Goal: Task Accomplishment & Management: Use online tool/utility

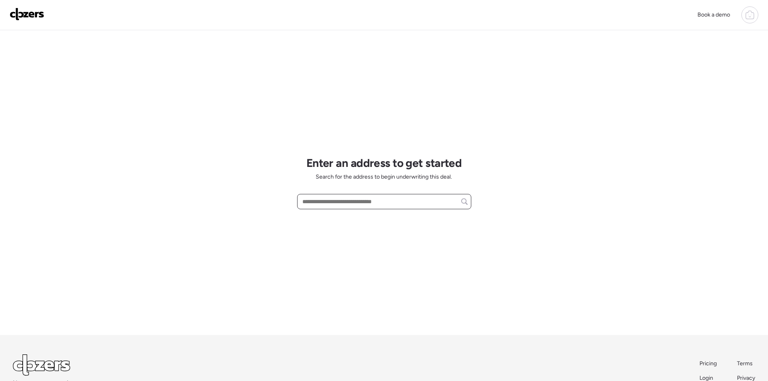
click at [399, 203] on input "text" at bounding box center [384, 201] width 167 height 11
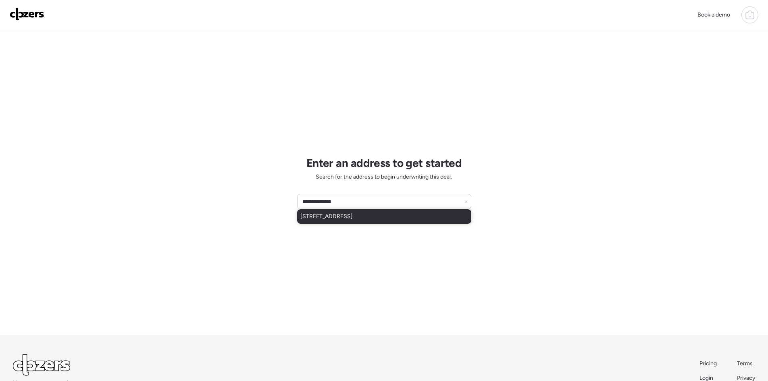
click at [417, 215] on div "[STREET_ADDRESS]" at bounding box center [384, 216] width 174 height 15
type input "**********"
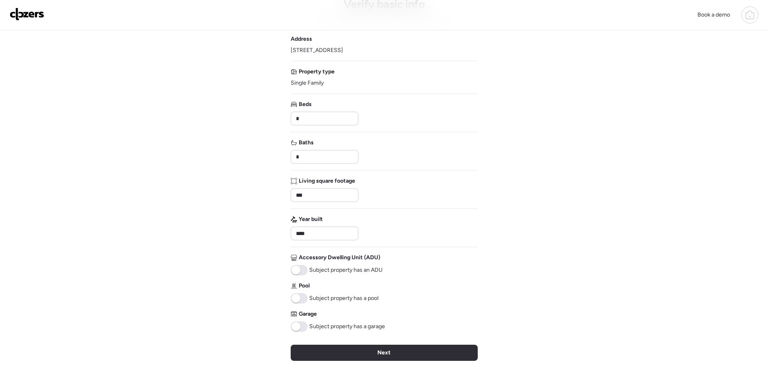
scroll to position [40, 0]
drag, startPoint x: 356, startPoint y: 50, endPoint x: 291, endPoint y: 47, distance: 65.4
click at [291, 47] on div "Address [STREET_ADDRESS]" at bounding box center [384, 43] width 187 height 19
drag, startPoint x: 315, startPoint y: 156, endPoint x: 278, endPoint y: 156, distance: 37.5
click at [278, 156] on div "Book a demo Verify basic info Please verify that our data for this property is …" at bounding box center [384, 234] width 768 height 548
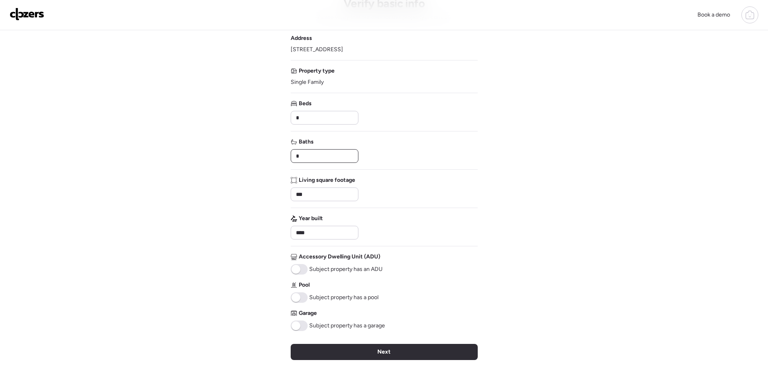
type input "*"
click at [240, 146] on div "Book a demo Verify basic info Please verify that our data for this property is …" at bounding box center [384, 234] width 768 height 548
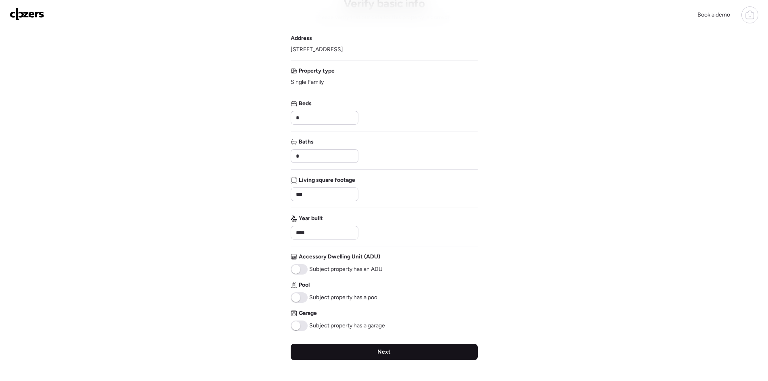
click at [363, 354] on div "Next" at bounding box center [384, 352] width 187 height 16
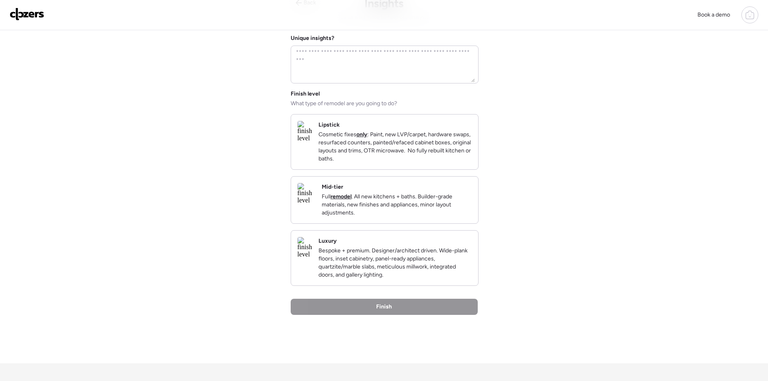
click at [435, 209] on p "Full remodel . All new kitchens + baths. Builder-grade materials, new finishes …" at bounding box center [397, 205] width 150 height 24
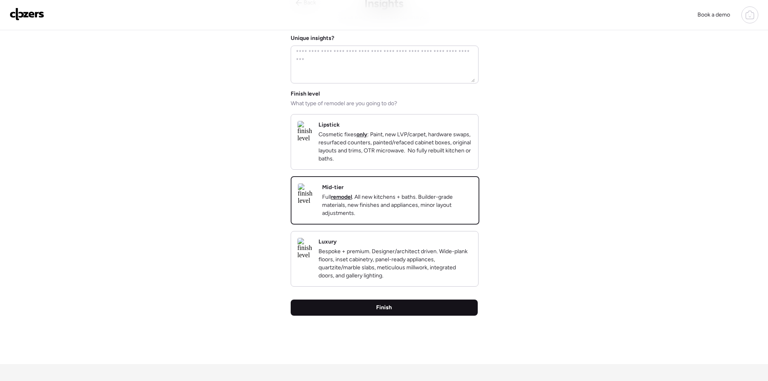
click at [405, 316] on div "Finish" at bounding box center [384, 308] width 187 height 16
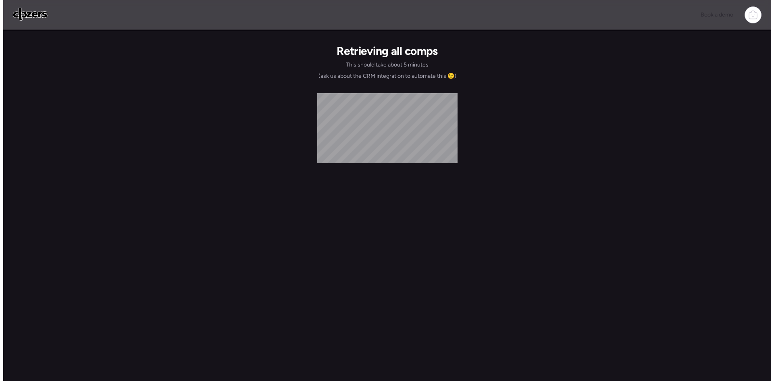
scroll to position [0, 0]
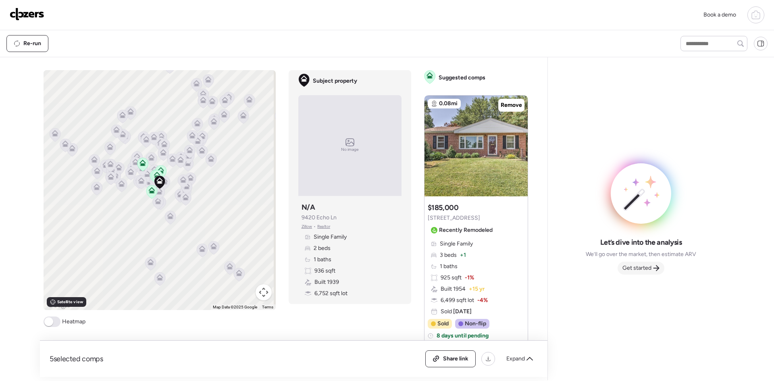
click at [638, 268] on span "Get started" at bounding box center [637, 268] width 29 height 8
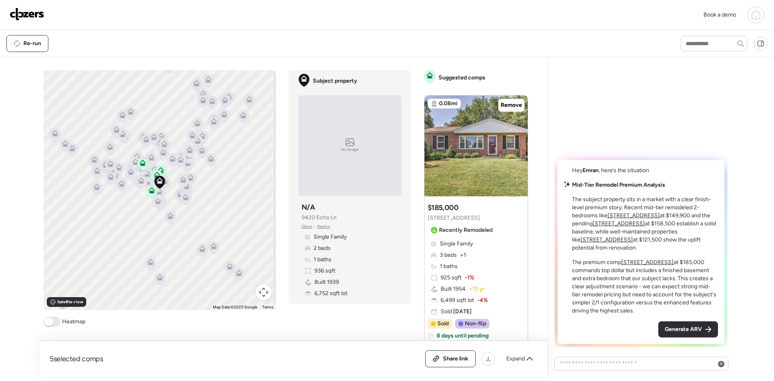
click at [51, 320] on span at bounding box center [48, 321] width 9 height 9
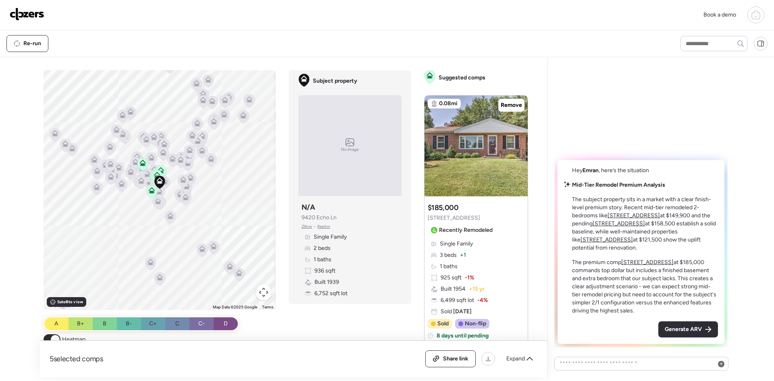
click at [125, 194] on div "To activate drag with keyboard, press Alt + Enter. Once in keyboard drag state,…" at bounding box center [160, 190] width 232 height 240
click at [140, 164] on icon at bounding box center [142, 164] width 5 height 2
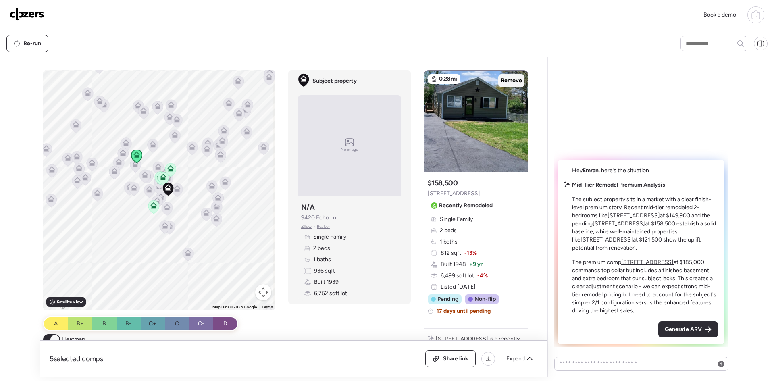
click at [509, 82] on span "Remove" at bounding box center [511, 81] width 21 height 8
click at [179, 187] on icon at bounding box center [177, 189] width 11 height 13
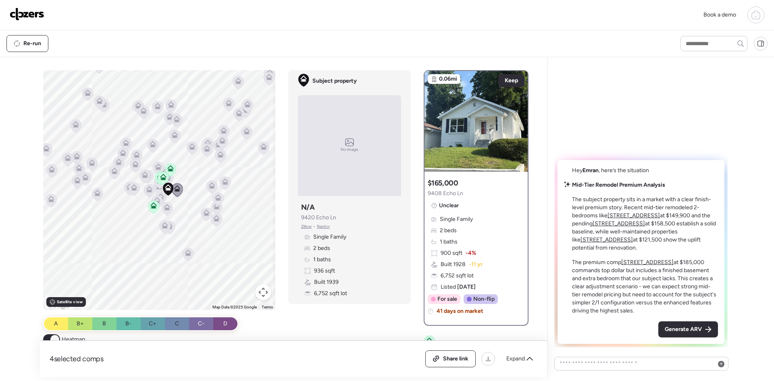
click at [179, 187] on icon at bounding box center [177, 189] width 11 height 13
click at [184, 177] on div "To navigate, press the arrow keys. To activate drag with keyboard, press Alt + …" at bounding box center [159, 190] width 232 height 240
click at [184, 177] on div "To activate drag with keyboard, press Alt + Enter. Once in keyboard drag state,…" at bounding box center [159, 190] width 232 height 240
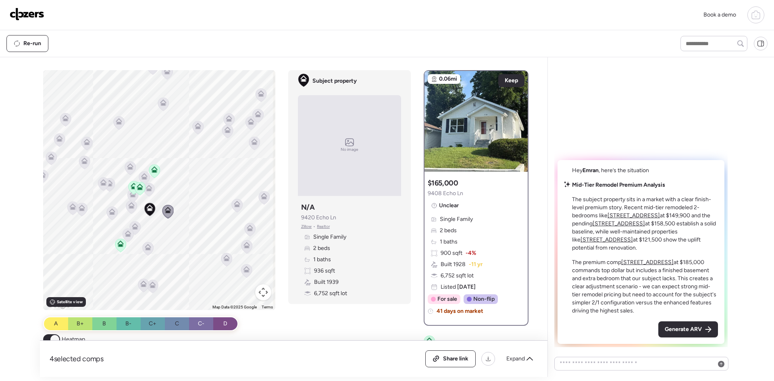
click at [146, 207] on icon at bounding box center [149, 207] width 6 height 6
click at [165, 210] on icon at bounding box center [168, 209] width 6 height 4
click at [517, 116] on icon at bounding box center [518, 118] width 3 height 10
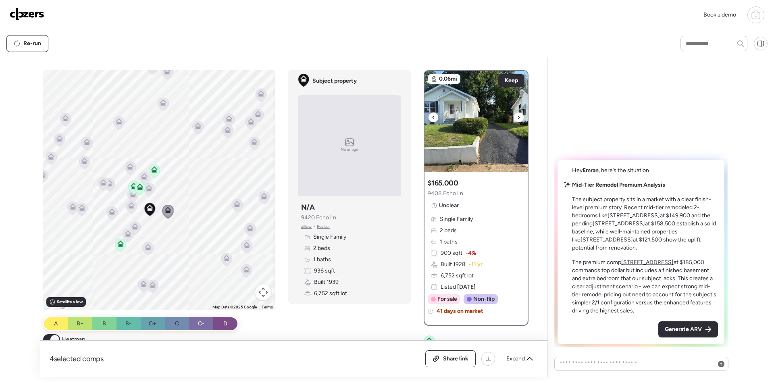
click at [517, 116] on icon at bounding box center [518, 118] width 3 height 10
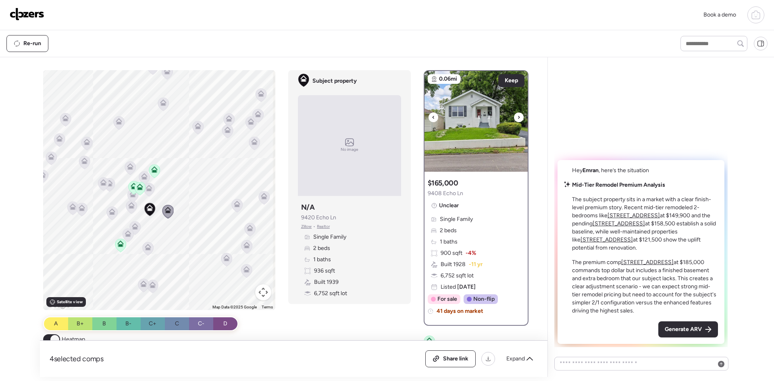
click at [517, 116] on icon at bounding box center [518, 118] width 3 height 10
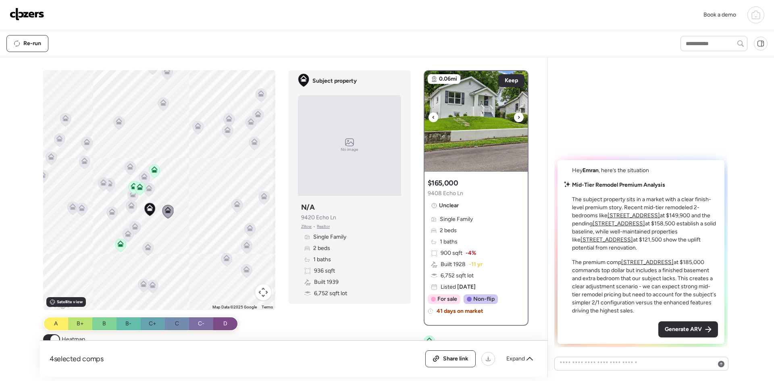
click at [517, 116] on icon at bounding box center [518, 118] width 3 height 10
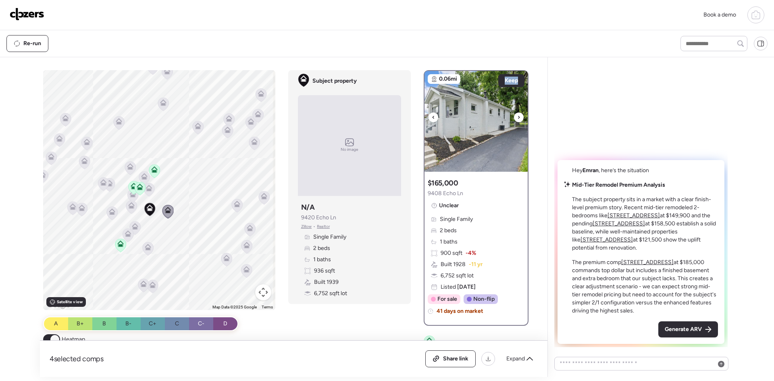
click at [517, 116] on icon at bounding box center [518, 118] width 3 height 10
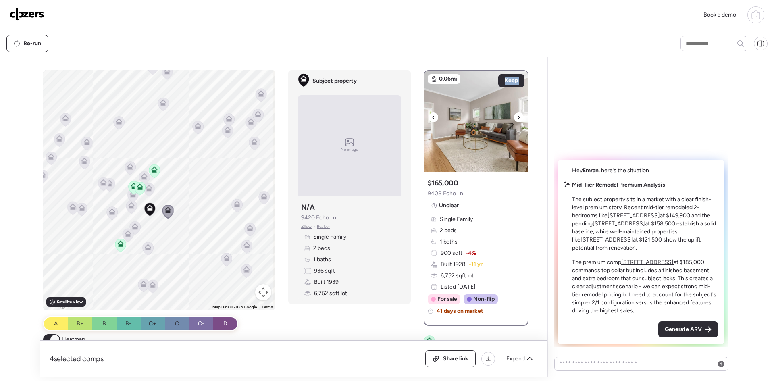
click at [517, 116] on icon at bounding box center [518, 118] width 3 height 10
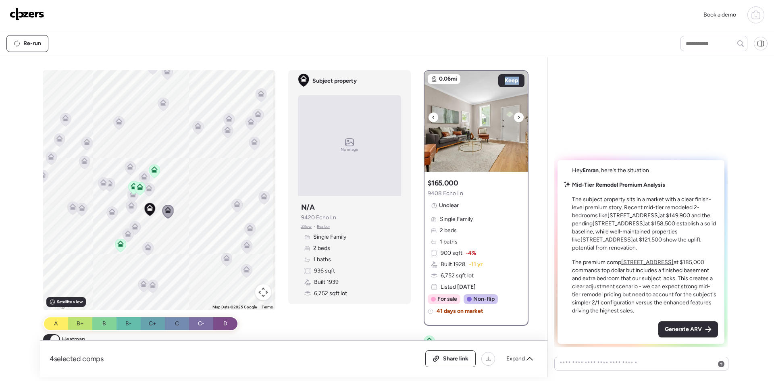
click at [517, 116] on icon at bounding box center [518, 118] width 3 height 10
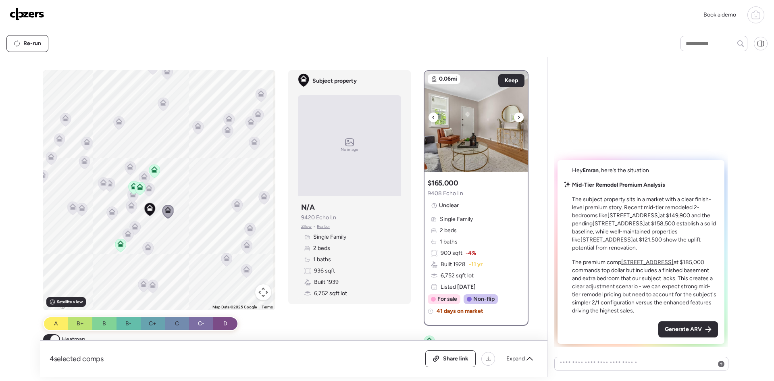
click at [517, 116] on icon at bounding box center [518, 118] width 3 height 10
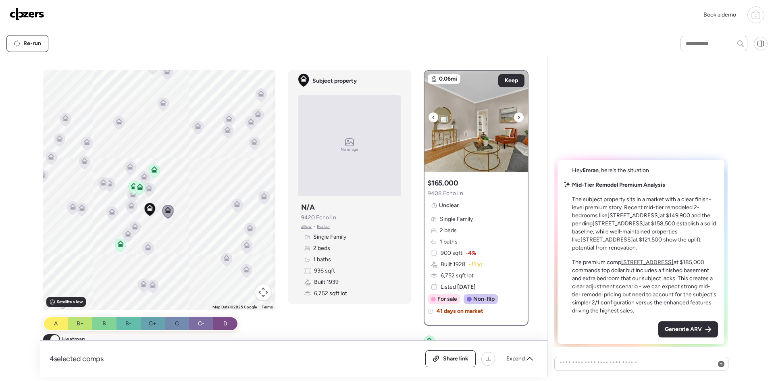
click at [517, 116] on icon at bounding box center [518, 118] width 3 height 10
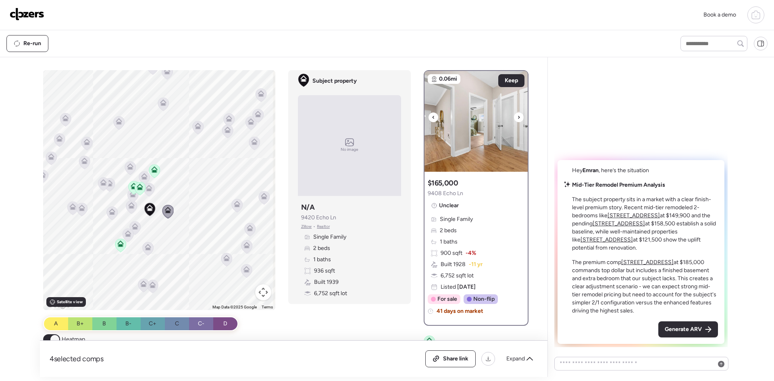
click at [517, 116] on icon at bounding box center [518, 118] width 3 height 10
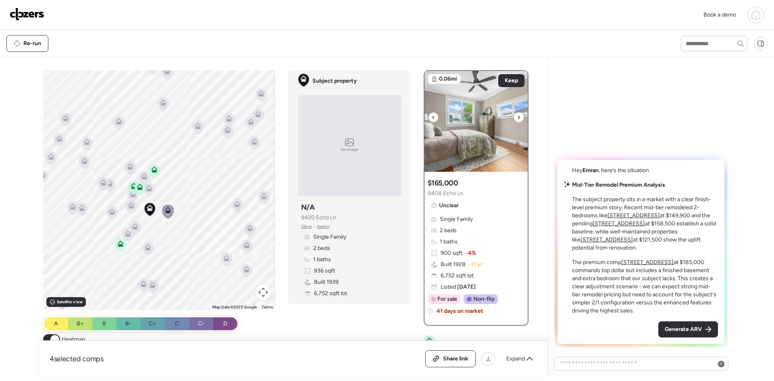
click at [432, 118] on icon at bounding box center [433, 118] width 3 height 10
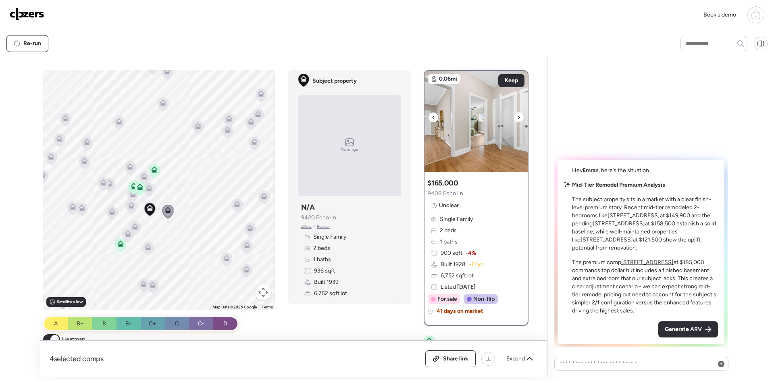
click at [432, 118] on icon at bounding box center [433, 118] width 3 height 10
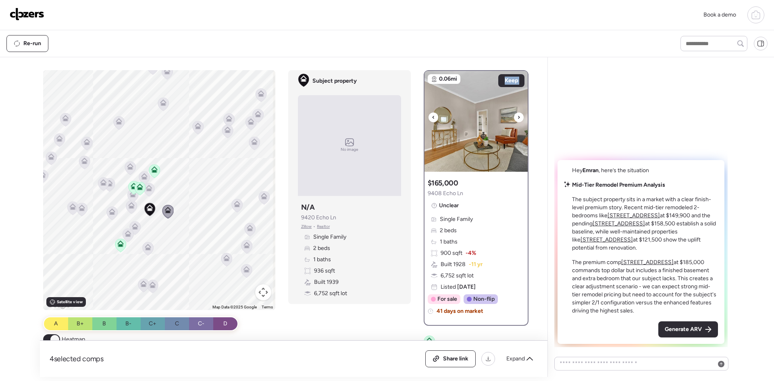
click at [432, 118] on icon at bounding box center [433, 118] width 3 height 10
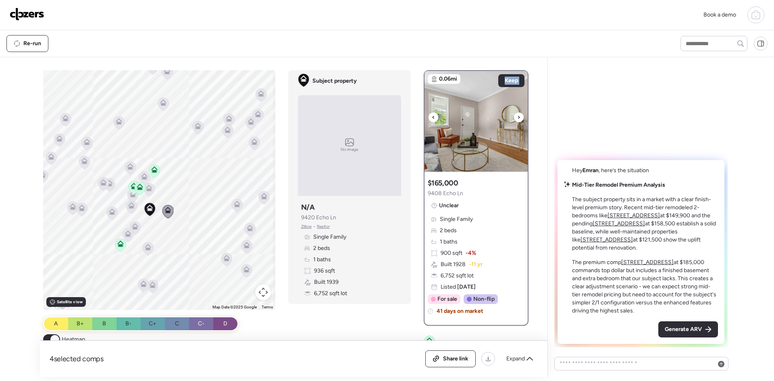
click at [432, 118] on icon at bounding box center [433, 118] width 3 height 10
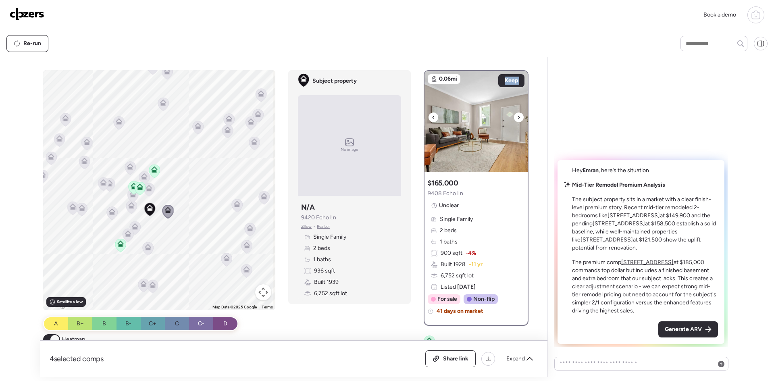
click at [432, 118] on icon at bounding box center [433, 118] width 3 height 10
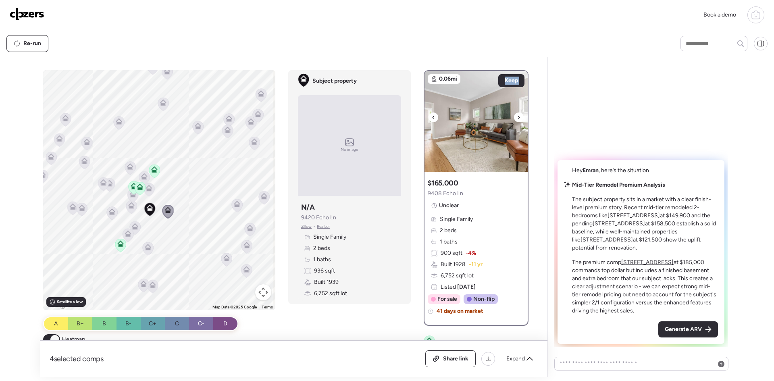
click at [432, 118] on icon at bounding box center [433, 118] width 3 height 10
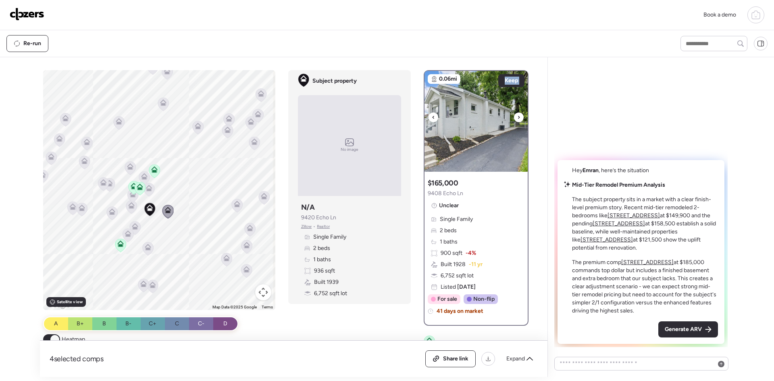
click at [432, 118] on icon at bounding box center [433, 118] width 3 height 10
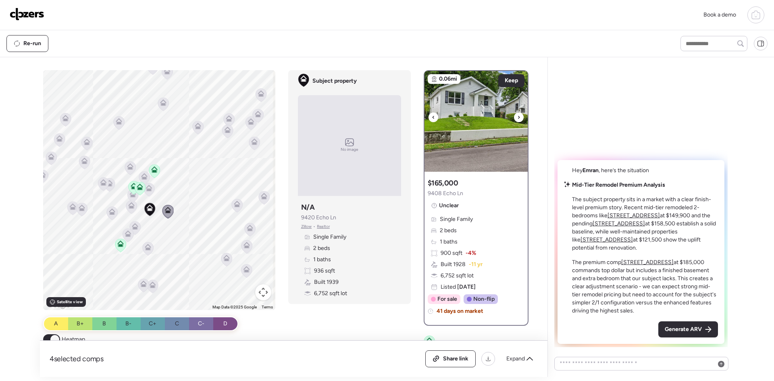
click at [432, 118] on icon at bounding box center [433, 118] width 3 height 10
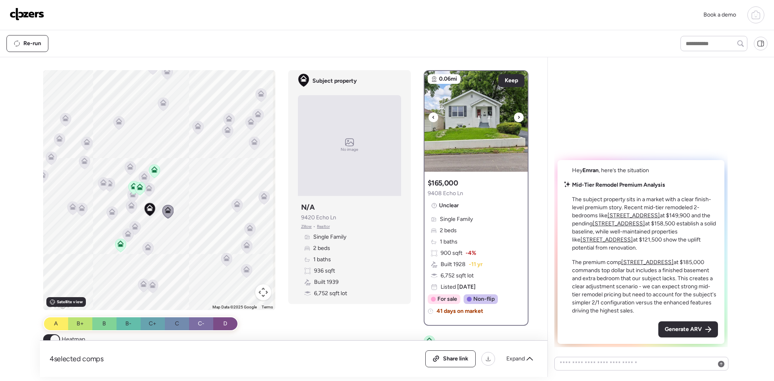
click at [432, 118] on icon at bounding box center [433, 118] width 3 height 10
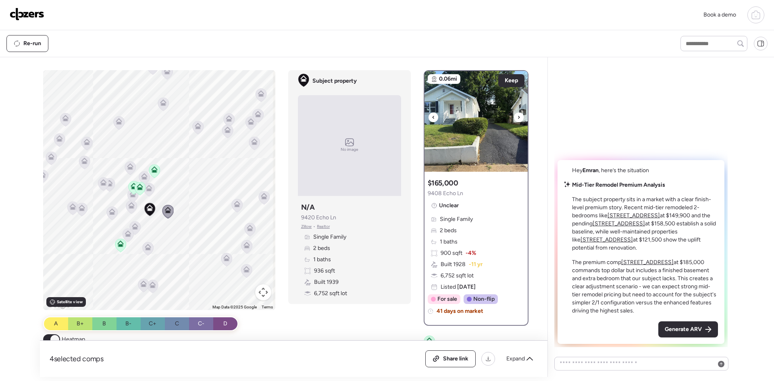
click at [432, 118] on icon at bounding box center [433, 118] width 3 height 10
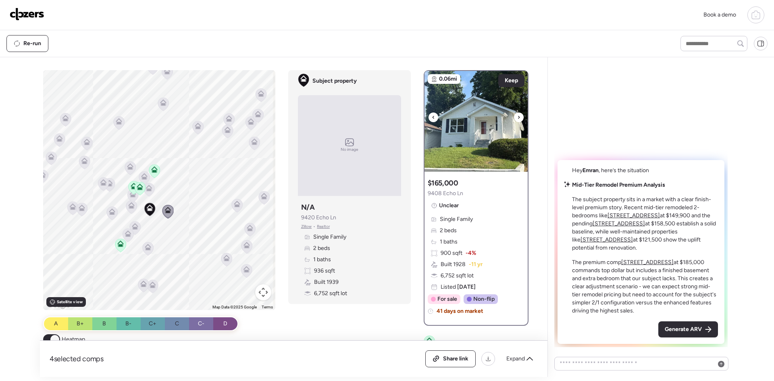
click at [432, 118] on icon at bounding box center [433, 118] width 3 height 10
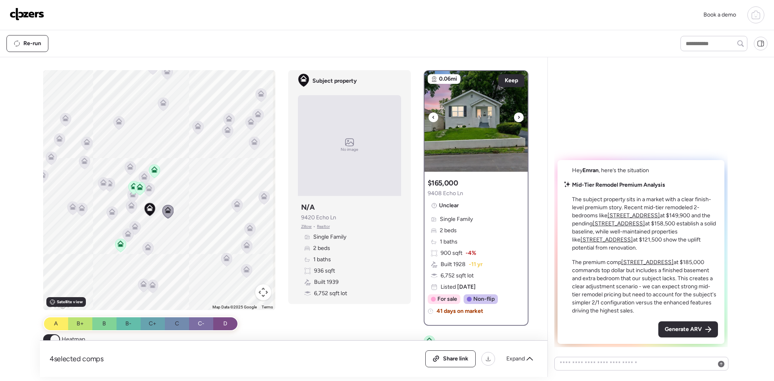
click at [432, 118] on icon at bounding box center [433, 118] width 3 height 10
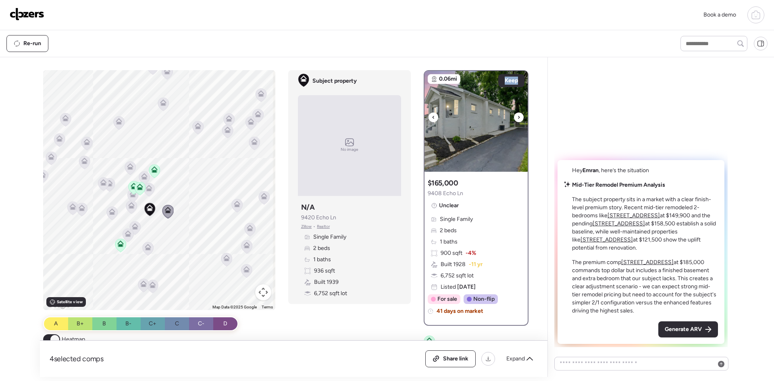
click at [432, 118] on icon at bounding box center [433, 118] width 3 height 10
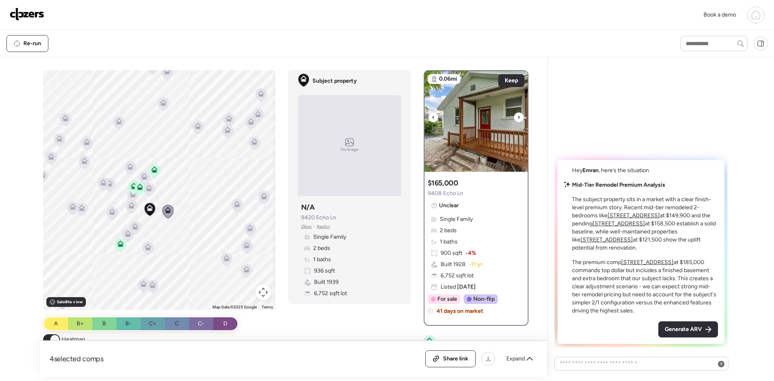
click at [432, 118] on icon at bounding box center [433, 118] width 3 height 10
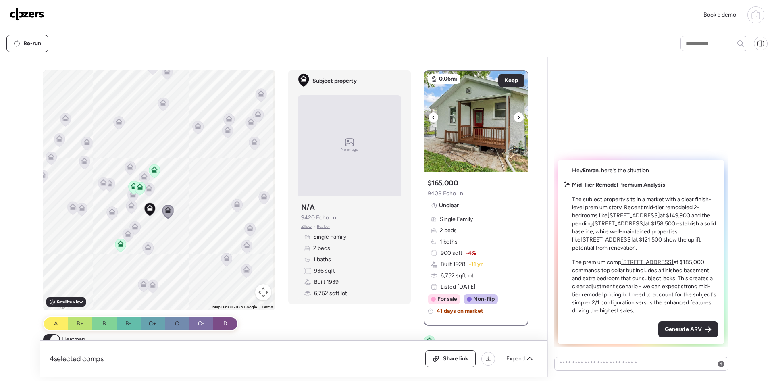
click at [432, 118] on icon at bounding box center [433, 118] width 3 height 10
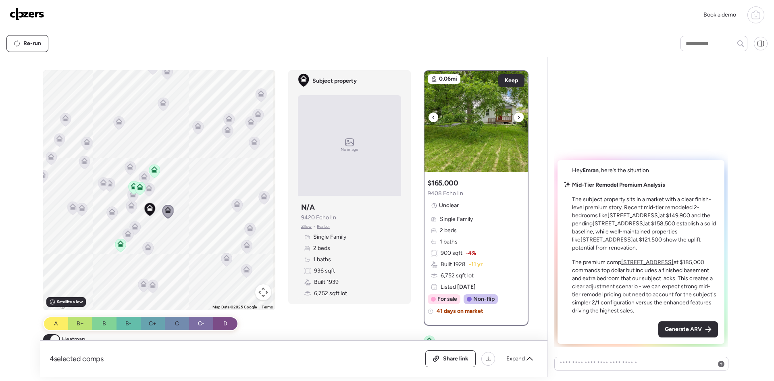
click at [432, 118] on icon at bounding box center [433, 118] width 3 height 10
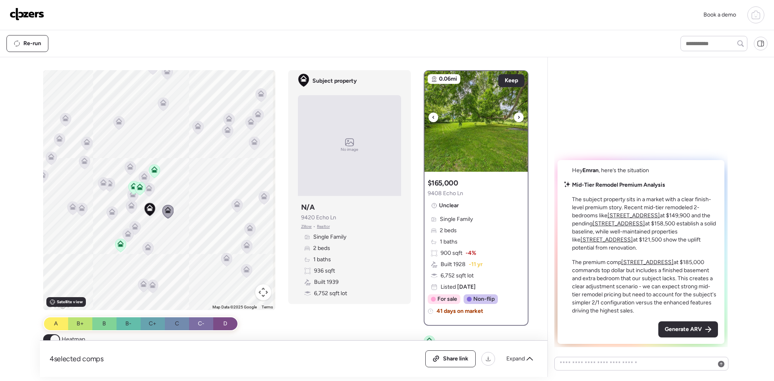
click at [432, 118] on icon at bounding box center [433, 118] width 3 height 10
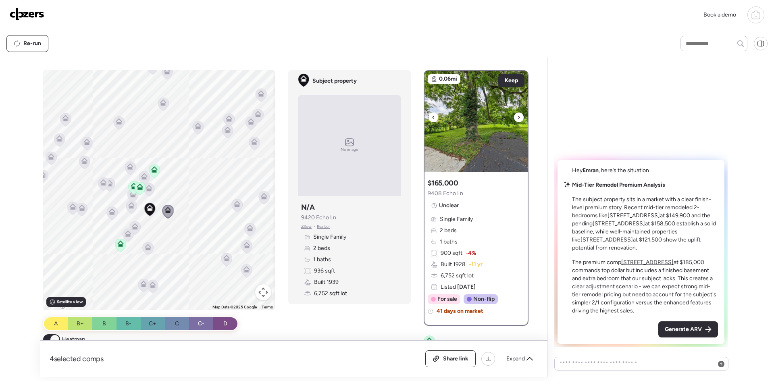
click at [432, 118] on icon at bounding box center [433, 118] width 3 height 10
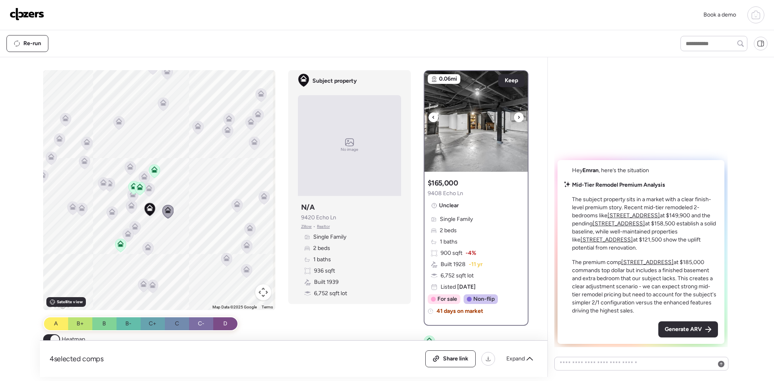
click at [432, 118] on icon at bounding box center [433, 118] width 3 height 10
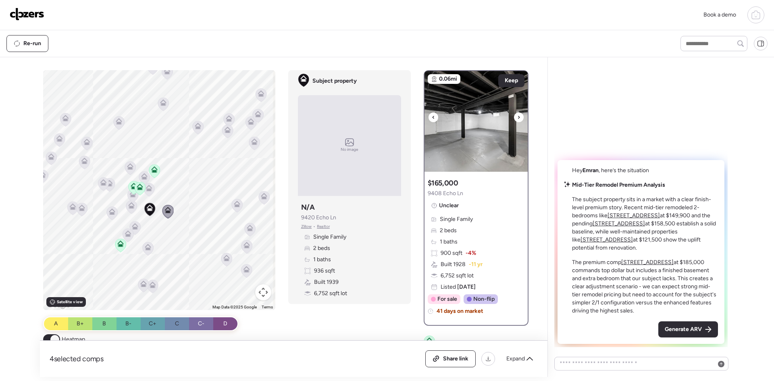
click at [432, 118] on icon at bounding box center [433, 118] width 3 height 10
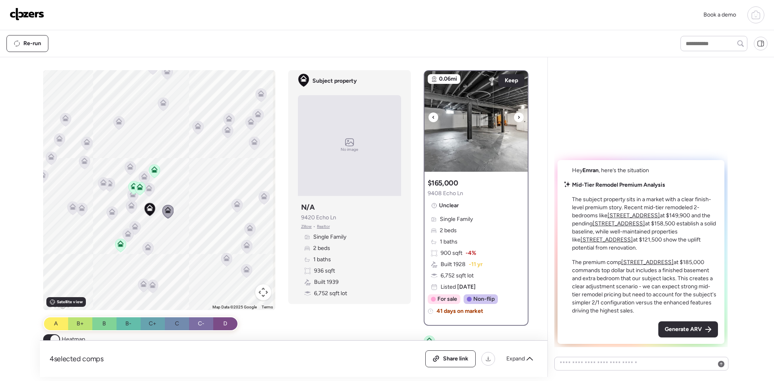
click at [432, 118] on icon at bounding box center [433, 118] width 3 height 10
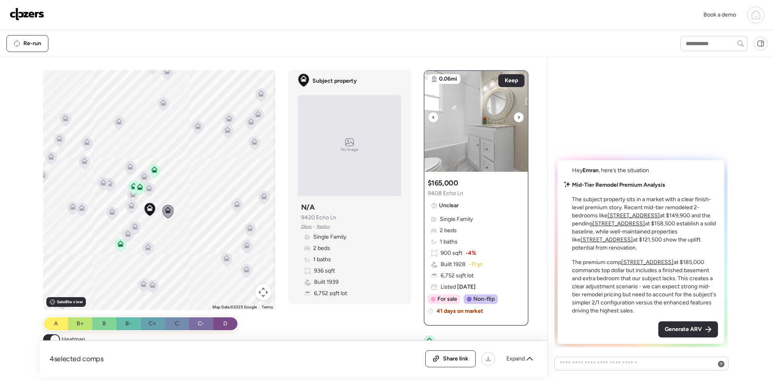
click at [432, 118] on icon at bounding box center [433, 118] width 3 height 10
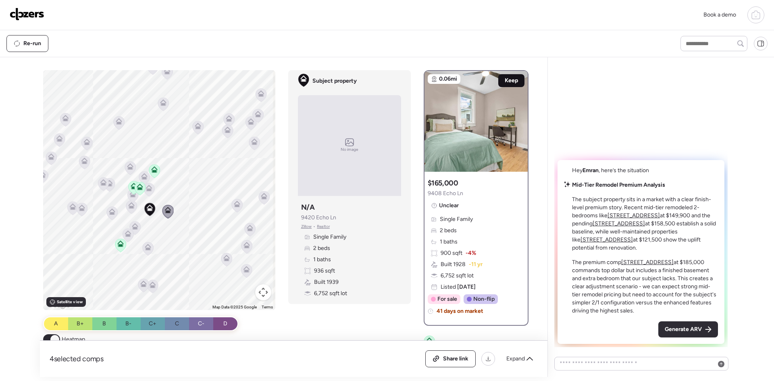
click at [510, 83] on span "Keep" at bounding box center [511, 81] width 13 height 8
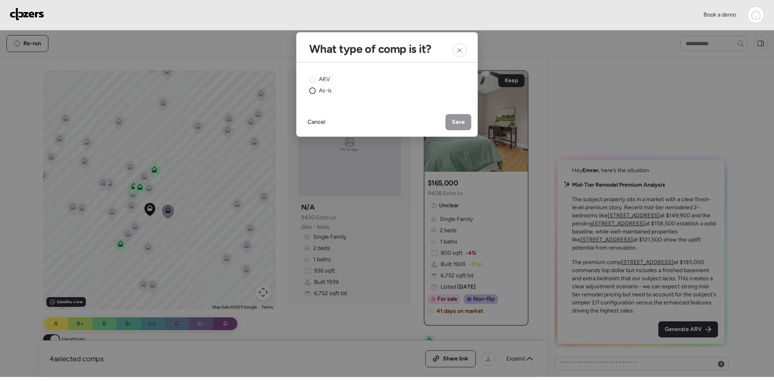
click at [325, 90] on span "As-is" at bounding box center [325, 91] width 13 height 8
click at [326, 75] on div "ARV As-is" at bounding box center [386, 85] width 181 height 45
click at [325, 78] on span "ARV" at bounding box center [324, 79] width 11 height 8
click at [459, 121] on span "Save" at bounding box center [458, 122] width 13 height 8
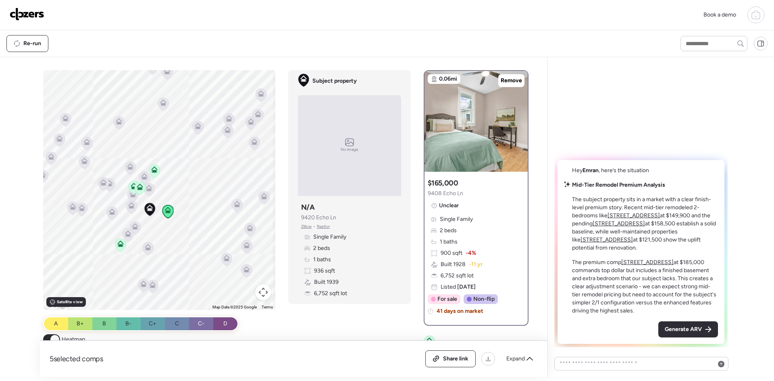
click at [118, 244] on icon at bounding box center [120, 243] width 6 height 6
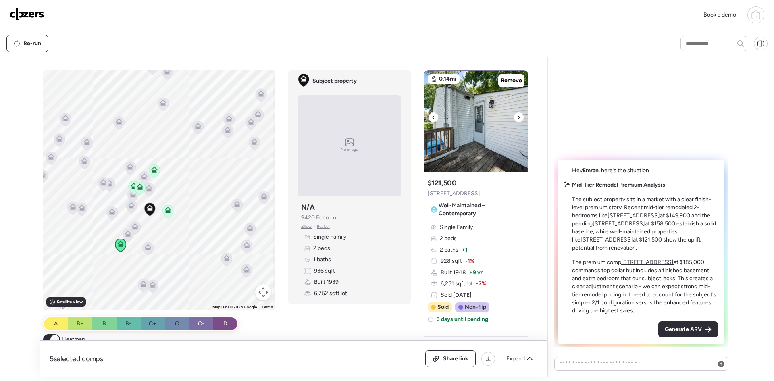
click at [432, 115] on icon at bounding box center [433, 118] width 3 height 10
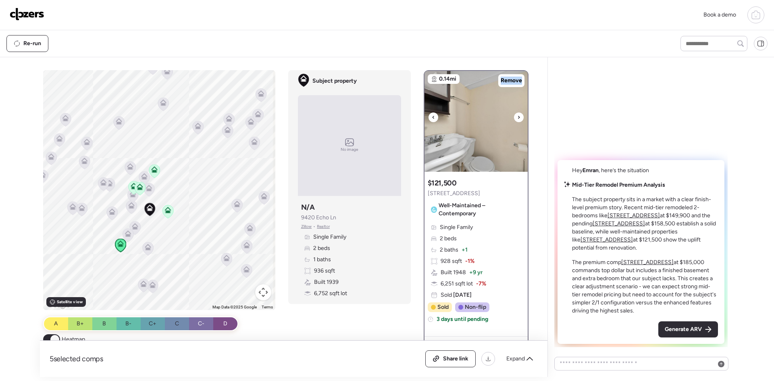
click at [432, 115] on icon at bounding box center [433, 118] width 3 height 10
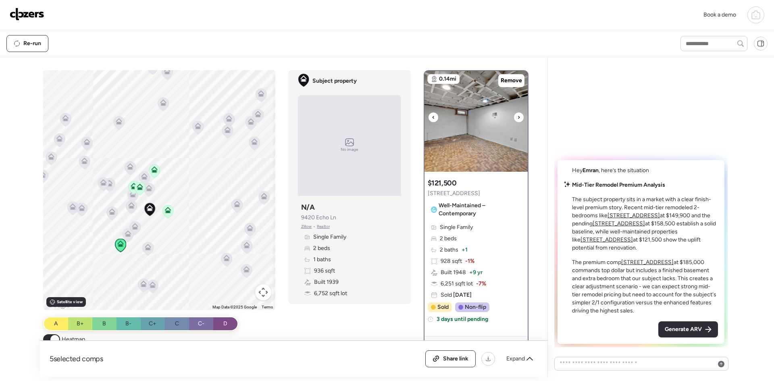
click at [432, 115] on icon at bounding box center [433, 118] width 3 height 10
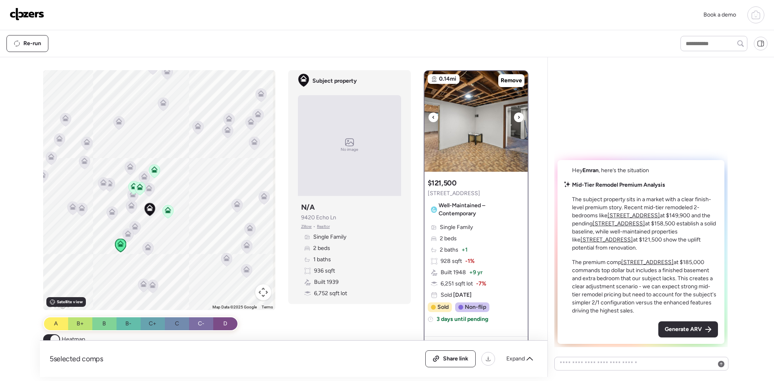
click at [432, 115] on icon at bounding box center [433, 118] width 3 height 10
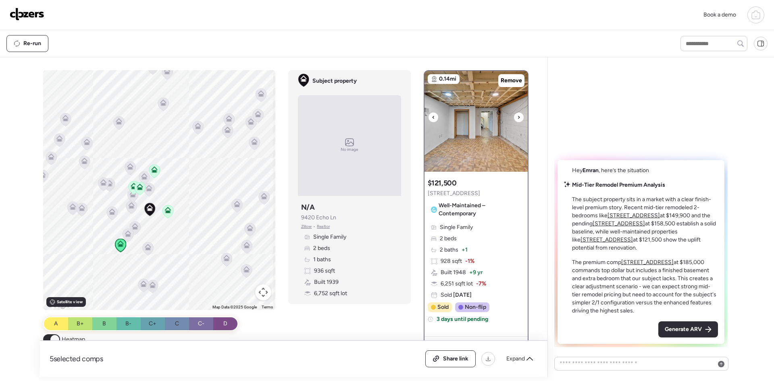
click at [432, 115] on icon at bounding box center [433, 118] width 3 height 10
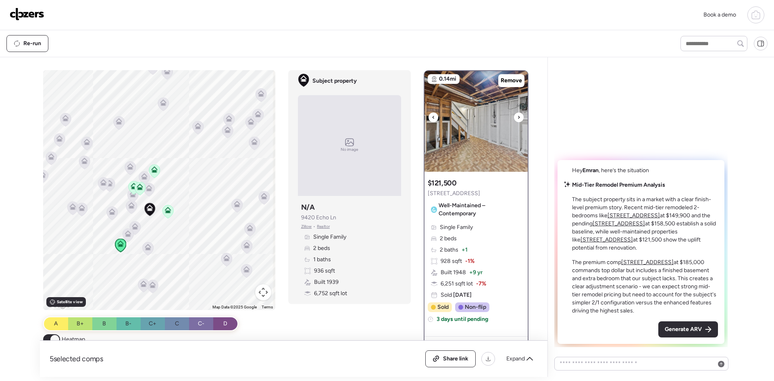
click at [432, 115] on icon at bounding box center [433, 118] width 3 height 10
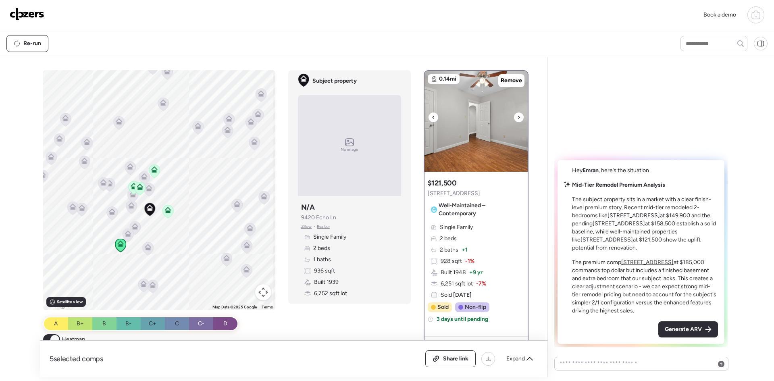
click at [432, 115] on icon at bounding box center [433, 118] width 3 height 10
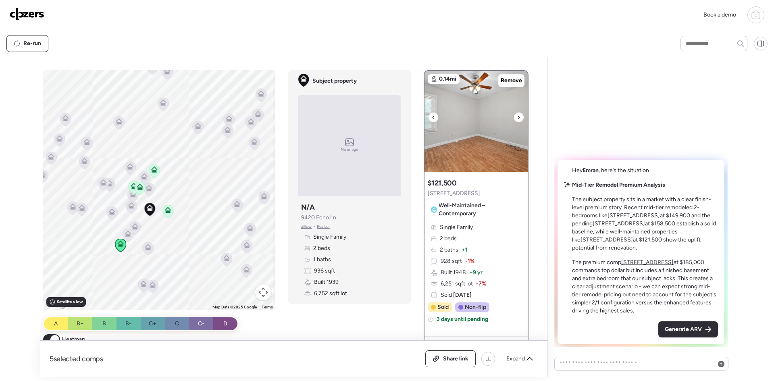
click at [432, 115] on icon at bounding box center [433, 118] width 3 height 10
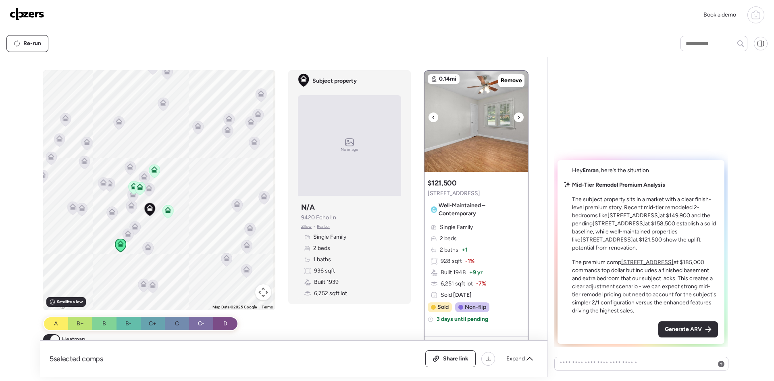
click at [432, 115] on icon at bounding box center [433, 118] width 3 height 10
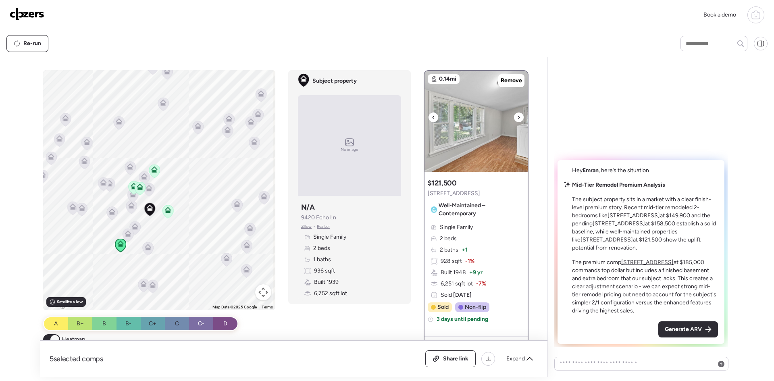
click at [432, 115] on icon at bounding box center [433, 118] width 3 height 10
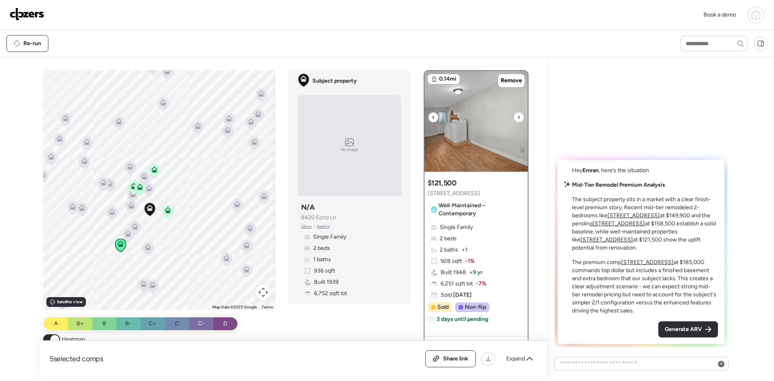
click at [432, 115] on icon at bounding box center [433, 118] width 3 height 10
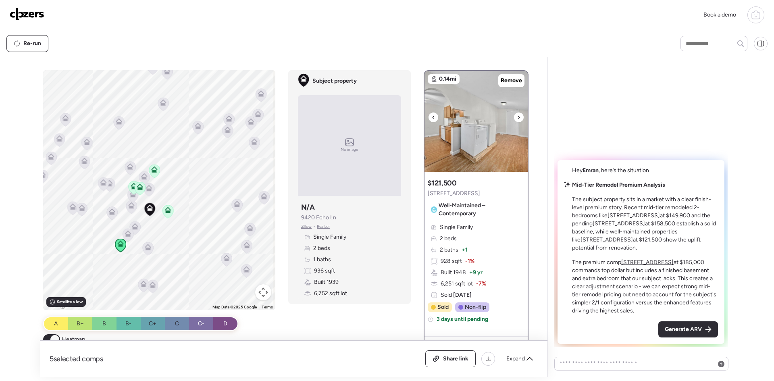
click at [432, 115] on icon at bounding box center [433, 118] width 3 height 10
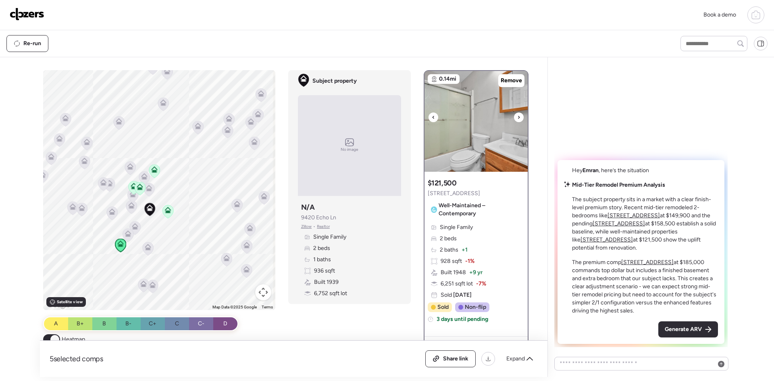
click at [432, 115] on icon at bounding box center [433, 118] width 3 height 10
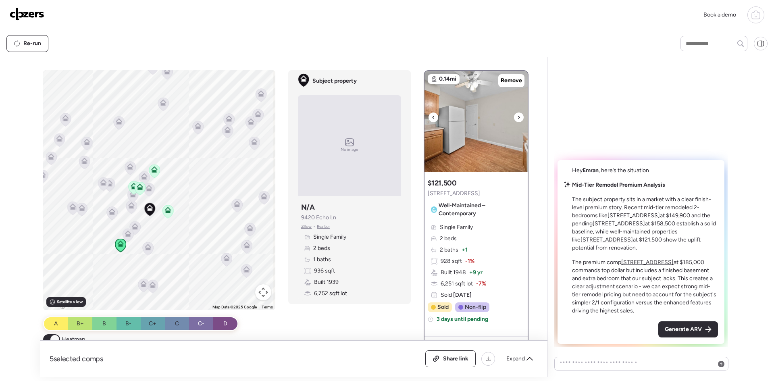
click at [432, 115] on icon at bounding box center [433, 118] width 3 height 10
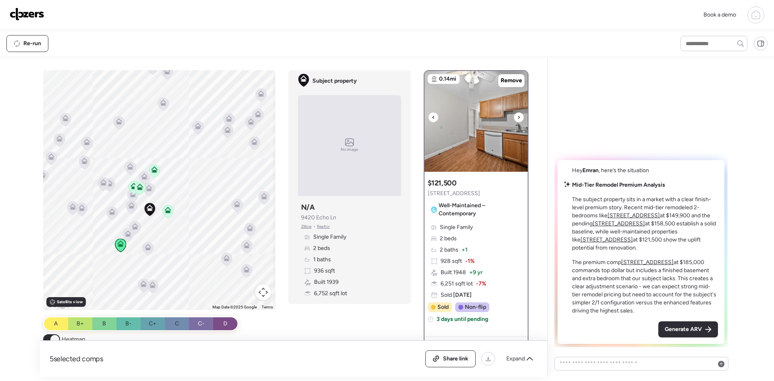
click at [432, 116] on icon at bounding box center [433, 118] width 3 height 10
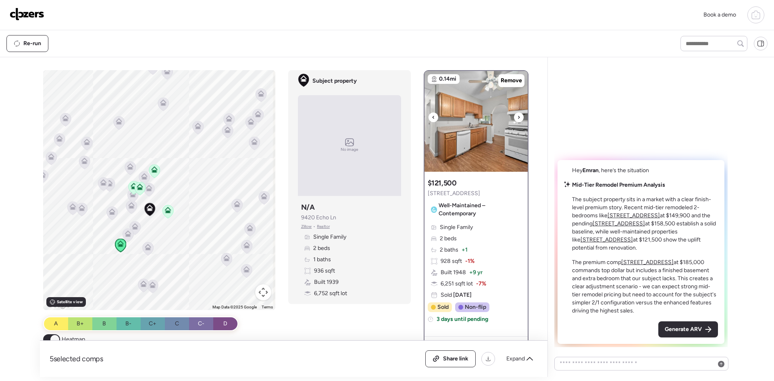
click at [517, 115] on icon at bounding box center [518, 118] width 3 height 10
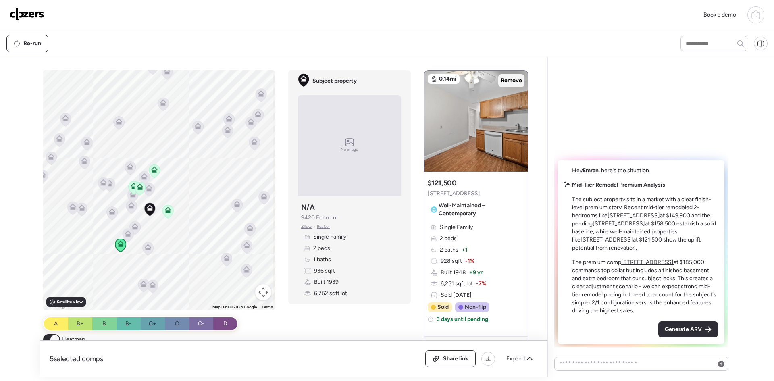
click at [512, 79] on span "Remove" at bounding box center [511, 81] width 21 height 8
click at [134, 226] on icon at bounding box center [135, 225] width 6 height 4
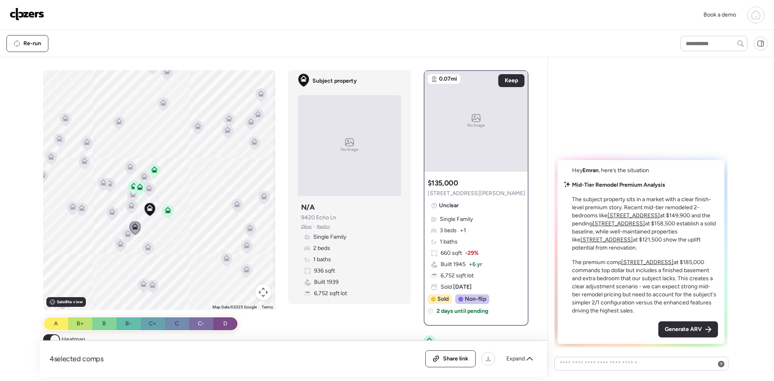
click at [146, 250] on icon at bounding box center [147, 249] width 5 height 2
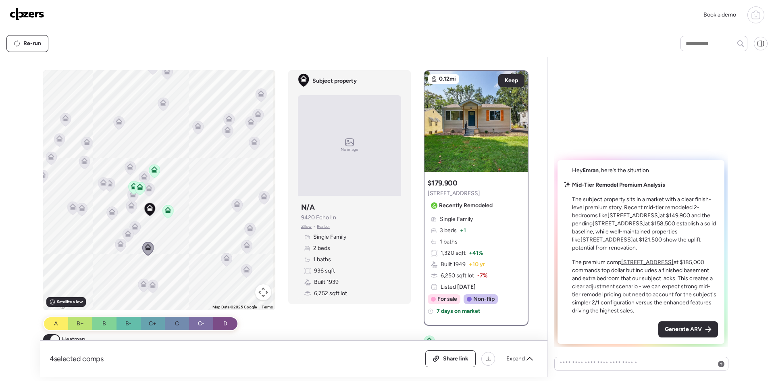
click at [118, 242] on icon at bounding box center [120, 242] width 6 height 4
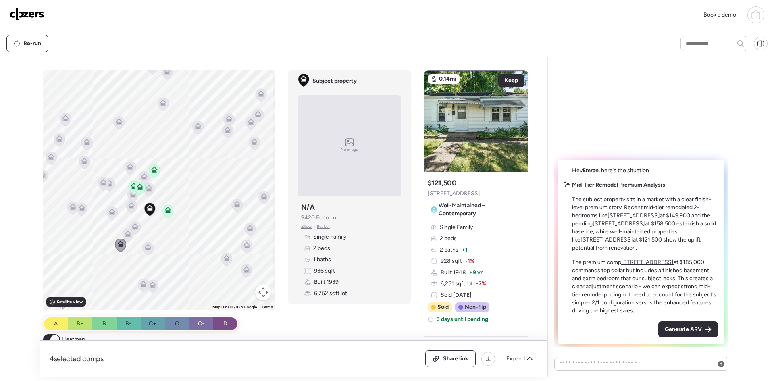
click at [123, 234] on icon at bounding box center [128, 235] width 11 height 13
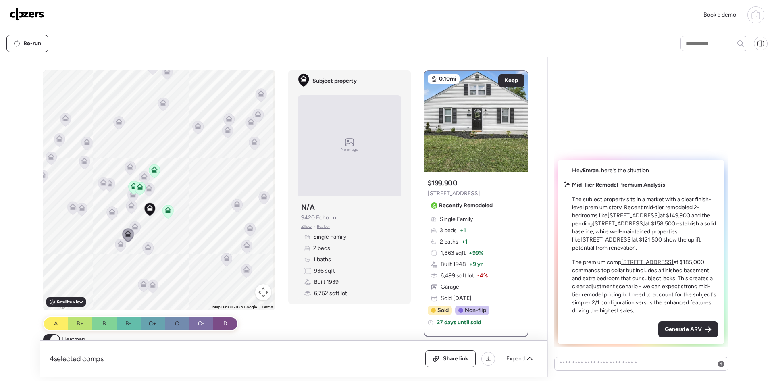
click at [135, 229] on icon at bounding box center [135, 226] width 6 height 6
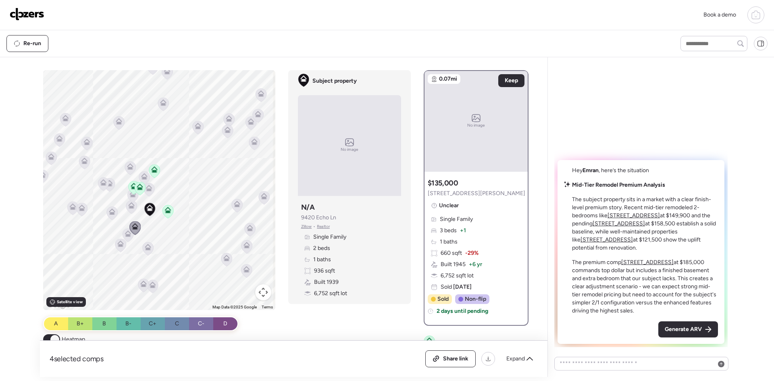
click at [129, 206] on icon at bounding box center [131, 205] width 6 height 6
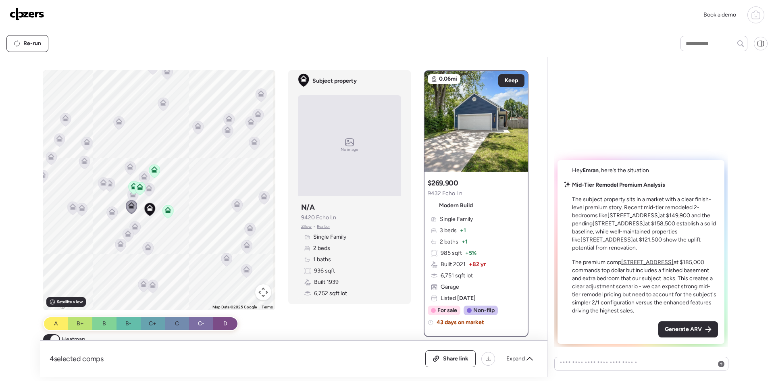
click at [129, 195] on div at bounding box center [133, 188] width 11 height 15
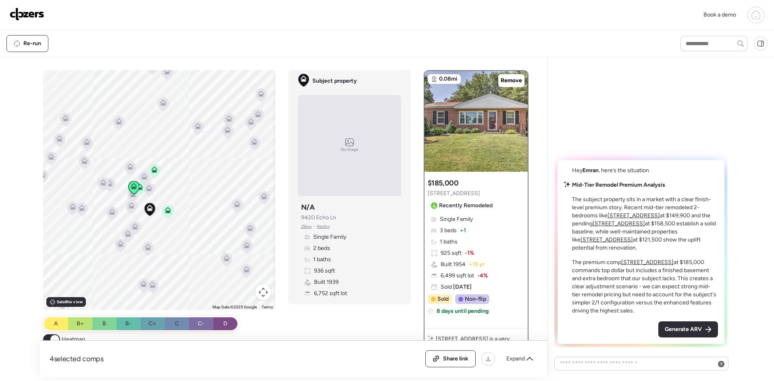
click at [129, 195] on div at bounding box center [133, 188] width 11 height 15
click at [147, 189] on icon at bounding box center [148, 189] width 5 height 2
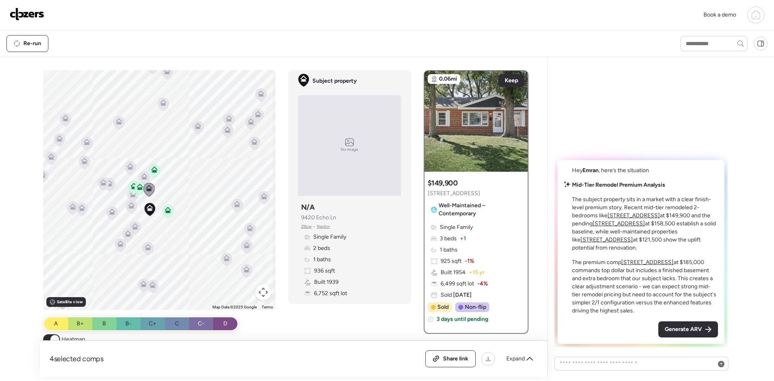
click at [129, 195] on div at bounding box center [133, 188] width 11 height 15
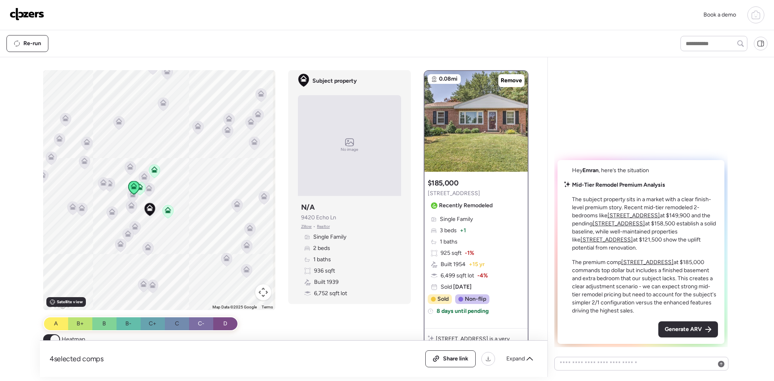
click at [131, 196] on icon at bounding box center [132, 195] width 5 height 2
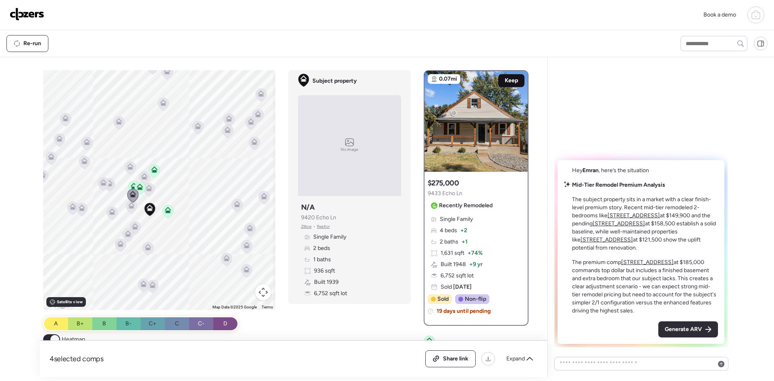
click at [506, 83] on span "Keep" at bounding box center [511, 81] width 13 height 8
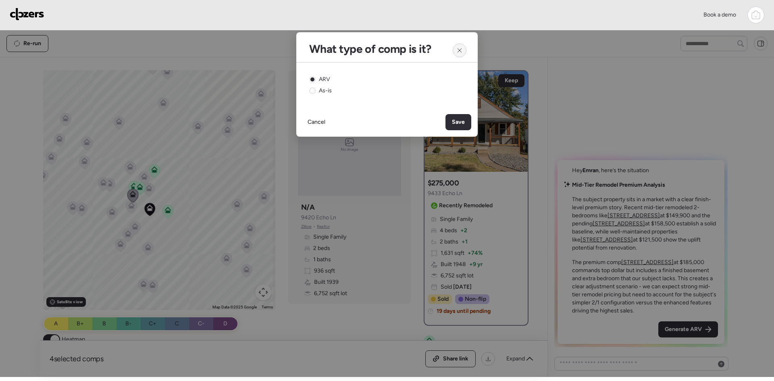
click at [459, 50] on icon at bounding box center [459, 50] width 6 height 6
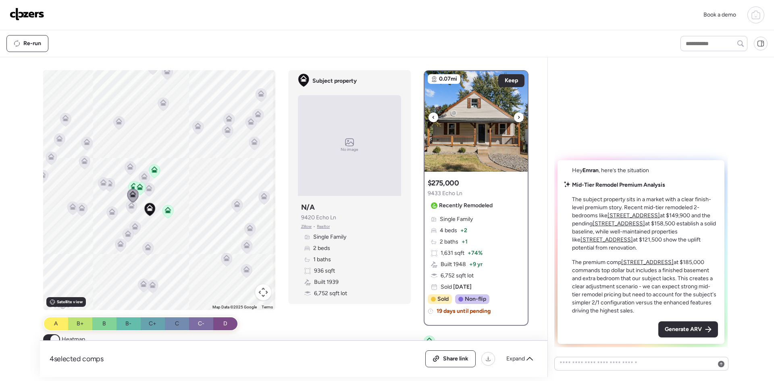
click at [514, 117] on div at bounding box center [519, 118] width 10 height 10
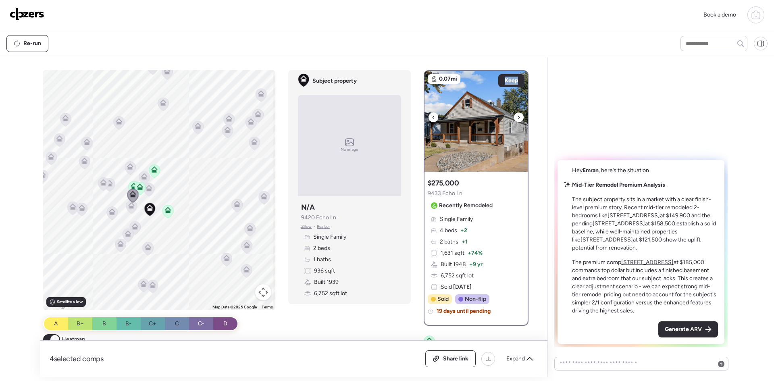
click at [514, 117] on div at bounding box center [519, 118] width 10 height 10
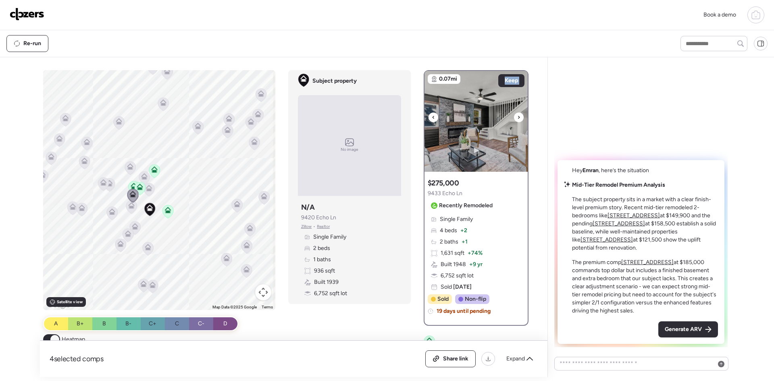
click at [514, 117] on div at bounding box center [519, 118] width 10 height 10
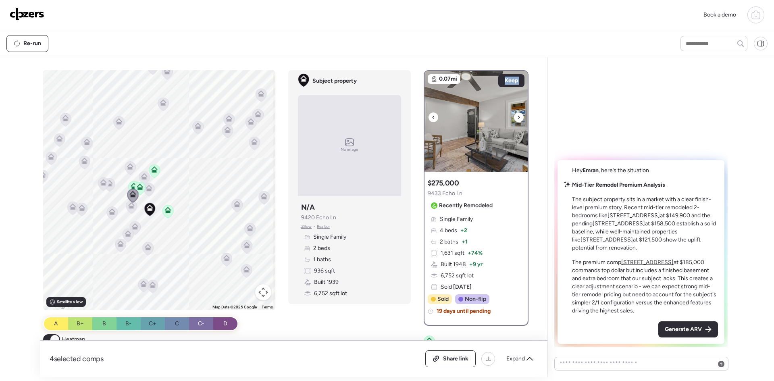
click at [514, 117] on div at bounding box center [519, 118] width 10 height 10
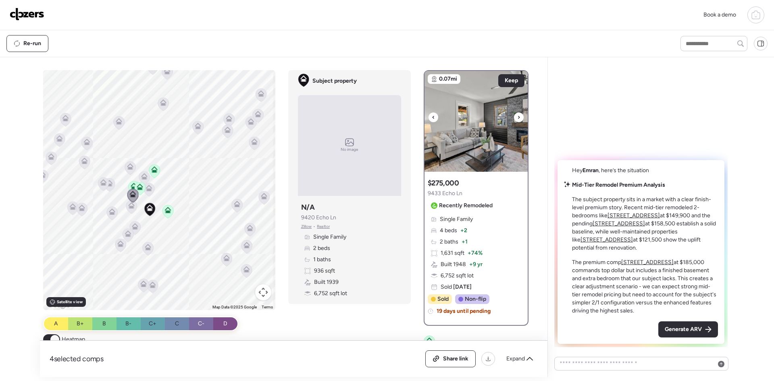
click at [514, 117] on div at bounding box center [519, 118] width 10 height 10
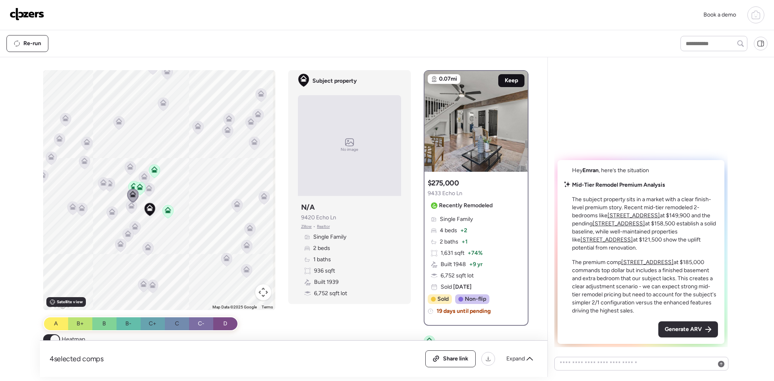
click at [508, 79] on span "Keep" at bounding box center [511, 81] width 13 height 8
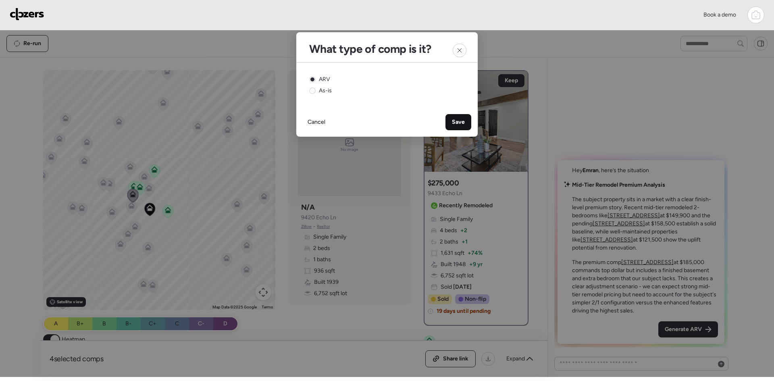
click at [459, 123] on span "Save" at bounding box center [458, 122] width 13 height 8
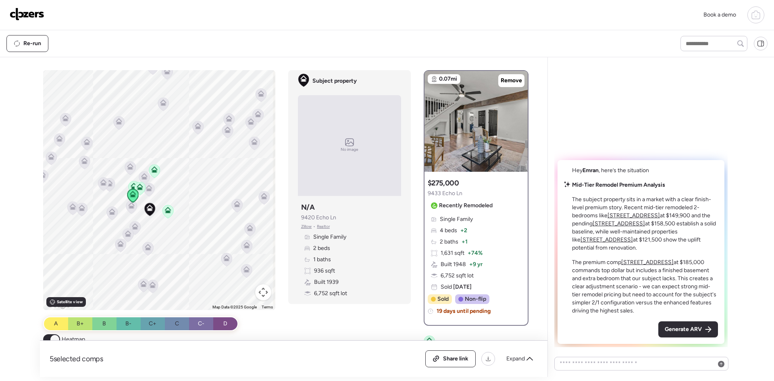
click at [149, 190] on icon at bounding box center [149, 188] width 6 height 6
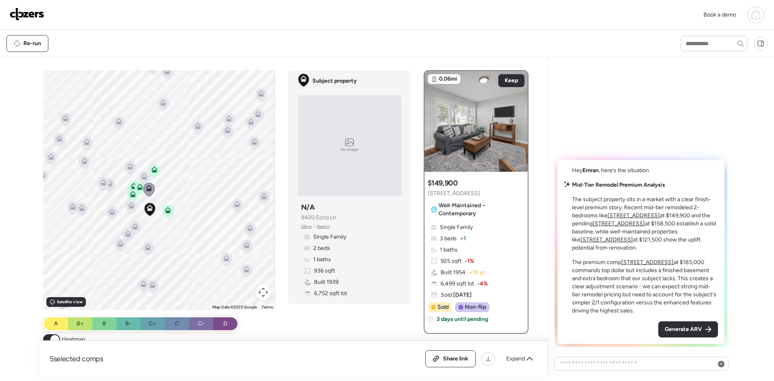
click at [138, 188] on icon at bounding box center [139, 188] width 5 height 2
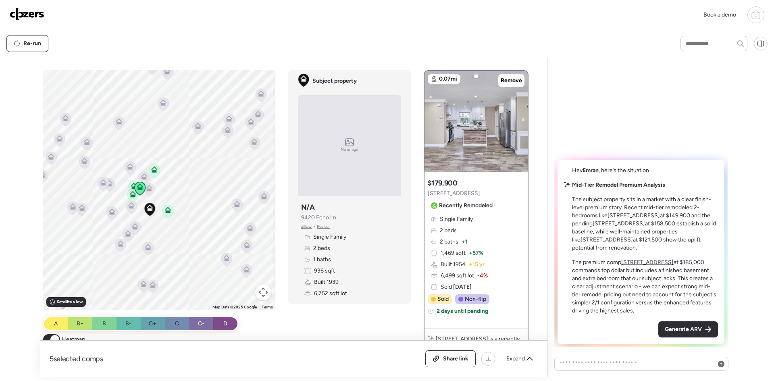
click at [131, 185] on icon at bounding box center [134, 185] width 6 height 4
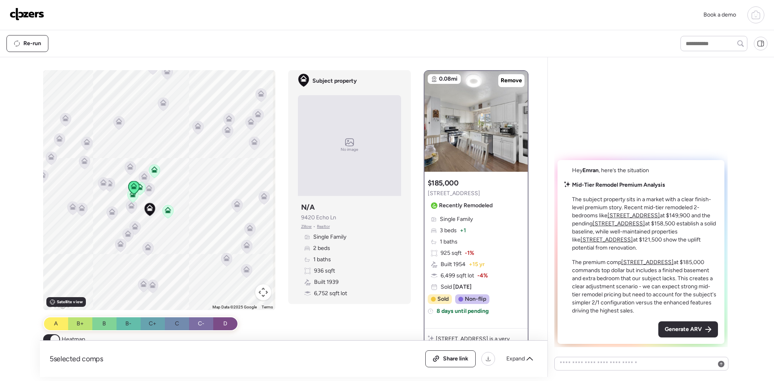
click at [147, 186] on icon at bounding box center [149, 187] width 6 height 4
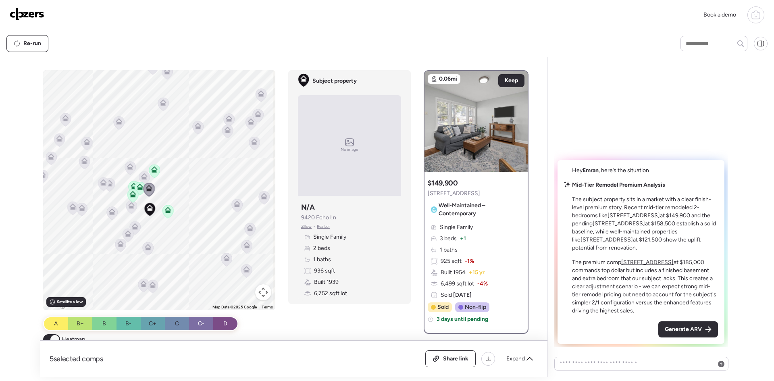
click at [131, 197] on icon at bounding box center [132, 195] width 5 height 2
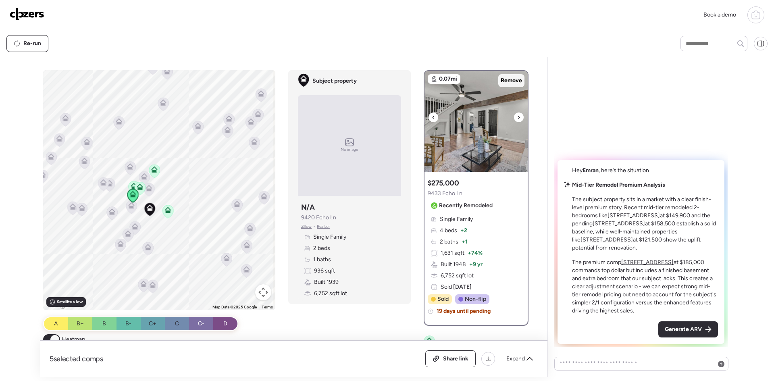
click at [509, 83] on span "Remove" at bounding box center [511, 81] width 21 height 8
click at [148, 189] on icon at bounding box center [149, 188] width 6 height 6
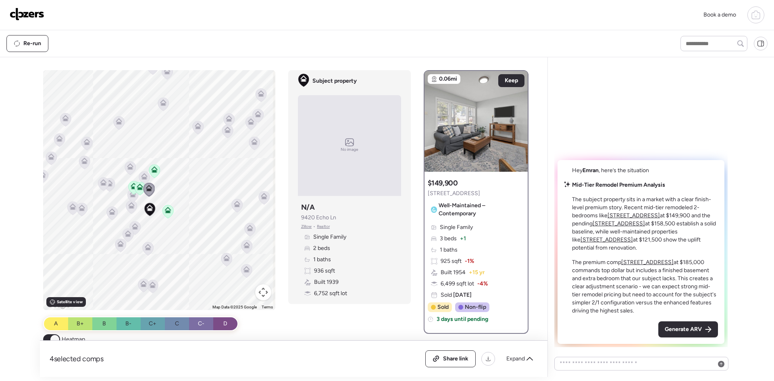
click at [141, 175] on icon at bounding box center [144, 175] width 6 height 4
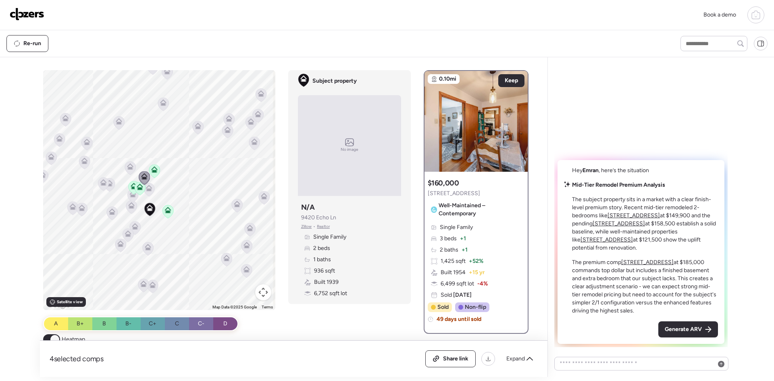
click at [128, 167] on icon at bounding box center [129, 168] width 5 height 2
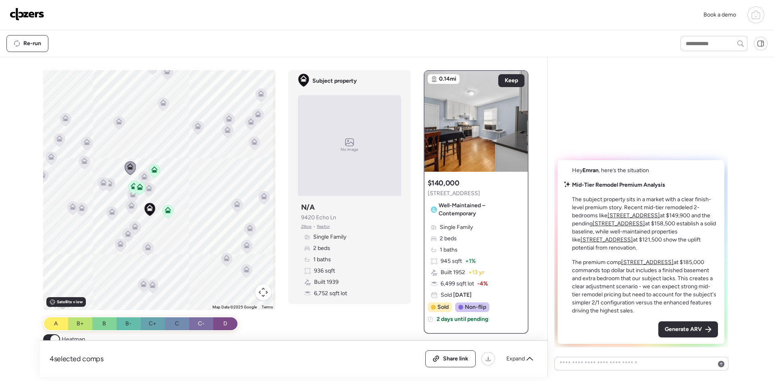
click at [155, 172] on icon at bounding box center [154, 171] width 11 height 13
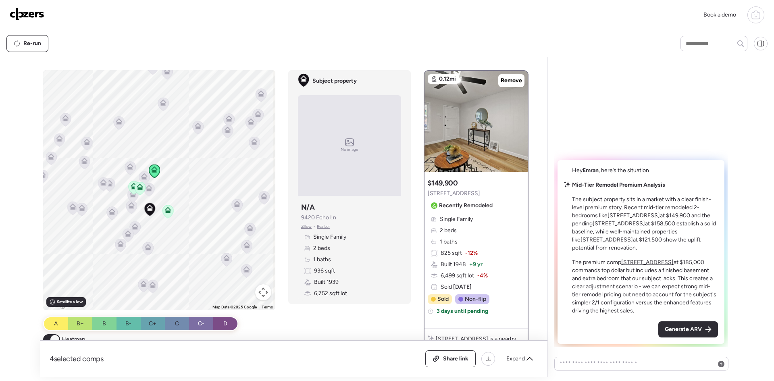
click at [133, 226] on icon at bounding box center [135, 226] width 6 height 6
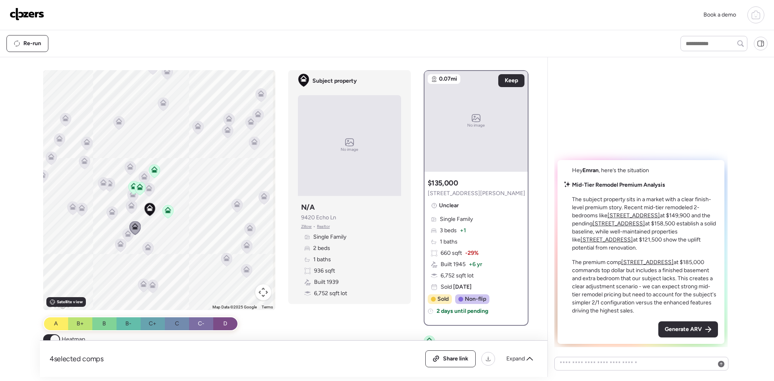
click at [145, 246] on icon at bounding box center [148, 246] width 6 height 4
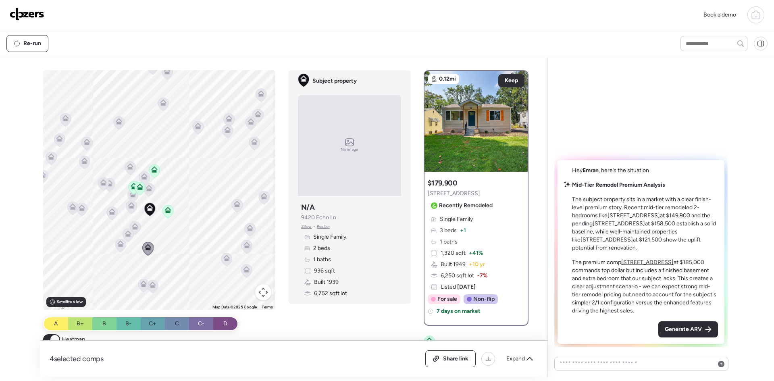
click at [149, 283] on icon at bounding box center [152, 284] width 6 height 6
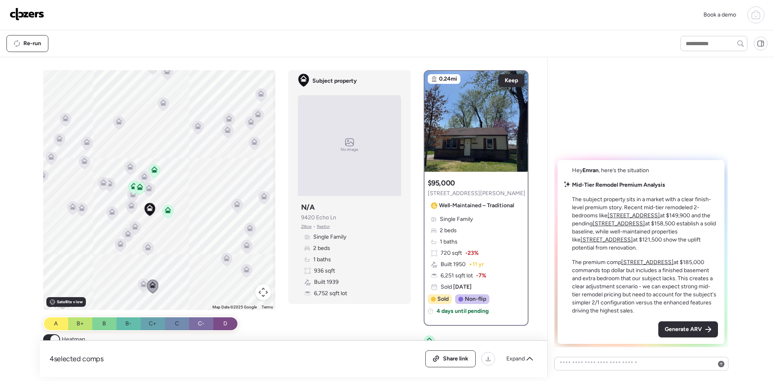
click at [141, 285] on icon at bounding box center [143, 285] width 5 height 2
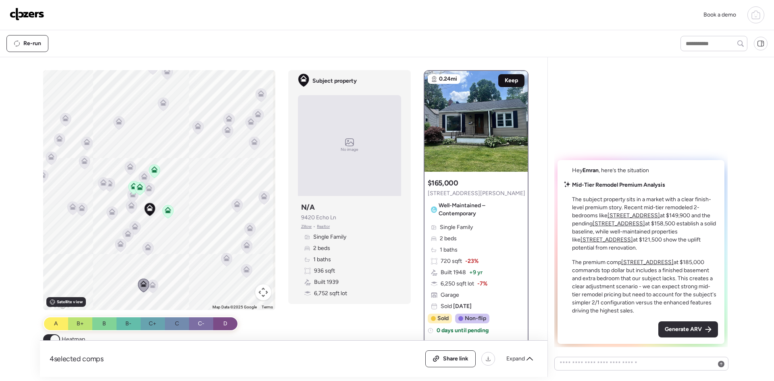
click at [508, 83] on span "Keep" at bounding box center [511, 81] width 13 height 8
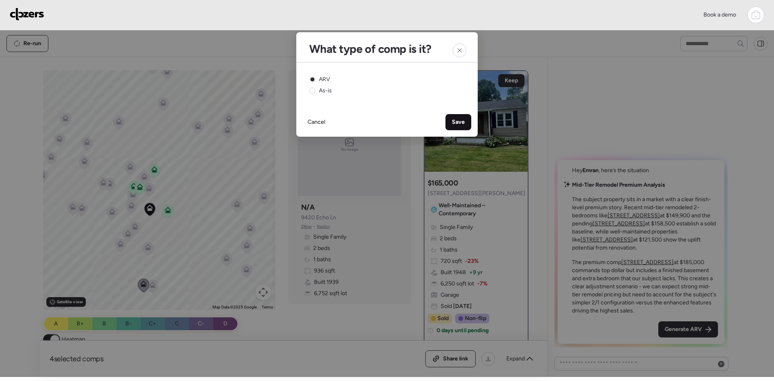
click at [454, 121] on span "Save" at bounding box center [458, 122] width 13 height 8
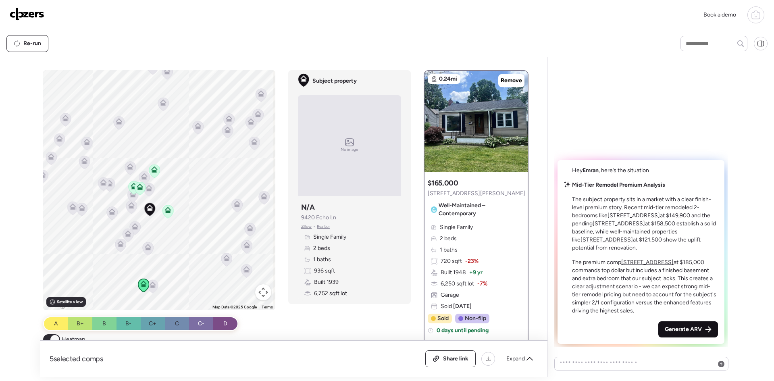
click at [672, 330] on span "Generate ARV" at bounding box center [683, 329] width 37 height 8
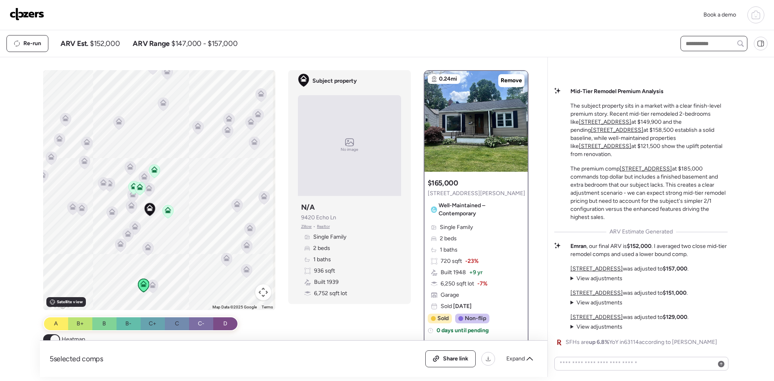
click at [702, 45] on input "text" at bounding box center [714, 43] width 60 height 11
click at [756, 15] on icon at bounding box center [756, 15] width 10 height 10
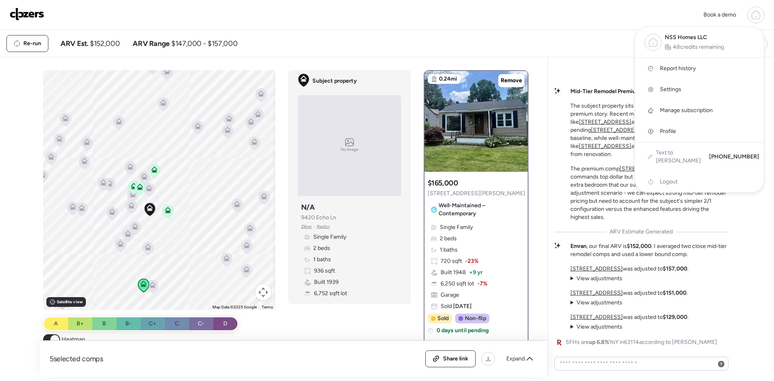
click at [698, 71] on link "Report history" at bounding box center [699, 68] width 129 height 21
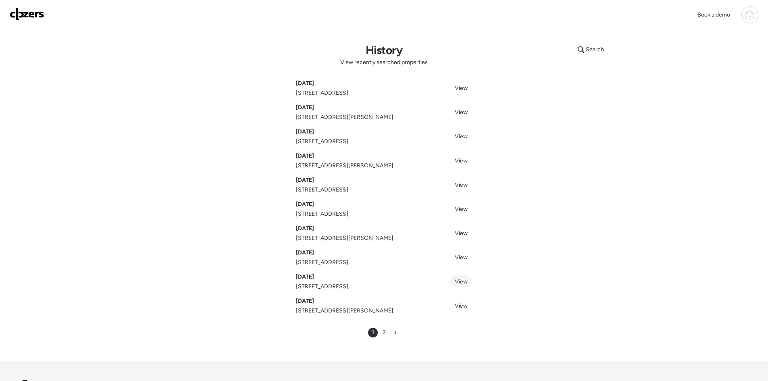
click at [456, 283] on span "View" at bounding box center [461, 281] width 13 height 7
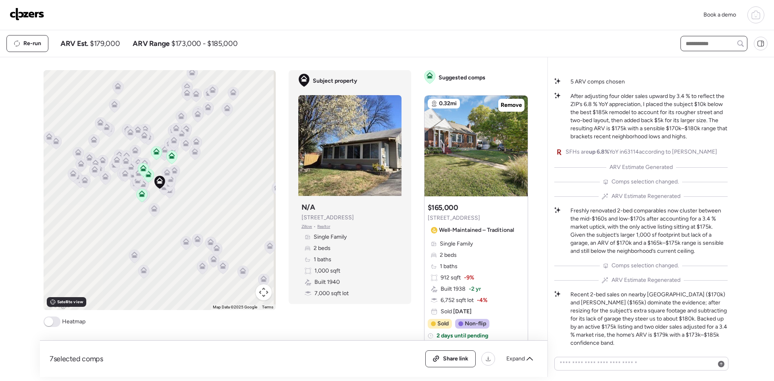
click at [694, 48] on input "text" at bounding box center [714, 43] width 60 height 11
type input "****"
click at [14, 13] on img at bounding box center [27, 14] width 35 height 13
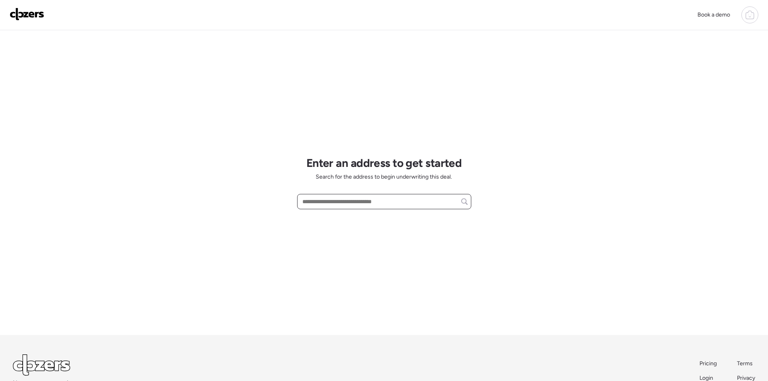
click at [358, 207] on input "text" at bounding box center [384, 201] width 167 height 11
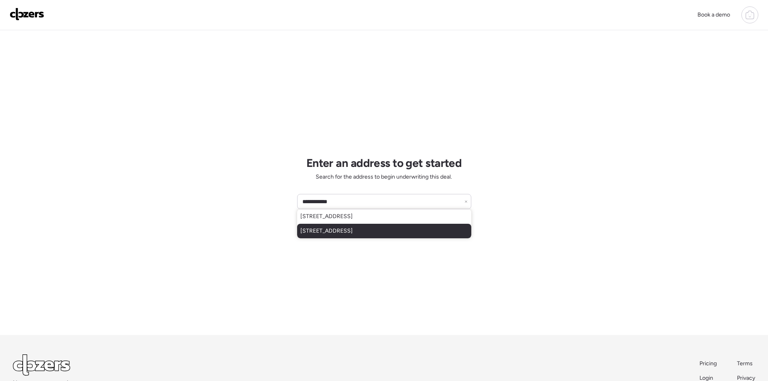
click at [353, 231] on span "1925 Northfield Dr, Saint Louis, MO, 63114" at bounding box center [326, 231] width 52 height 8
type input "**********"
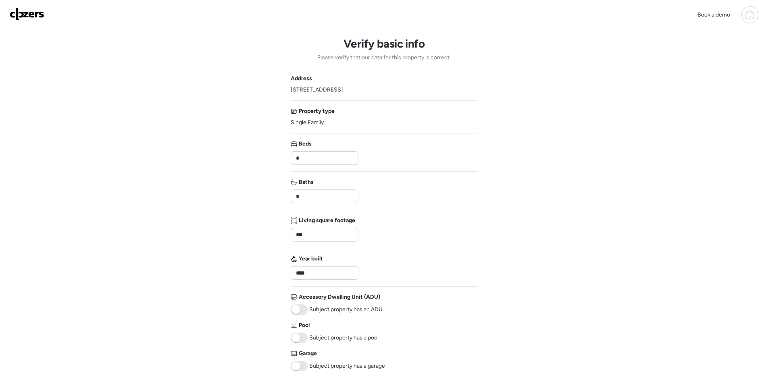
scroll to position [121, 0]
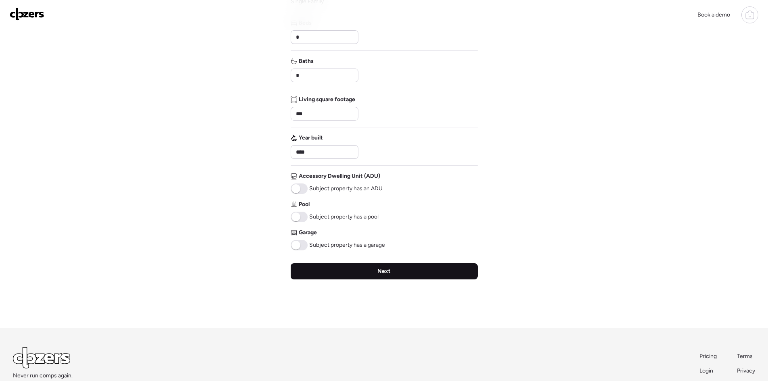
click at [374, 269] on div "Next" at bounding box center [384, 271] width 187 height 16
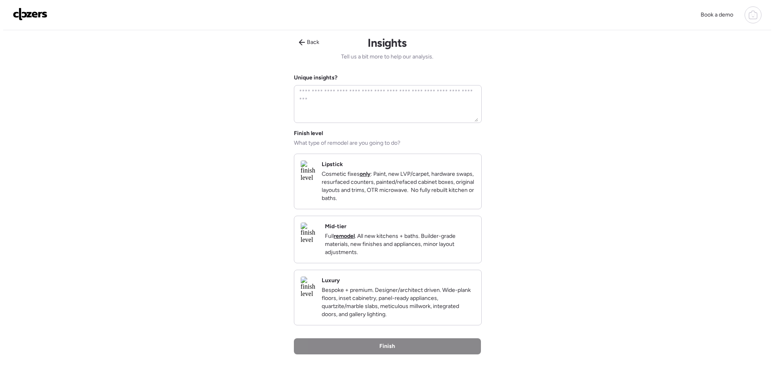
scroll to position [0, 0]
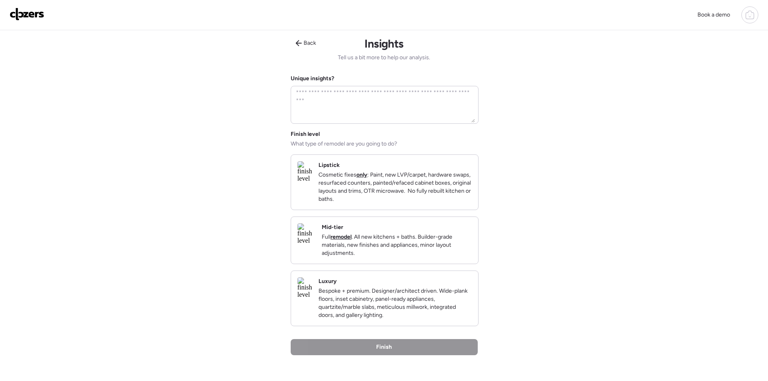
click at [435, 252] on p "Full remodel . All new kitchens + baths. Builder-grade materials, new finishes …" at bounding box center [397, 245] width 150 height 24
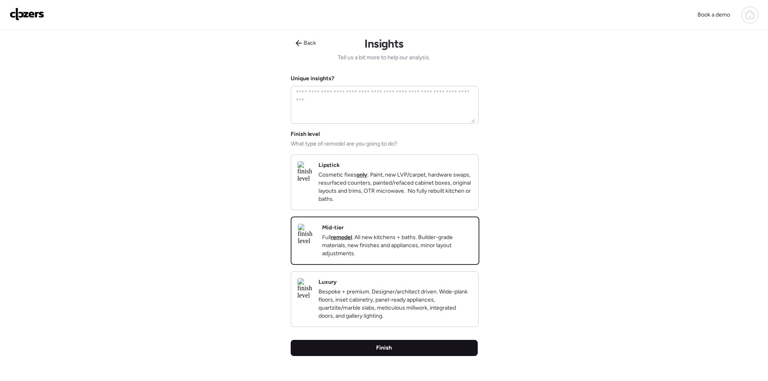
click at [406, 356] on div "Finish" at bounding box center [384, 348] width 187 height 16
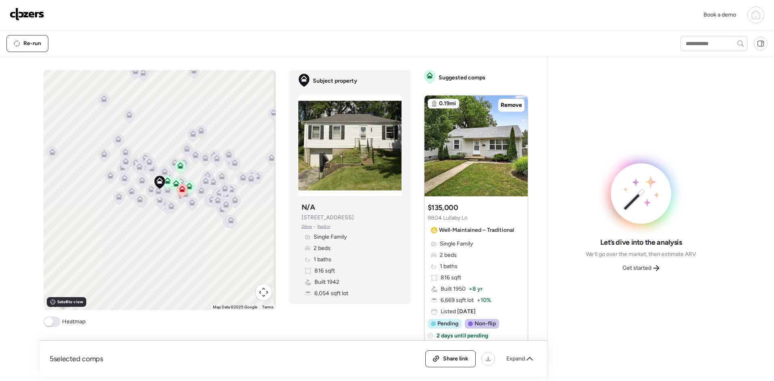
click at [53, 321] on span at bounding box center [52, 322] width 17 height 10
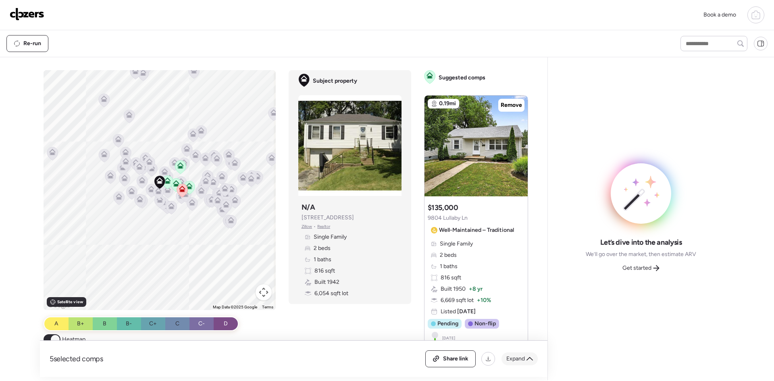
click at [535, 361] on div "Expand" at bounding box center [520, 358] width 36 height 13
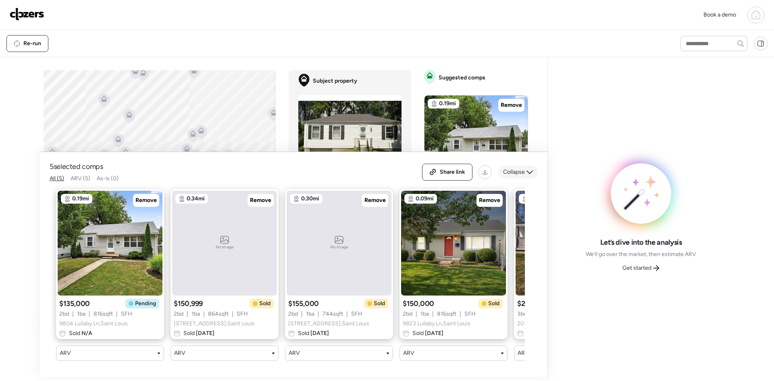
click at [529, 169] on icon at bounding box center [530, 172] width 6 height 6
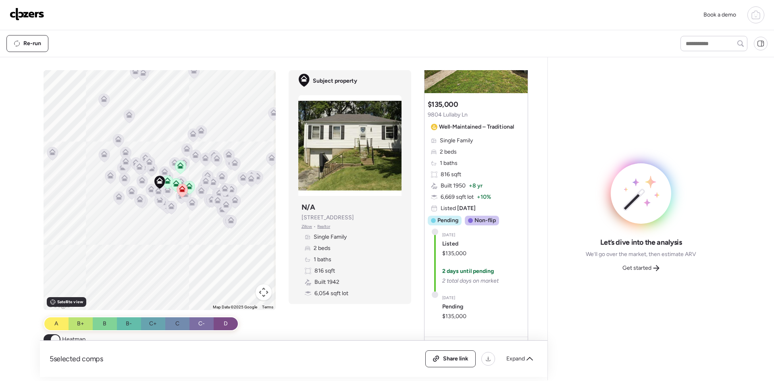
scroll to position [92, 0]
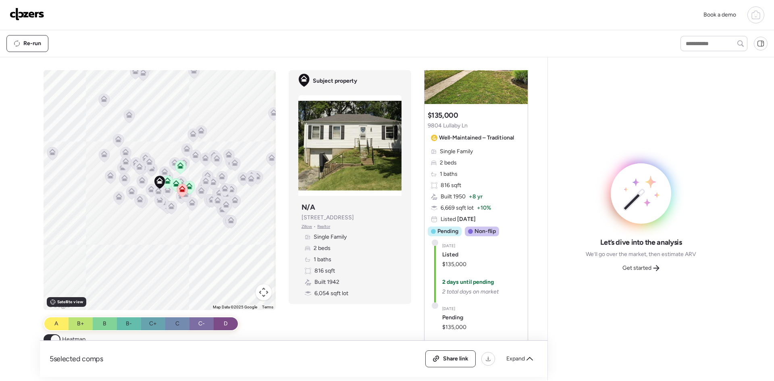
click at [180, 191] on icon at bounding box center [181, 190] width 5 height 2
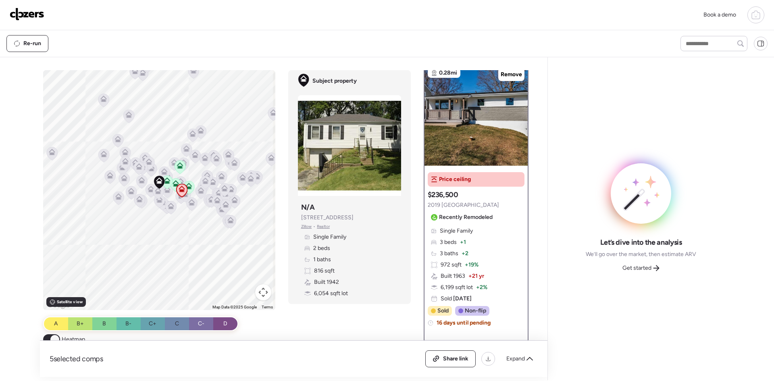
scroll to position [0, 0]
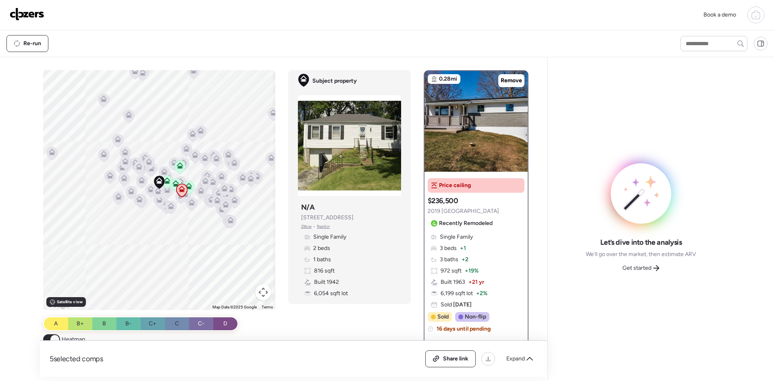
click at [189, 185] on icon at bounding box center [188, 186] width 6 height 6
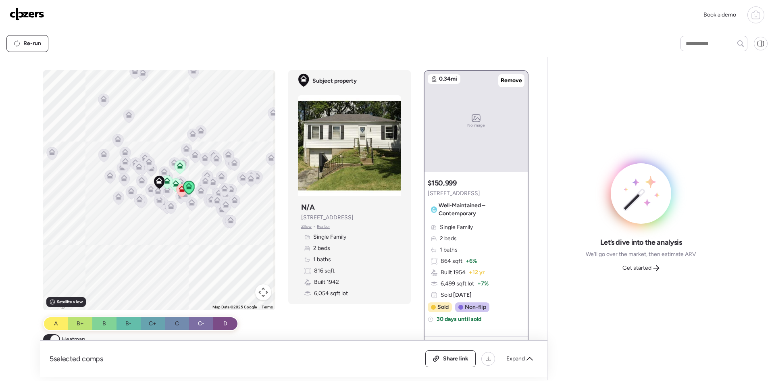
click at [187, 188] on icon at bounding box center [188, 187] width 5 height 2
click at [179, 167] on icon at bounding box center [179, 167] width 5 height 2
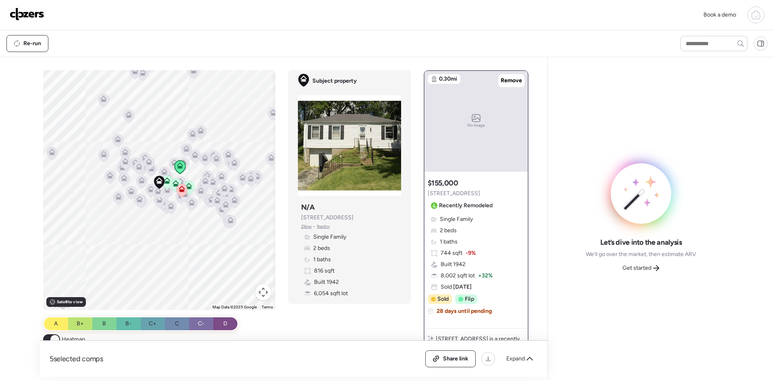
click at [164, 182] on icon at bounding box center [166, 182] width 5 height 2
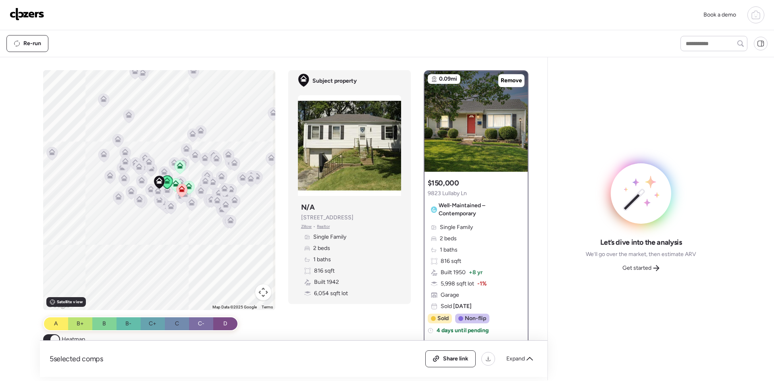
click at [169, 195] on icon at bounding box center [167, 191] width 11 height 14
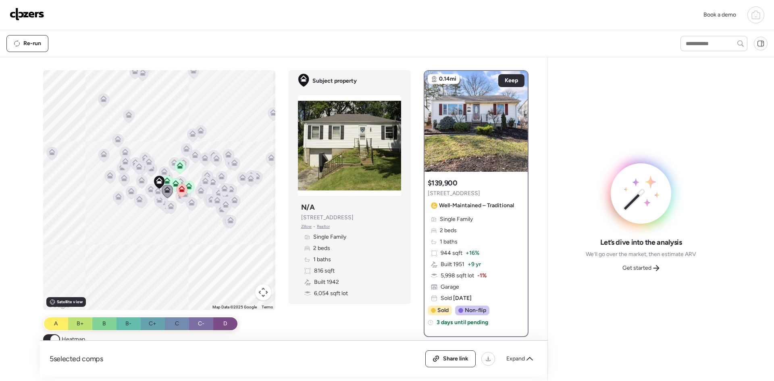
click at [169, 195] on div "To activate drag with keyboard, press Alt + Enter. Once in keyboard drag state,…" at bounding box center [159, 190] width 232 height 240
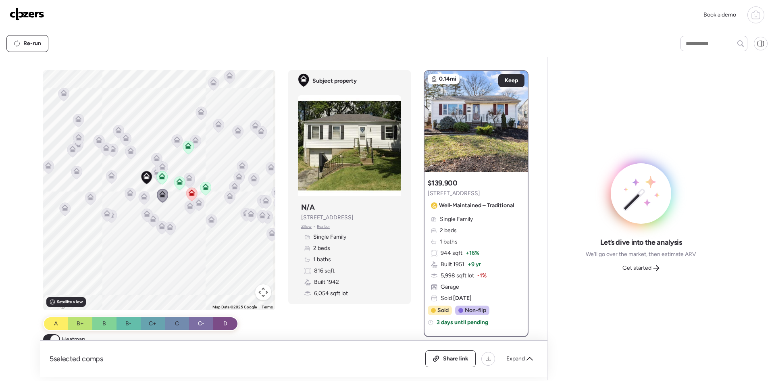
click at [171, 198] on div "To activate drag with keyboard, press Alt + Enter. Once in keyboard drag state,…" at bounding box center [159, 190] width 232 height 240
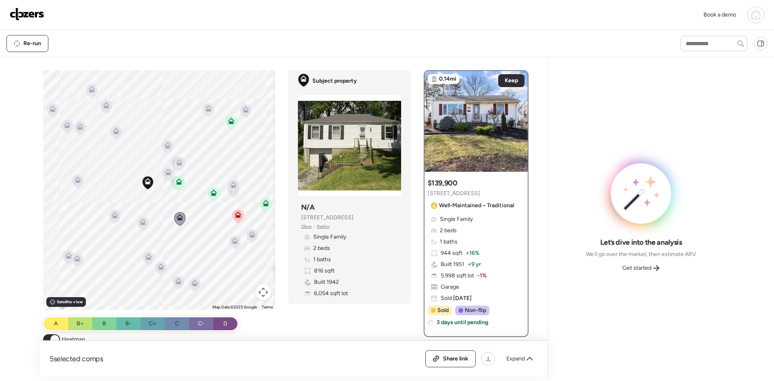
drag, startPoint x: 166, startPoint y: 192, endPoint x: 196, endPoint y: 209, distance: 34.5
click at [196, 209] on div "To activate drag with keyboard, press Alt + Enter. Once in keyboard drag state,…" at bounding box center [159, 190] width 232 height 240
click at [141, 223] on icon at bounding box center [142, 223] width 5 height 2
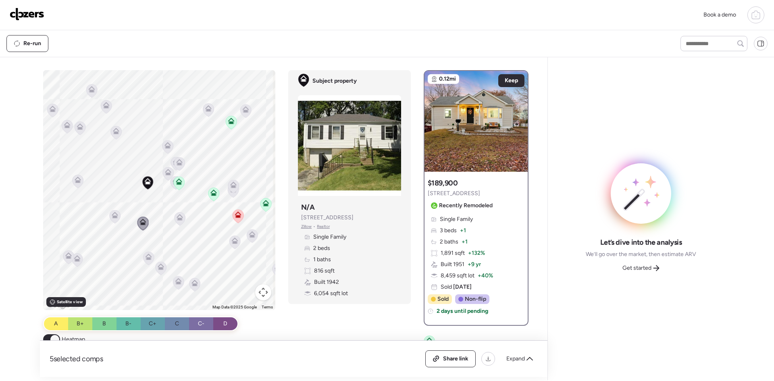
click at [112, 216] on icon at bounding box center [115, 215] width 6 height 6
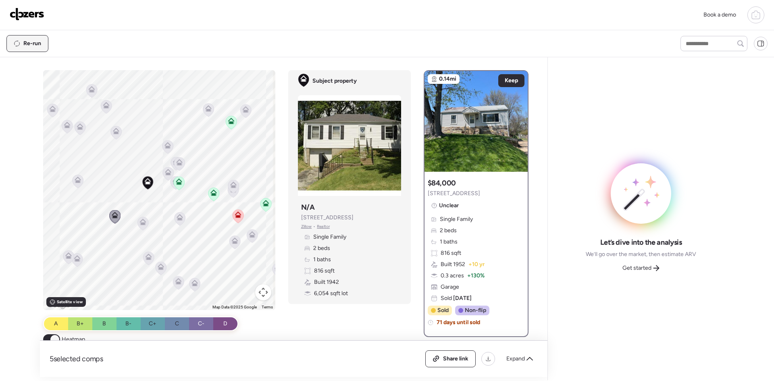
click at [29, 46] on span "Re-run" at bounding box center [32, 44] width 18 height 8
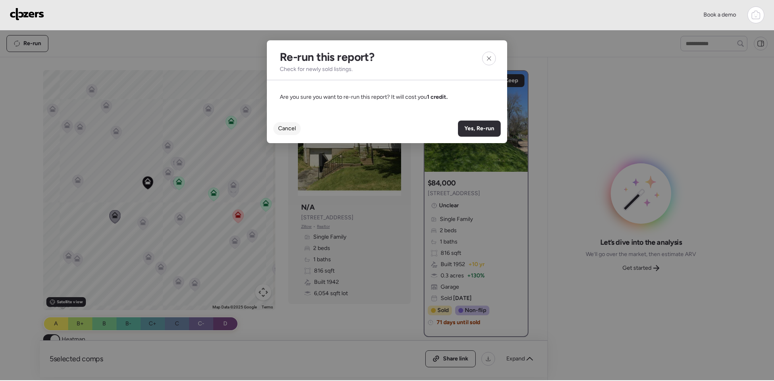
click at [290, 129] on span "Cancel" at bounding box center [287, 129] width 18 height 8
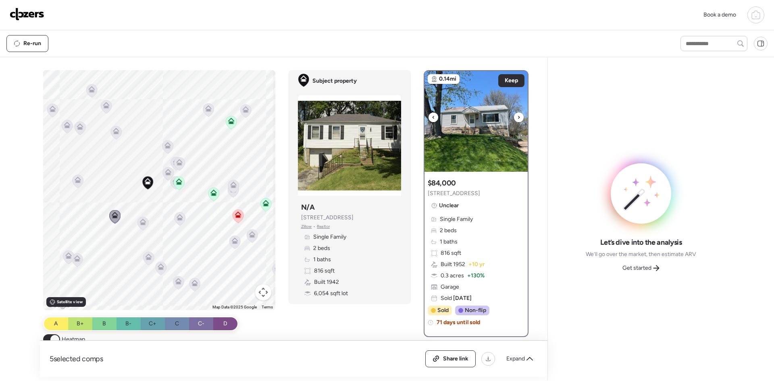
click at [517, 116] on icon at bounding box center [518, 118] width 3 height 10
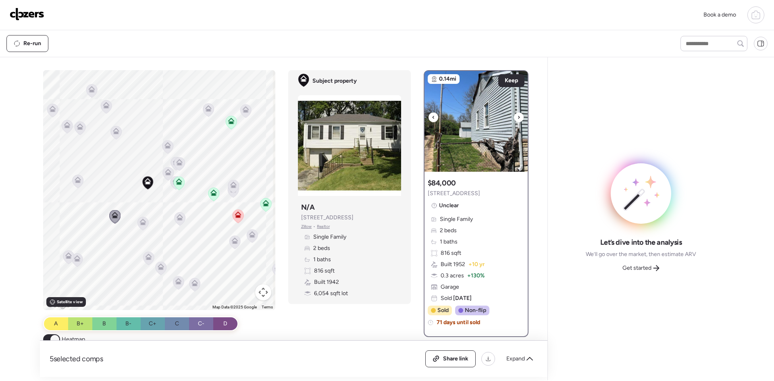
click at [517, 116] on icon at bounding box center [518, 118] width 3 height 10
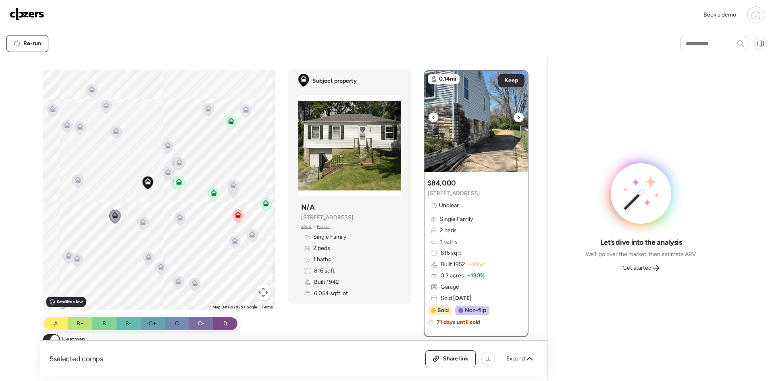
click at [517, 116] on icon at bounding box center [518, 118] width 3 height 10
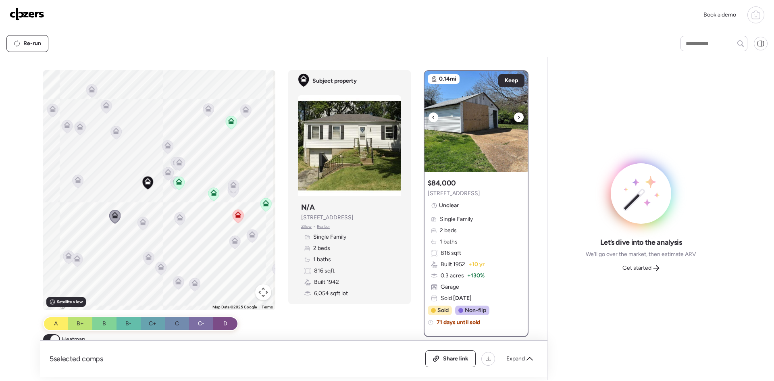
click at [517, 116] on icon at bounding box center [518, 118] width 3 height 10
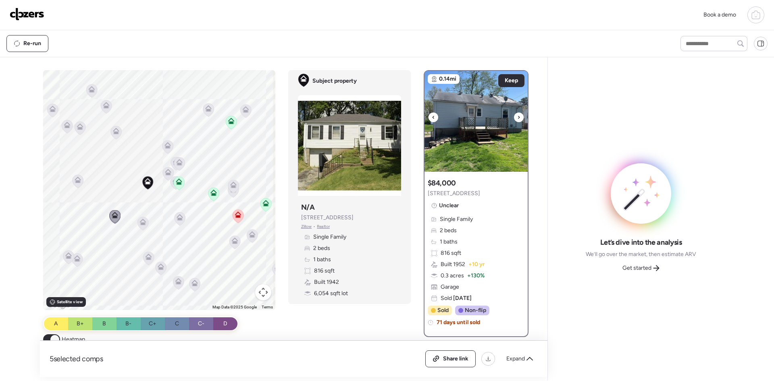
click at [429, 116] on div at bounding box center [434, 118] width 10 height 10
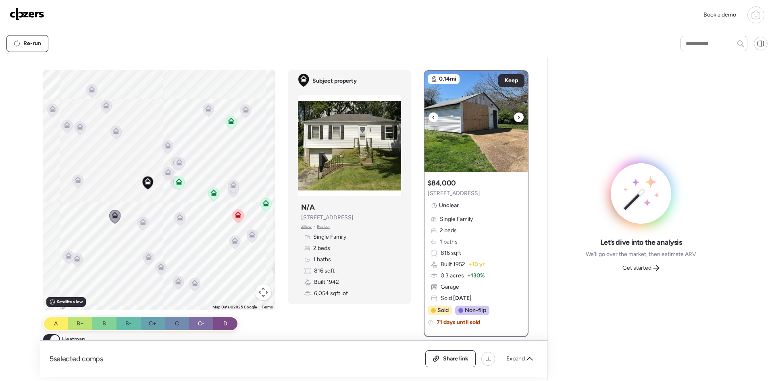
click at [429, 116] on div at bounding box center [434, 118] width 10 height 10
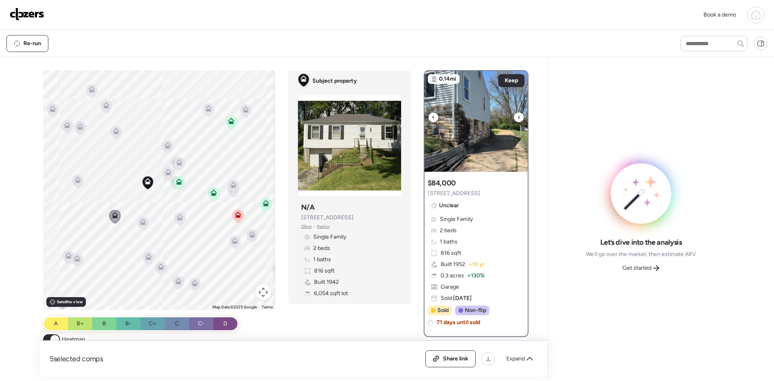
click at [429, 116] on div at bounding box center [434, 118] width 10 height 10
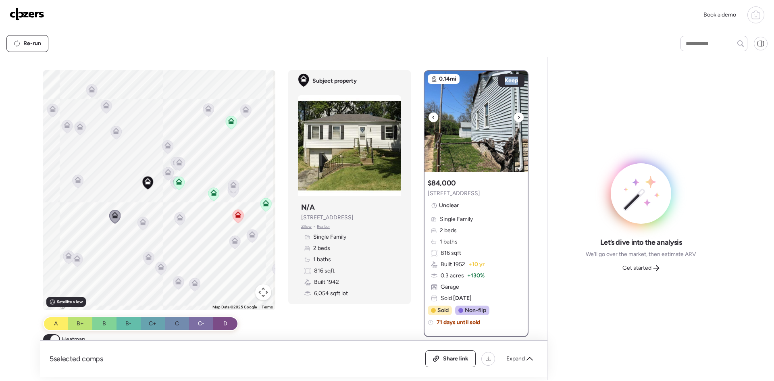
click at [429, 116] on div at bounding box center [434, 118] width 10 height 10
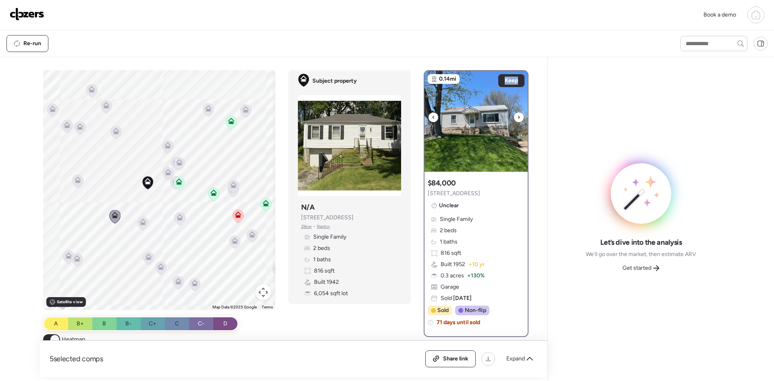
click at [436, 119] on img at bounding box center [476, 121] width 103 height 101
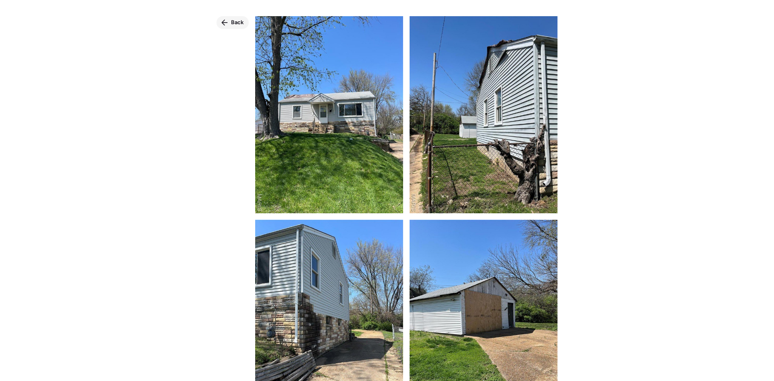
click at [240, 26] on span "Back" at bounding box center [237, 23] width 13 height 8
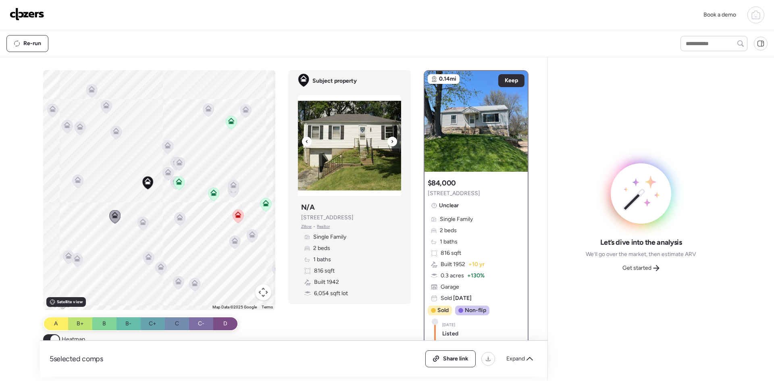
click at [390, 141] on div at bounding box center [393, 142] width 10 height 10
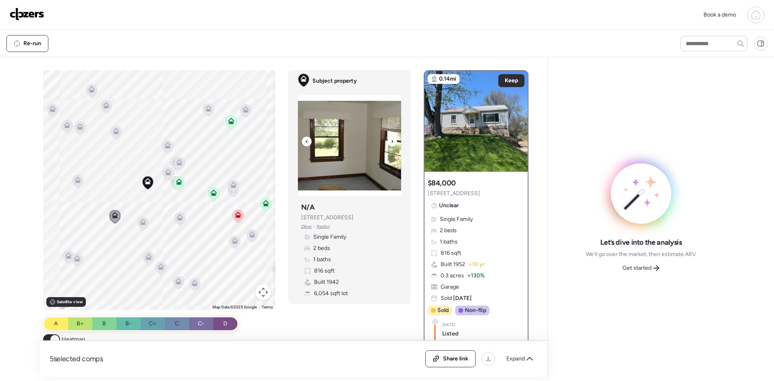
click at [390, 141] on div at bounding box center [393, 142] width 10 height 10
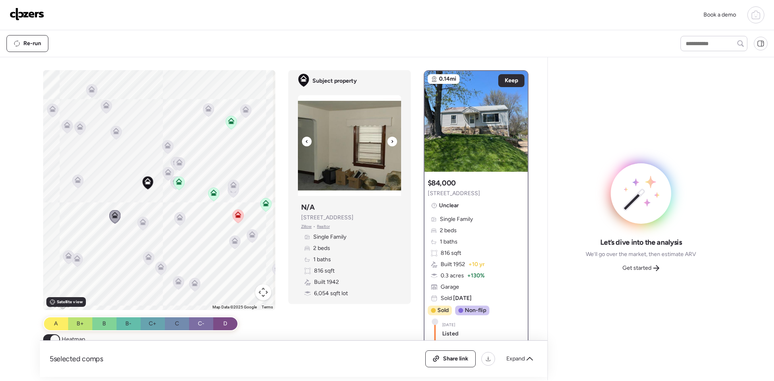
click at [302, 143] on div at bounding box center [307, 142] width 10 height 10
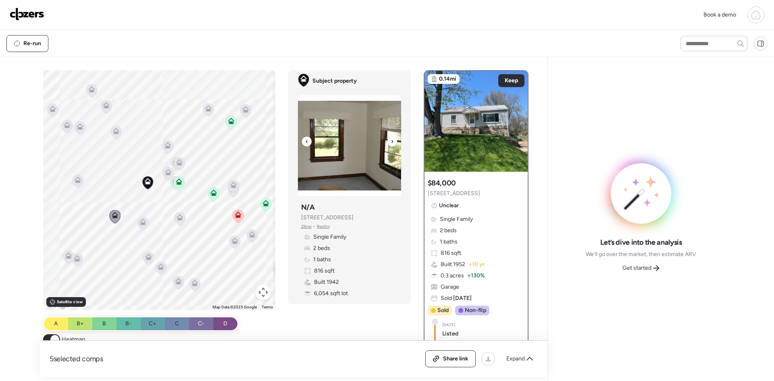
click at [302, 143] on div at bounding box center [307, 142] width 10 height 10
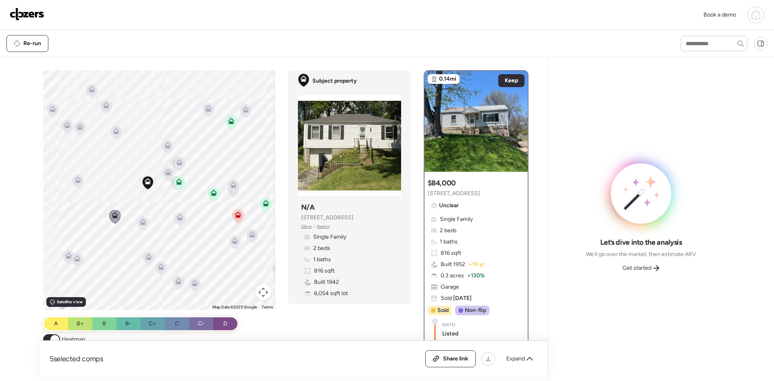
click at [143, 221] on icon at bounding box center [143, 222] width 6 height 6
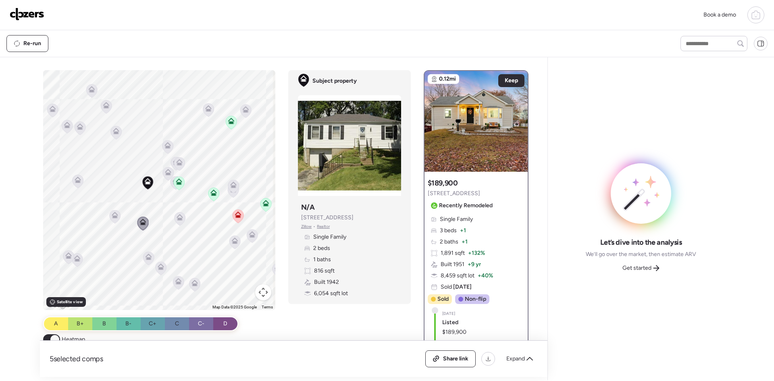
click at [177, 217] on icon at bounding box center [180, 217] width 6 height 6
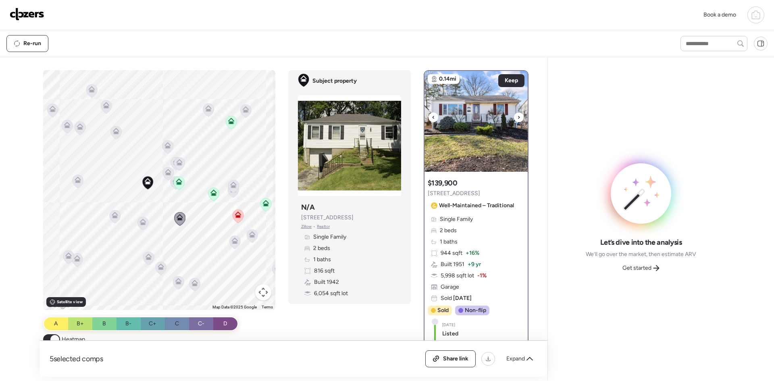
click at [517, 117] on div at bounding box center [519, 118] width 10 height 10
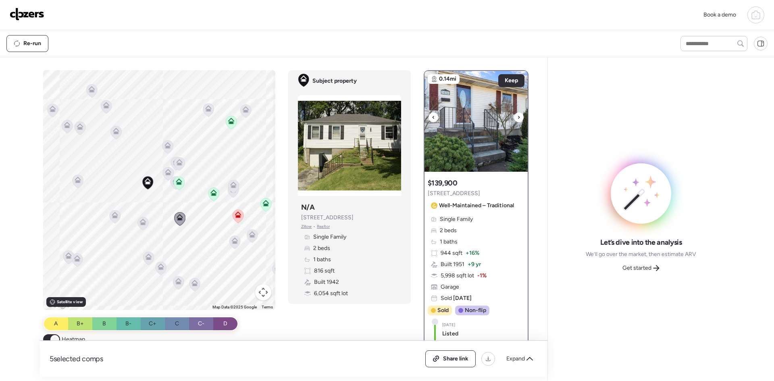
click at [517, 117] on div at bounding box center [519, 118] width 10 height 10
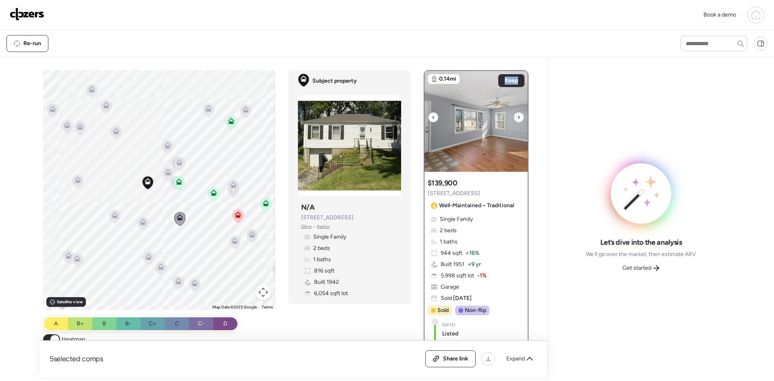
click at [517, 117] on div at bounding box center [519, 118] width 10 height 10
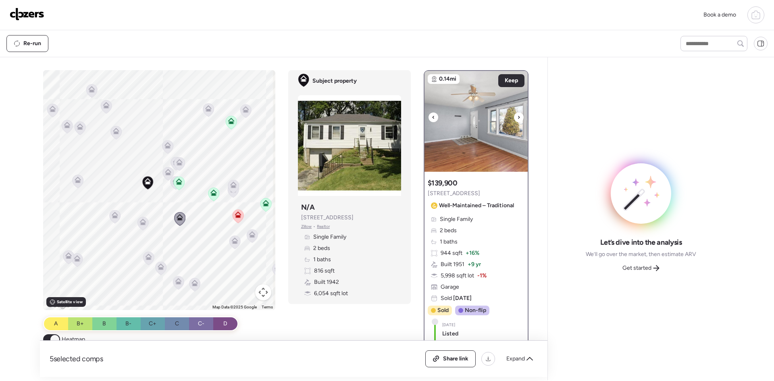
click at [517, 117] on div at bounding box center [519, 118] width 10 height 10
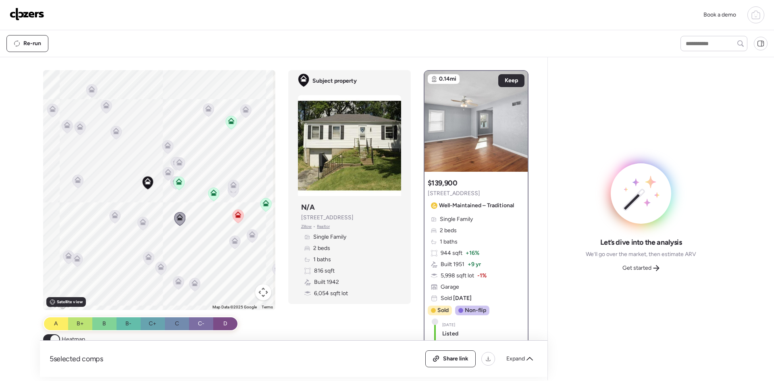
click at [140, 222] on icon at bounding box center [143, 222] width 6 height 6
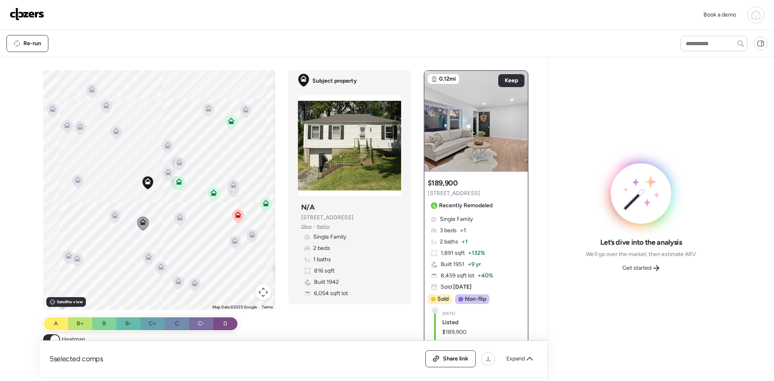
click at [109, 216] on icon at bounding box center [114, 217] width 11 height 14
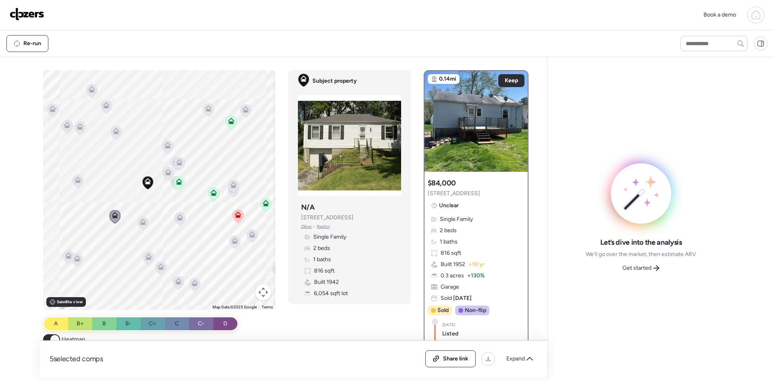
click at [171, 181] on div at bounding box center [168, 174] width 11 height 15
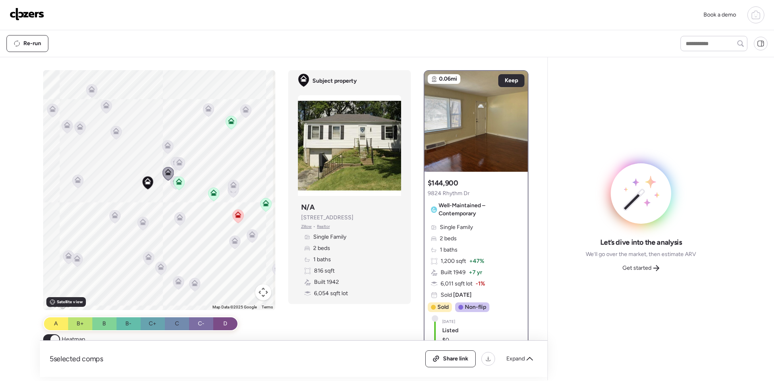
click at [166, 172] on icon at bounding box center [168, 172] width 6 height 6
click at [434, 121] on img at bounding box center [476, 121] width 103 height 101
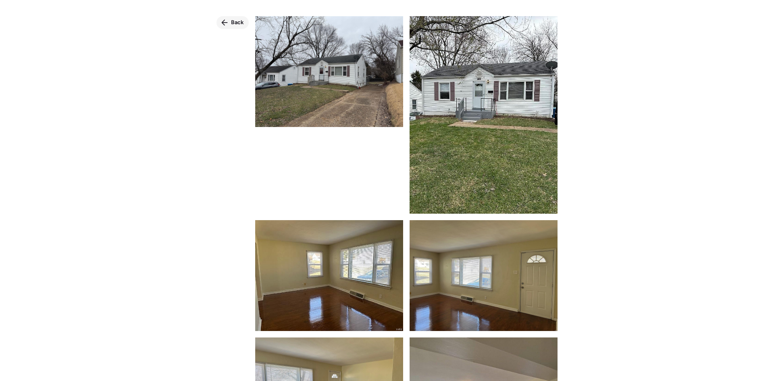
click at [246, 26] on div "Back" at bounding box center [233, 22] width 32 height 13
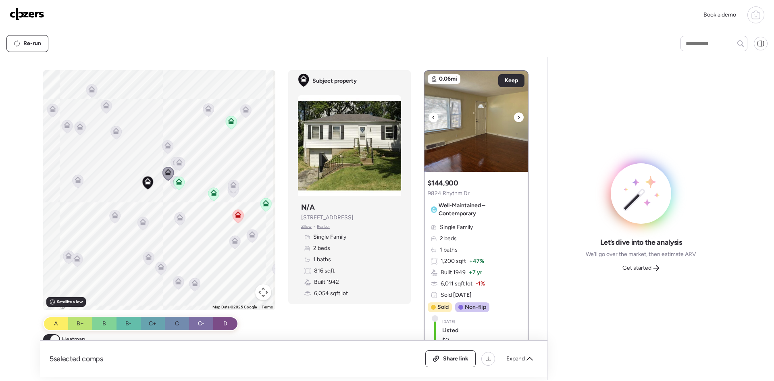
click at [475, 96] on img at bounding box center [476, 121] width 103 height 101
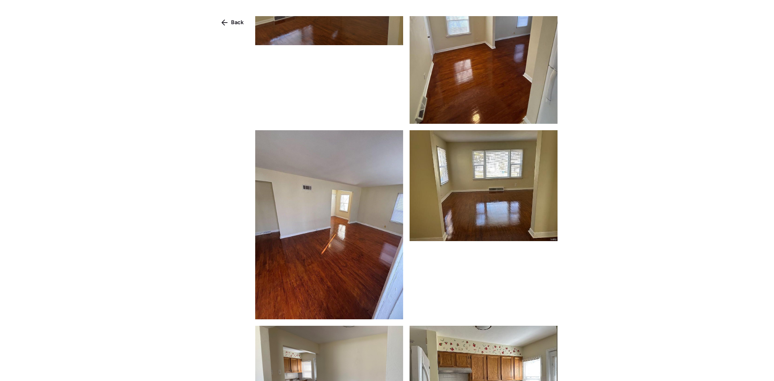
scroll to position [605, 0]
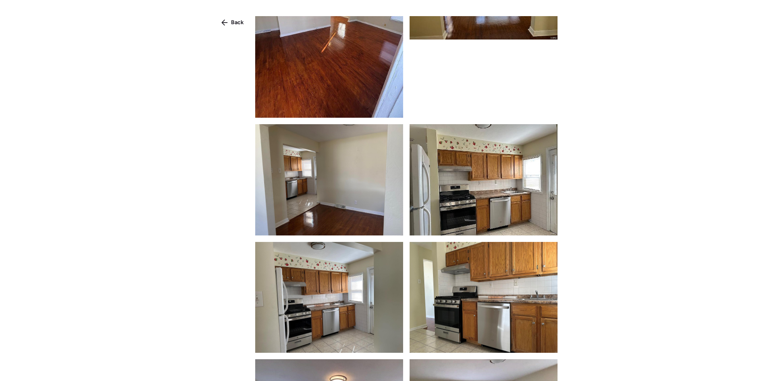
click at [357, 62] on img at bounding box center [329, 24] width 148 height 190
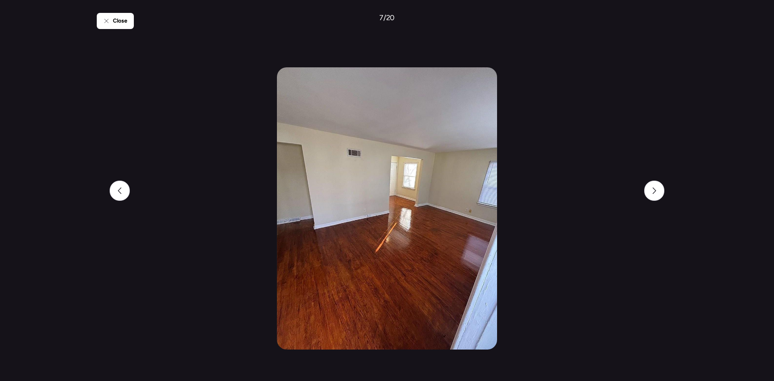
click at [669, 192] on div "Close 7 / 20" at bounding box center [387, 190] width 581 height 381
click at [656, 196] on div at bounding box center [654, 191] width 20 height 20
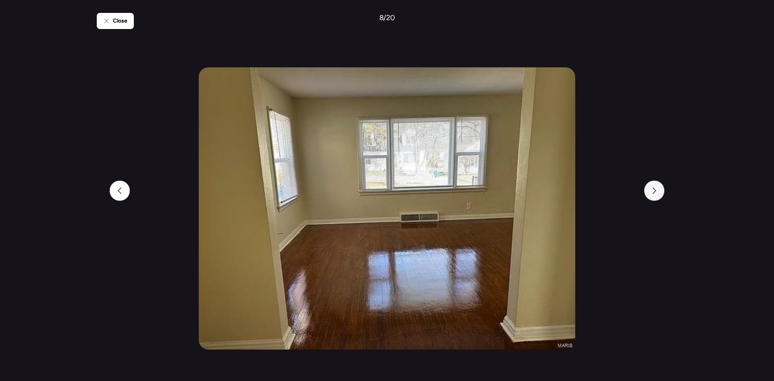
click at [656, 196] on div at bounding box center [654, 191] width 20 height 20
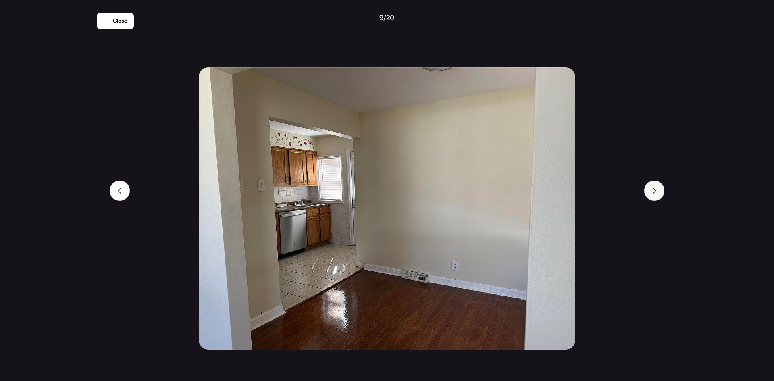
click at [656, 196] on div at bounding box center [654, 191] width 20 height 20
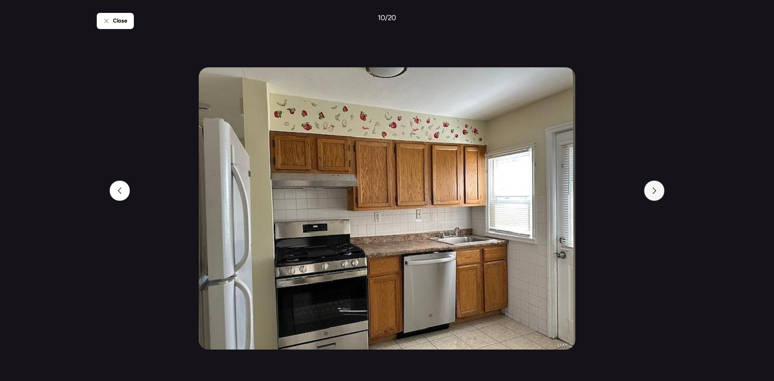
click at [656, 196] on div at bounding box center [654, 191] width 20 height 20
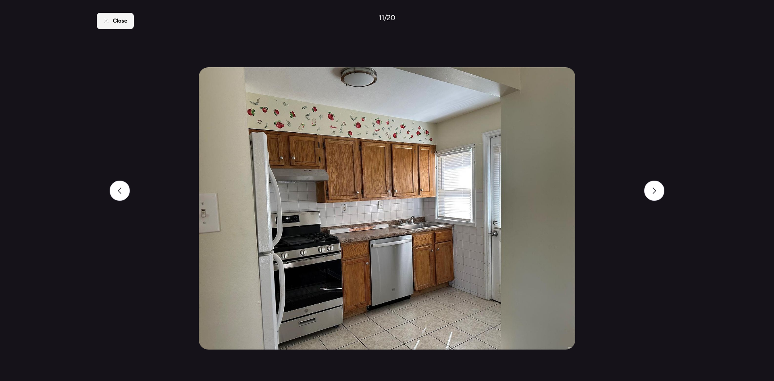
click at [117, 24] on span "Close" at bounding box center [120, 21] width 15 height 8
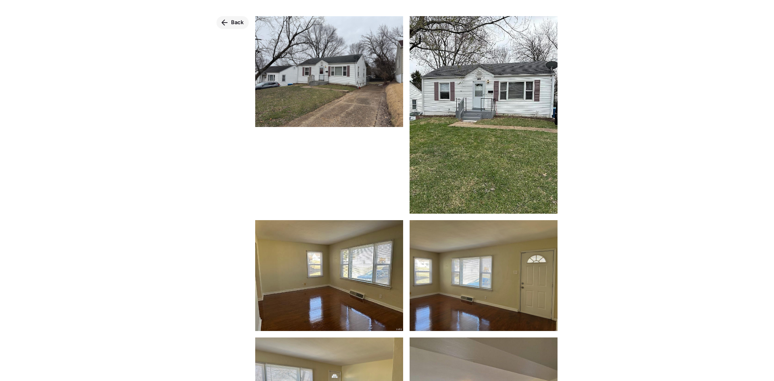
click at [223, 19] on icon at bounding box center [224, 22] width 6 height 6
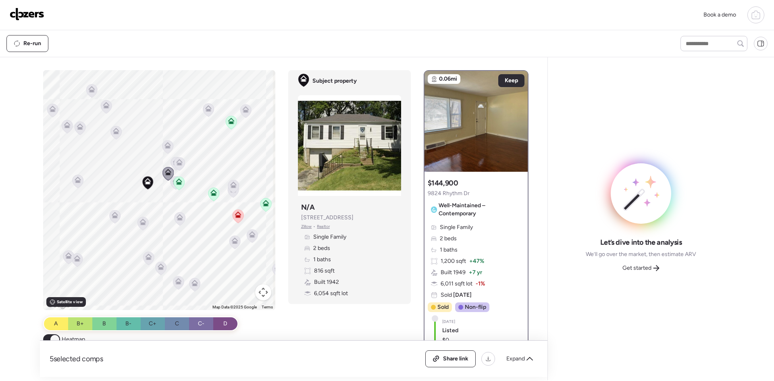
click at [184, 194] on div "To activate drag with keyboard, press Alt + Enter. Once in keyboard drag state,…" at bounding box center [159, 190] width 232 height 240
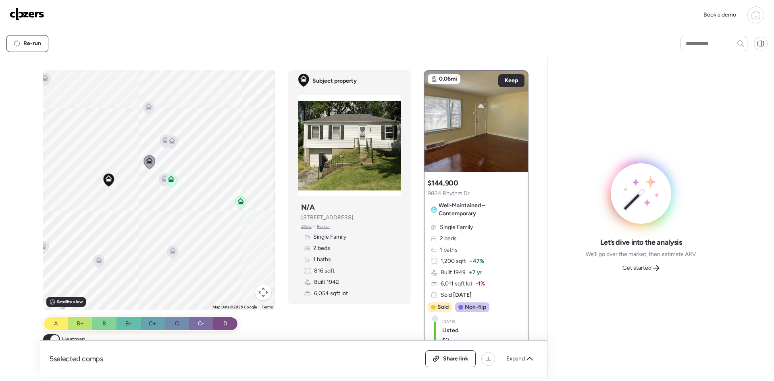
click at [162, 181] on icon at bounding box center [164, 180] width 5 height 2
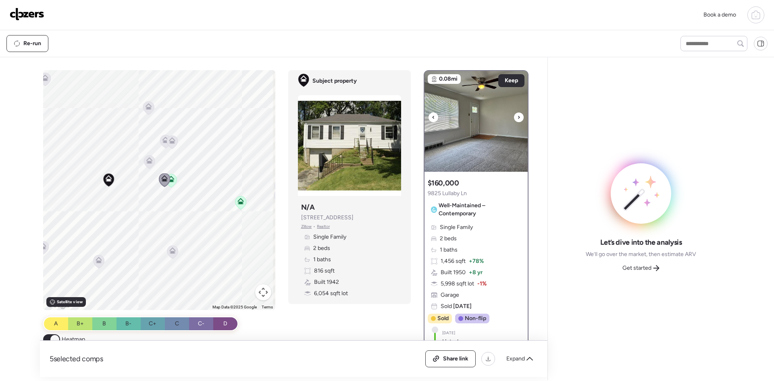
click at [496, 116] on img at bounding box center [476, 121] width 103 height 101
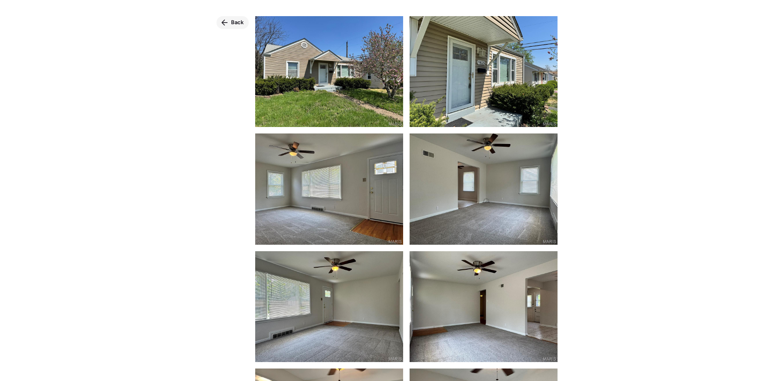
click at [245, 22] on div "Back" at bounding box center [233, 22] width 32 height 13
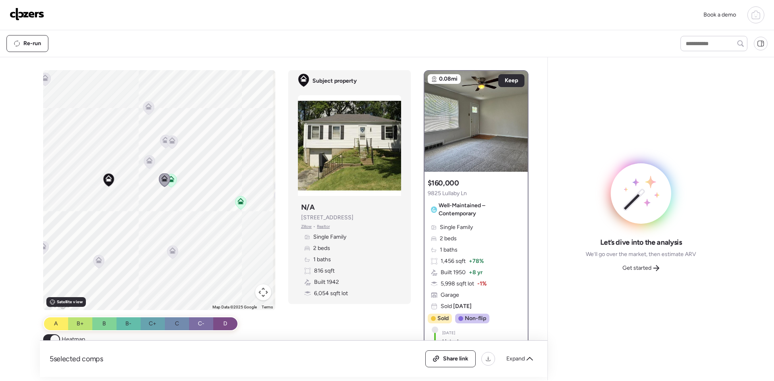
click at [172, 179] on icon at bounding box center [171, 180] width 11 height 13
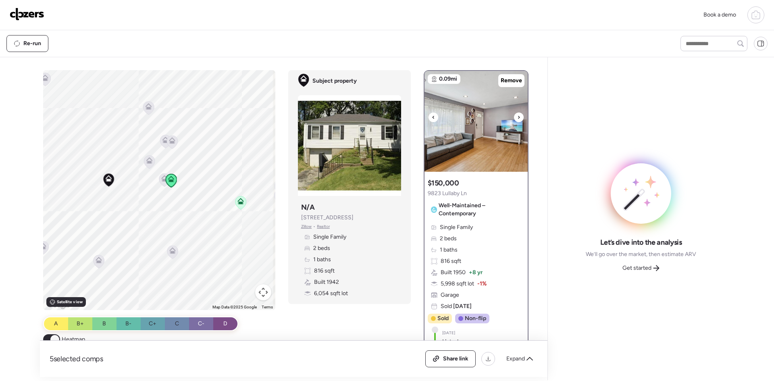
click at [501, 138] on img at bounding box center [476, 121] width 103 height 101
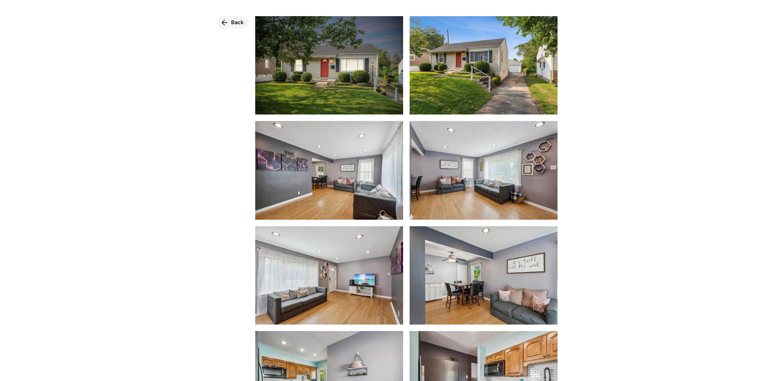
click at [246, 22] on div "Back" at bounding box center [233, 22] width 32 height 13
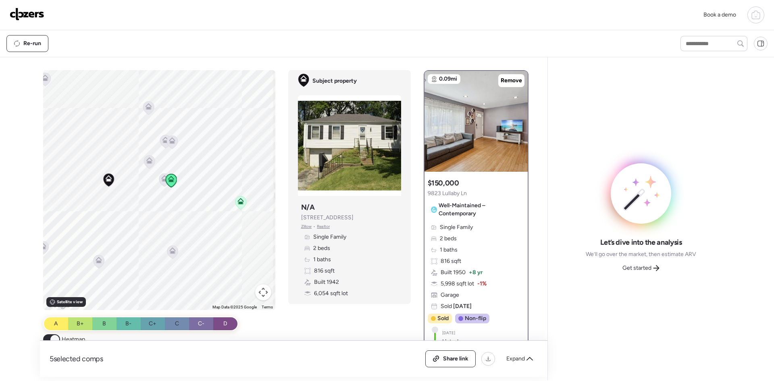
click at [161, 179] on icon at bounding box center [164, 178] width 6 height 6
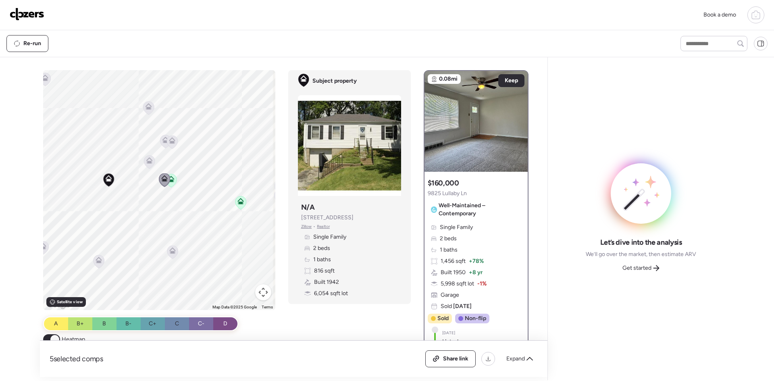
click at [148, 160] on icon at bounding box center [149, 160] width 6 height 6
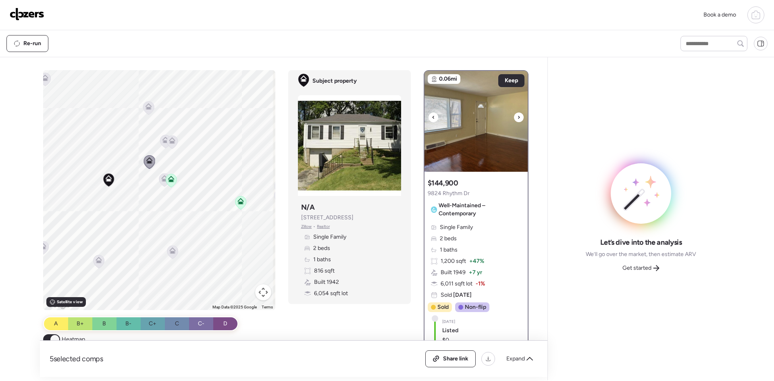
click at [488, 127] on img at bounding box center [476, 121] width 103 height 101
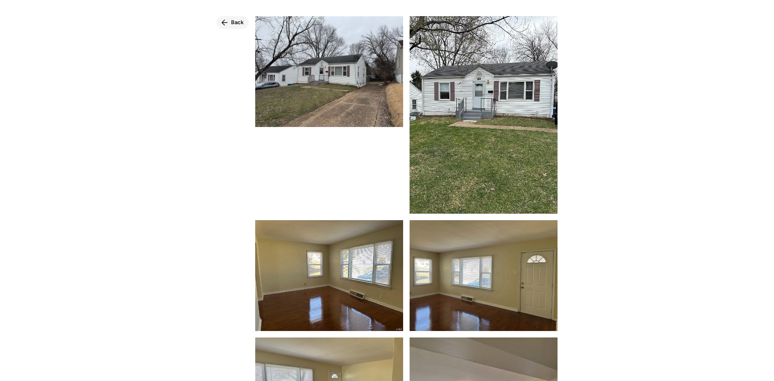
click at [238, 23] on span "Back" at bounding box center [237, 23] width 13 height 8
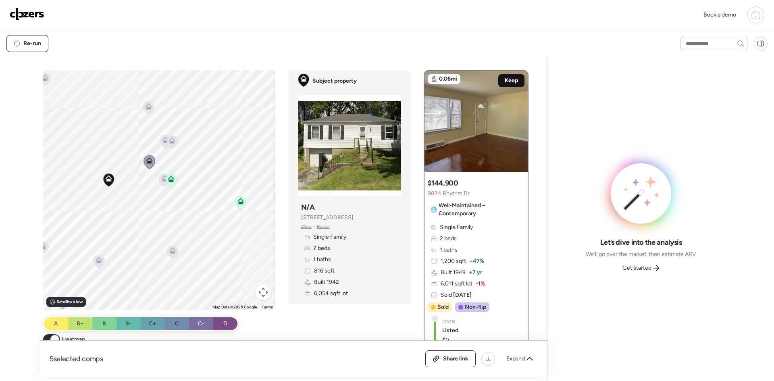
click at [505, 78] on span "Keep" at bounding box center [511, 81] width 13 height 8
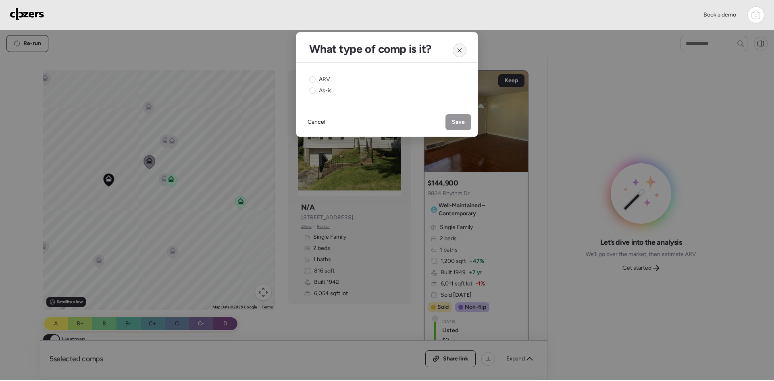
click at [459, 50] on icon at bounding box center [460, 50] width 4 height 4
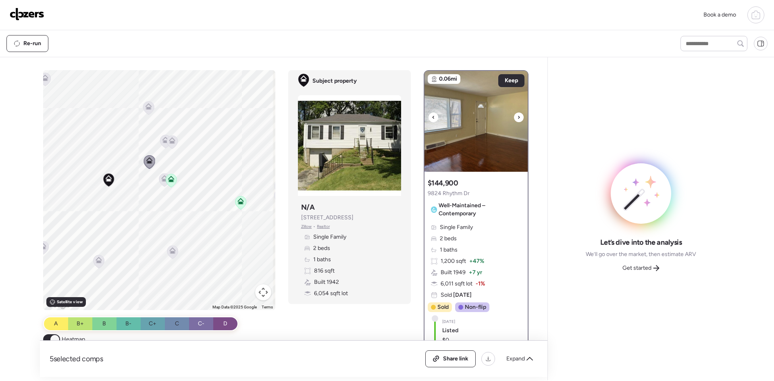
click at [467, 112] on img at bounding box center [476, 121] width 103 height 101
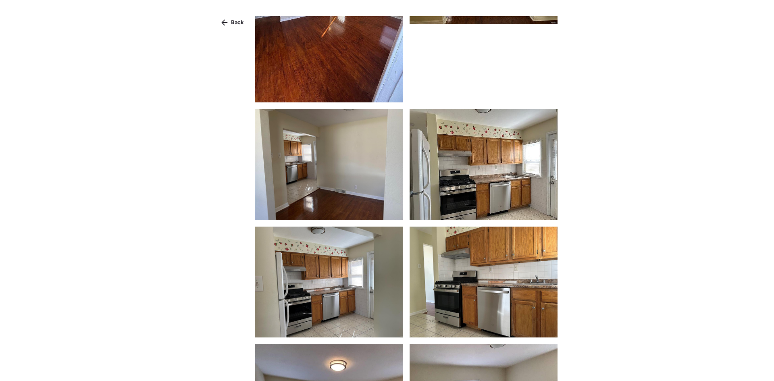
scroll to position [645, 0]
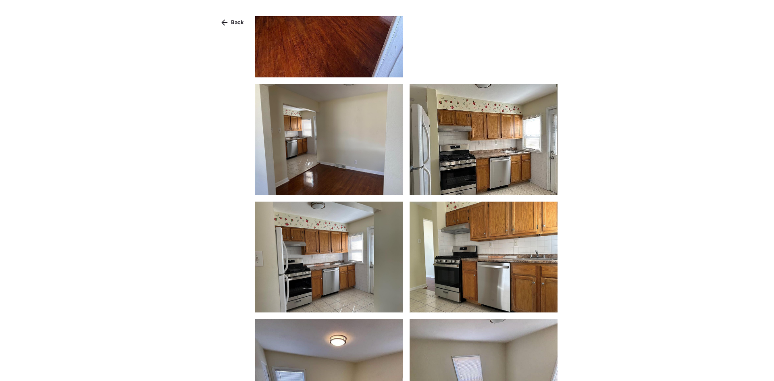
click at [634, 289] on div "Back" at bounding box center [387, 205] width 774 height 410
click at [232, 22] on span "Back" at bounding box center [237, 23] width 13 height 8
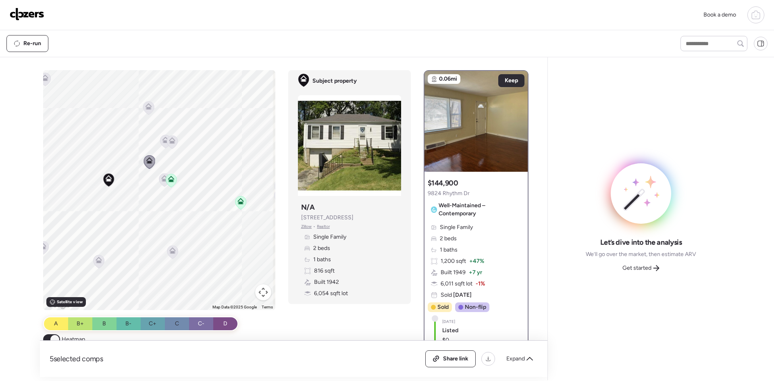
click at [159, 179] on icon at bounding box center [164, 179] width 11 height 13
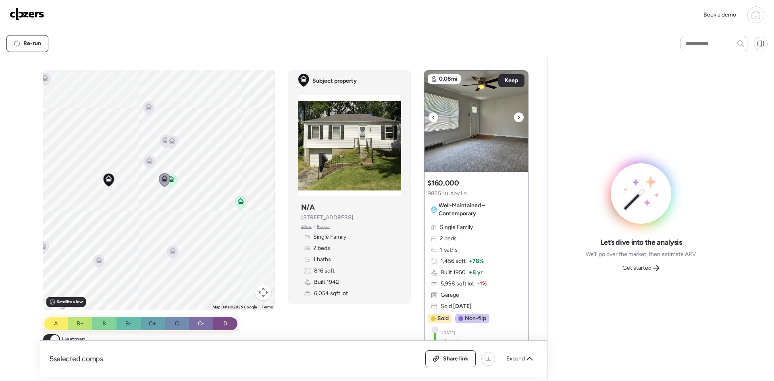
click at [488, 119] on img at bounding box center [476, 121] width 103 height 101
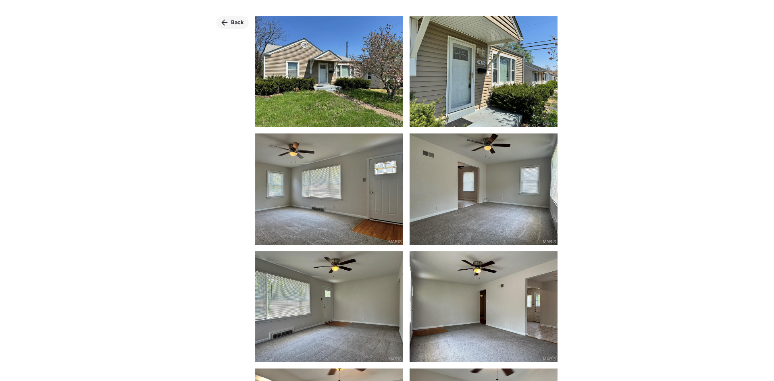
click at [231, 21] on span "Back" at bounding box center [237, 23] width 13 height 8
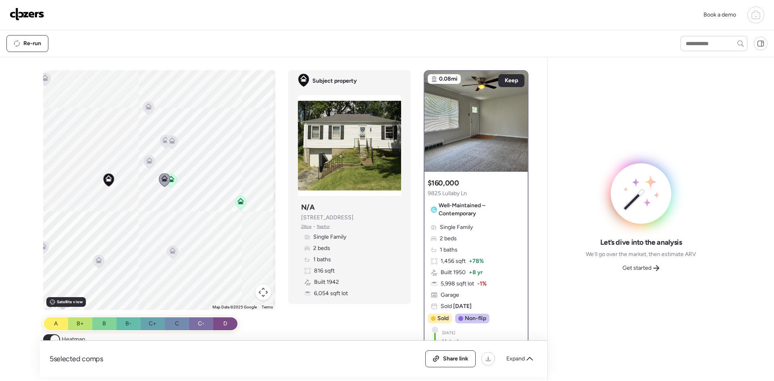
click at [146, 158] on icon at bounding box center [149, 160] width 6 height 6
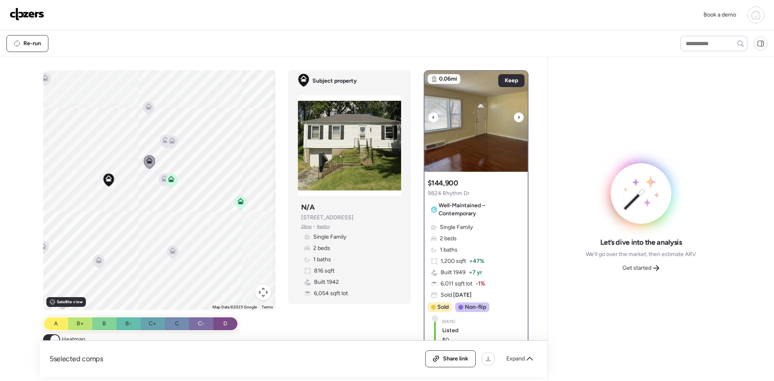
click at [490, 126] on img at bounding box center [476, 121] width 103 height 101
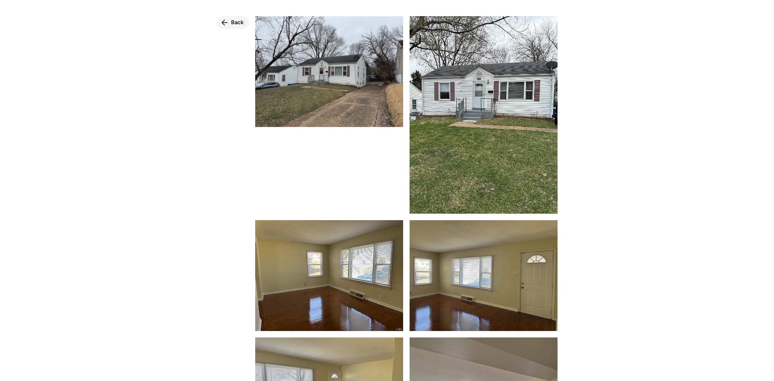
click at [220, 19] on div "Back" at bounding box center [233, 22] width 32 height 13
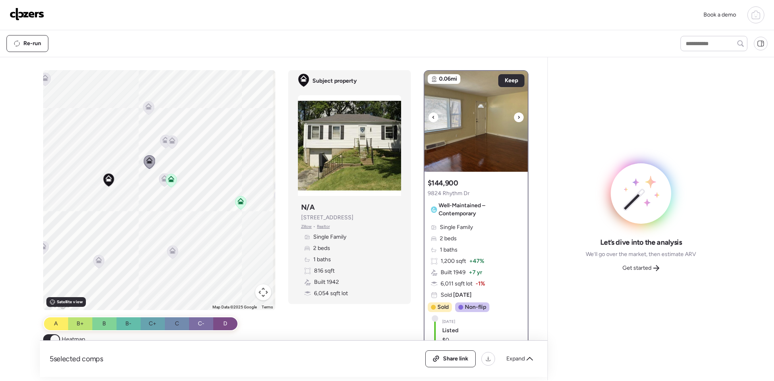
click at [478, 124] on img at bounding box center [476, 121] width 103 height 101
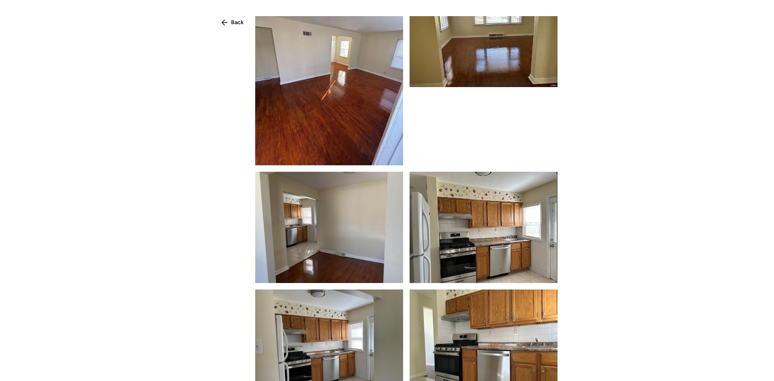
scroll to position [565, 0]
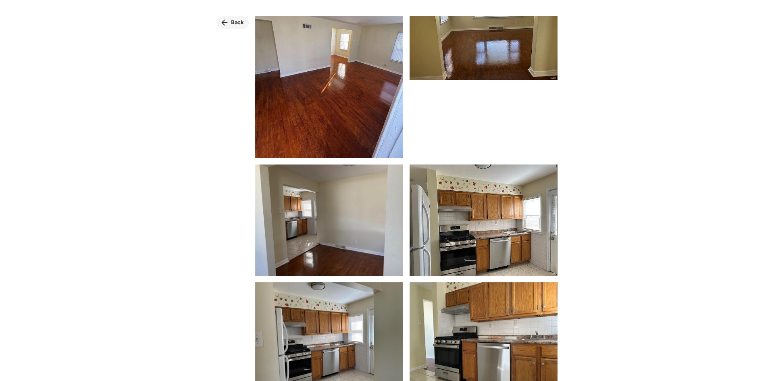
click at [222, 17] on div "Back" at bounding box center [233, 22] width 32 height 13
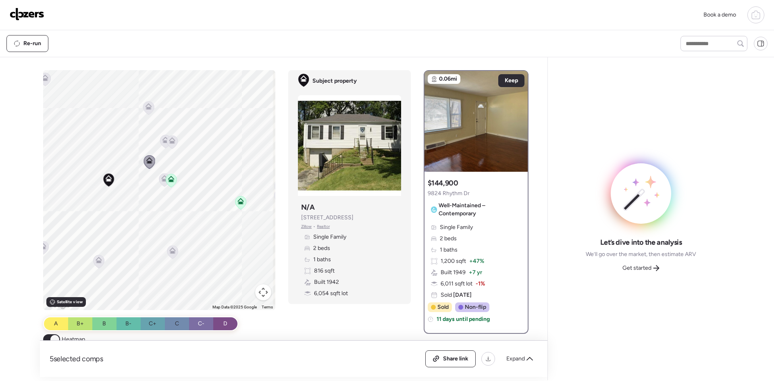
click at [159, 179] on icon at bounding box center [164, 179] width 11 height 13
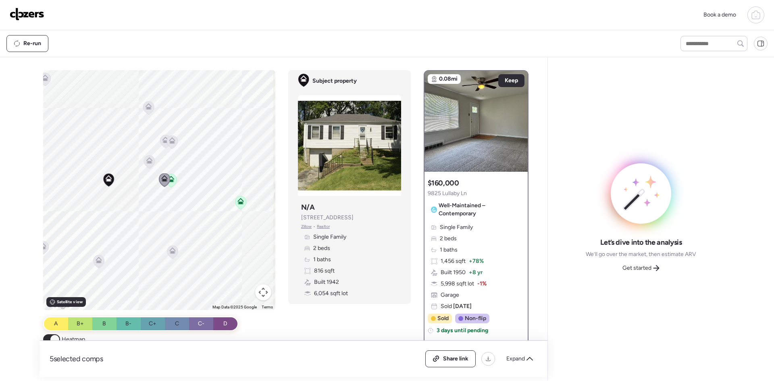
click at [148, 161] on icon at bounding box center [148, 162] width 5 height 2
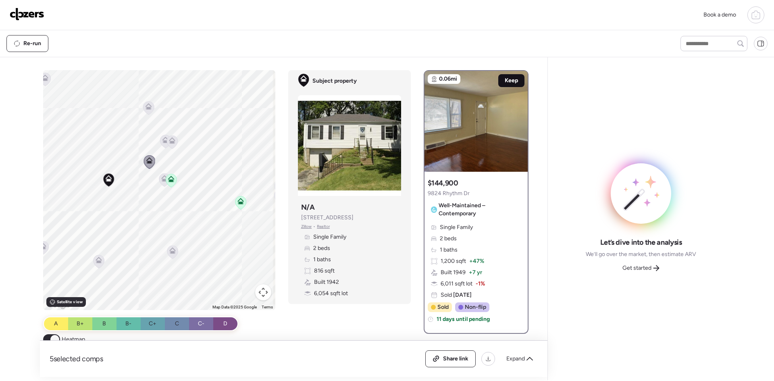
click at [519, 79] on div "Keep" at bounding box center [511, 80] width 26 height 13
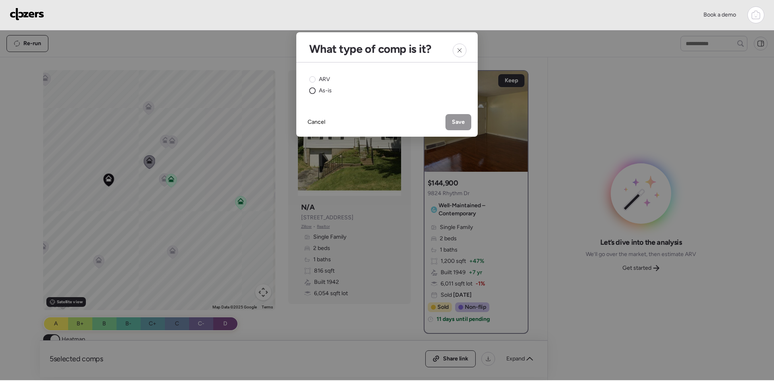
click at [323, 94] on span "As-is" at bounding box center [325, 91] width 13 height 8
click at [461, 125] on span "Save" at bounding box center [458, 122] width 13 height 8
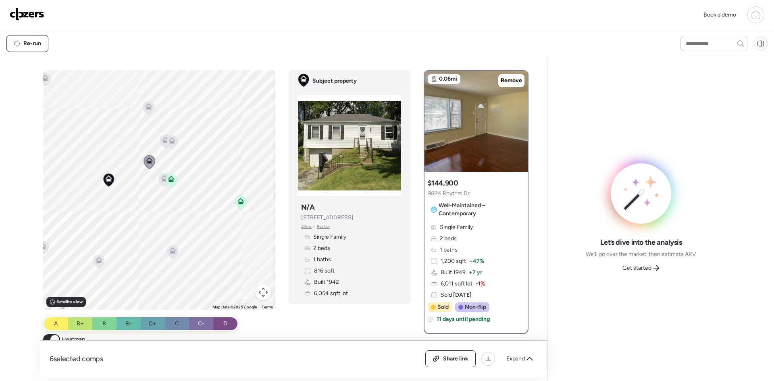
click at [170, 143] on icon at bounding box center [171, 142] width 5 height 2
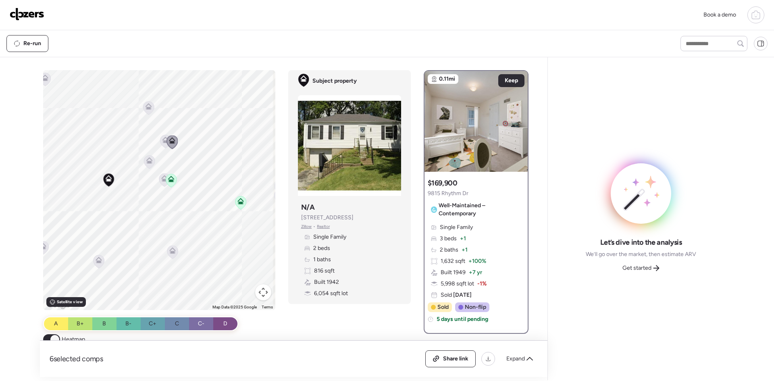
click at [162, 140] on icon at bounding box center [165, 140] width 6 height 6
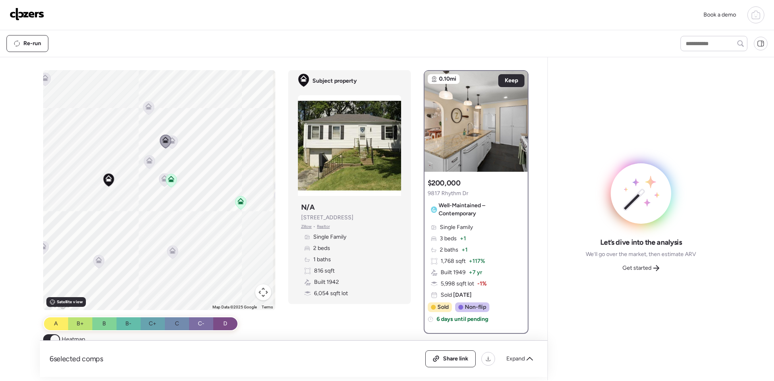
click at [145, 106] on icon at bounding box center [148, 105] width 6 height 4
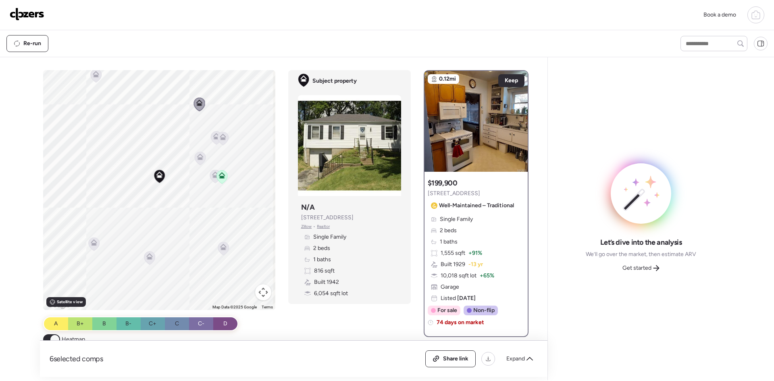
drag, startPoint x: 143, startPoint y: 198, endPoint x: 194, endPoint y: 194, distance: 51.4
click at [194, 194] on div "To activate drag with keyboard, press Alt + Enter. Once in keyboard drag state,…" at bounding box center [159, 190] width 232 height 240
click at [94, 75] on icon at bounding box center [95, 75] width 5 height 2
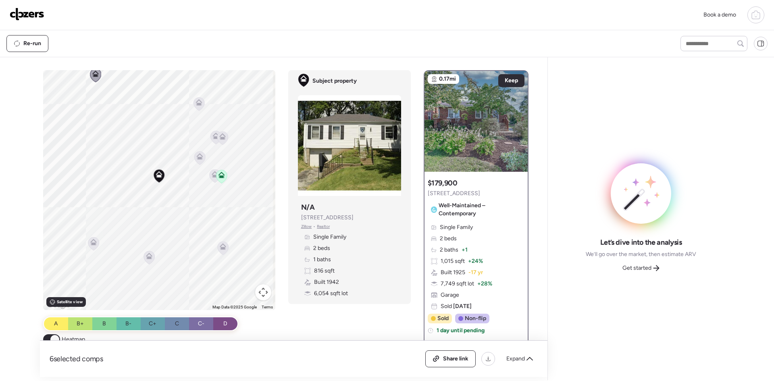
click at [88, 244] on icon at bounding box center [93, 243] width 11 height 13
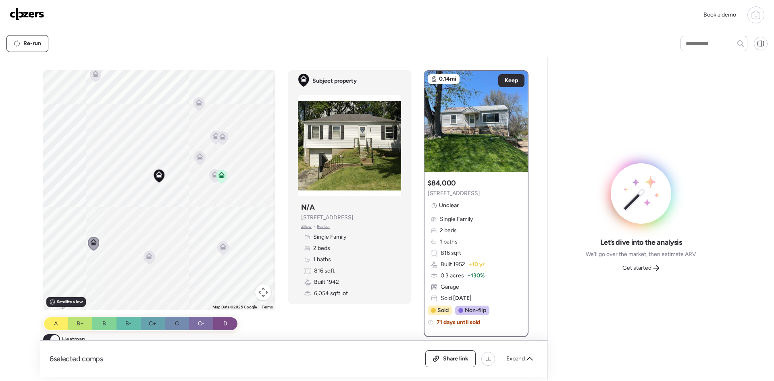
click at [146, 258] on icon at bounding box center [148, 257] width 5 height 2
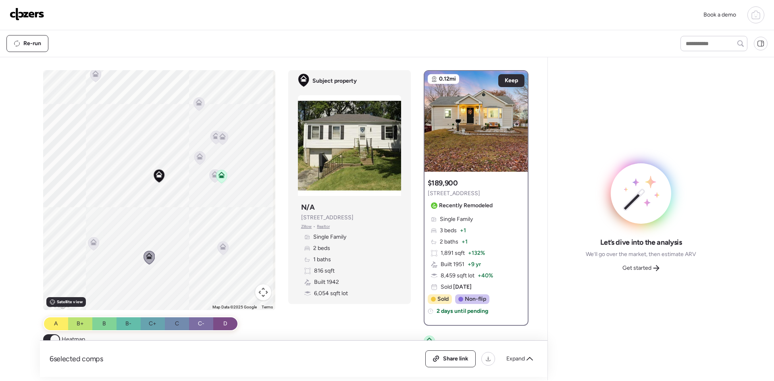
click at [223, 245] on icon at bounding box center [223, 246] width 6 height 6
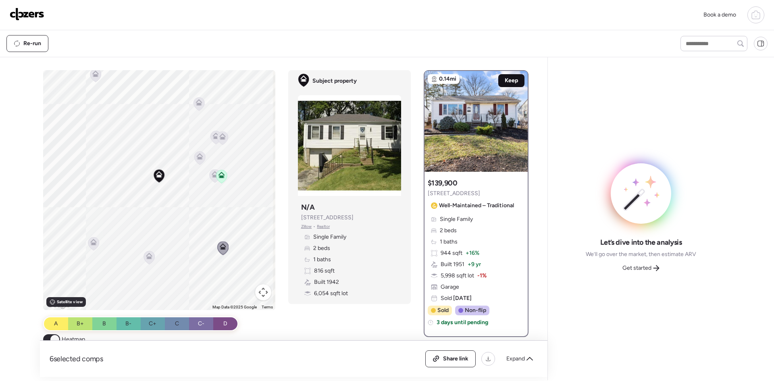
click at [505, 83] on span "Keep" at bounding box center [511, 81] width 13 height 8
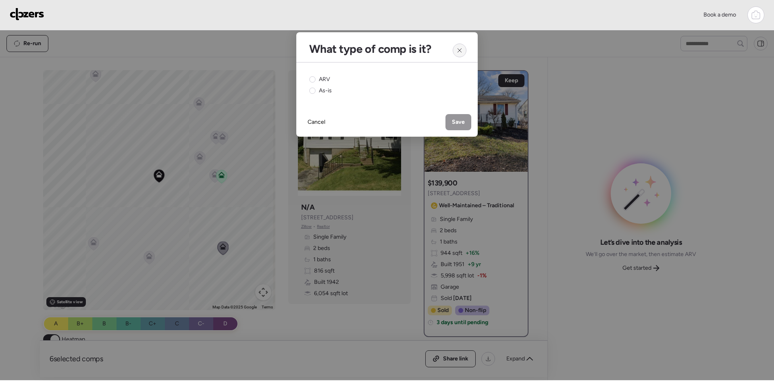
click at [460, 50] on icon at bounding box center [460, 50] width 4 height 4
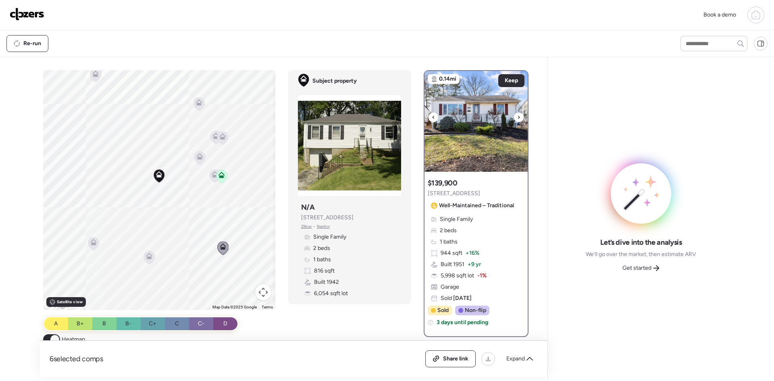
click at [480, 130] on img at bounding box center [476, 121] width 103 height 101
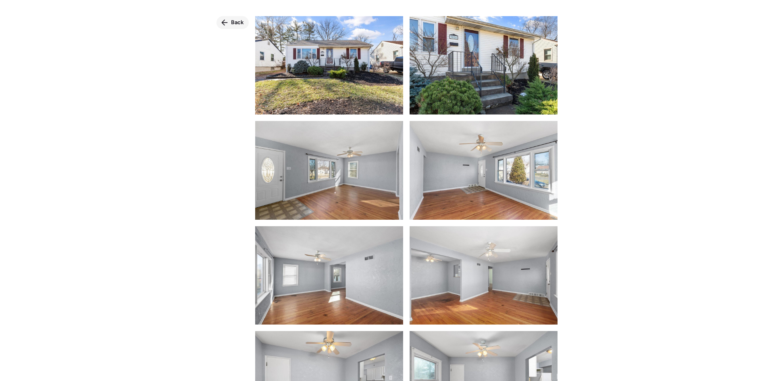
click at [231, 24] on span "Back" at bounding box center [237, 23] width 13 height 8
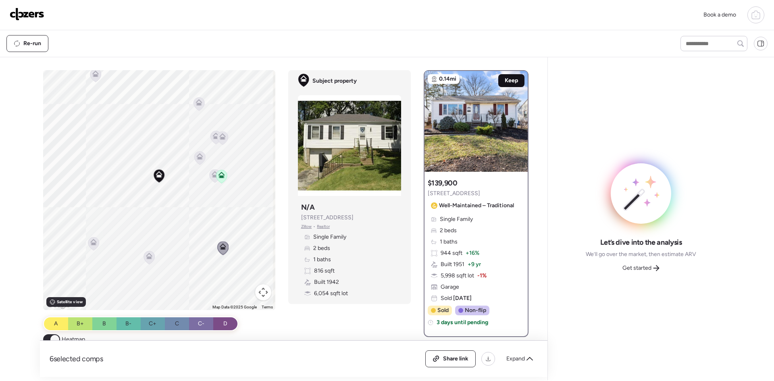
click at [505, 78] on span "Keep" at bounding box center [511, 81] width 13 height 8
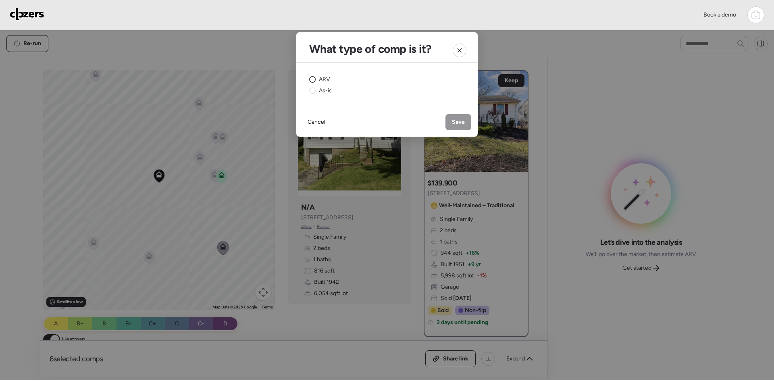
click at [311, 81] on circle at bounding box center [313, 80] width 6 height 6
click at [462, 123] on span "Save" at bounding box center [458, 122] width 13 height 8
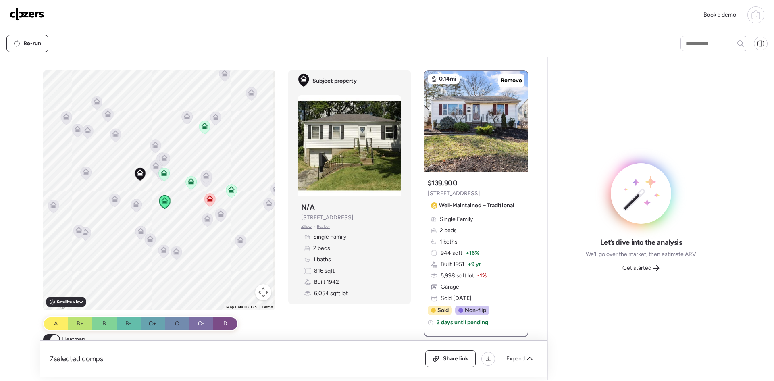
click at [206, 198] on icon at bounding box center [209, 198] width 6 height 6
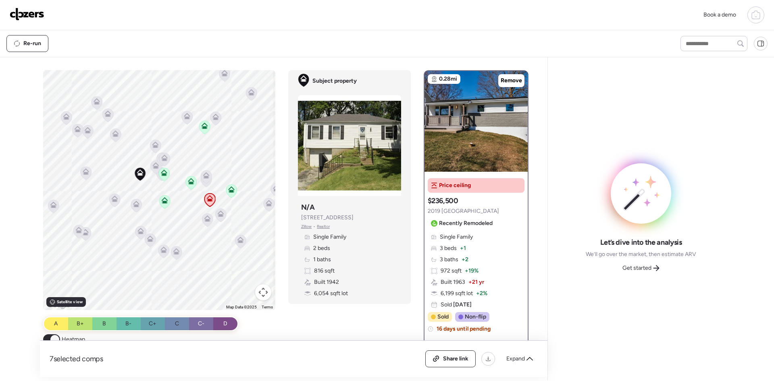
click at [159, 199] on icon at bounding box center [164, 201] width 11 height 13
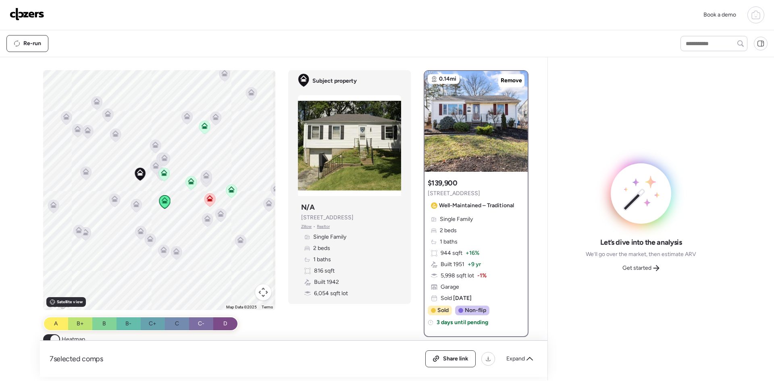
click at [161, 171] on icon at bounding box center [164, 172] width 6 height 6
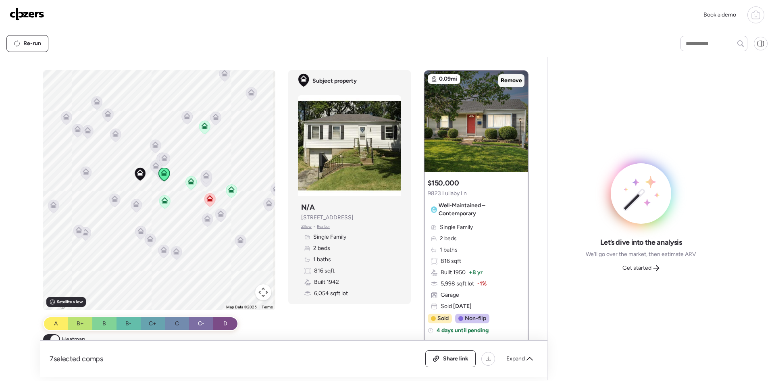
click at [512, 78] on span "Remove" at bounding box center [511, 81] width 21 height 8
click at [161, 201] on icon at bounding box center [164, 200] width 6 height 6
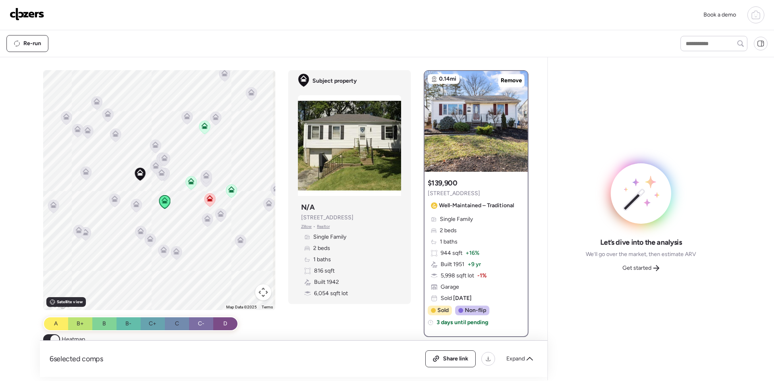
click at [188, 180] on icon at bounding box center [191, 180] width 6 height 4
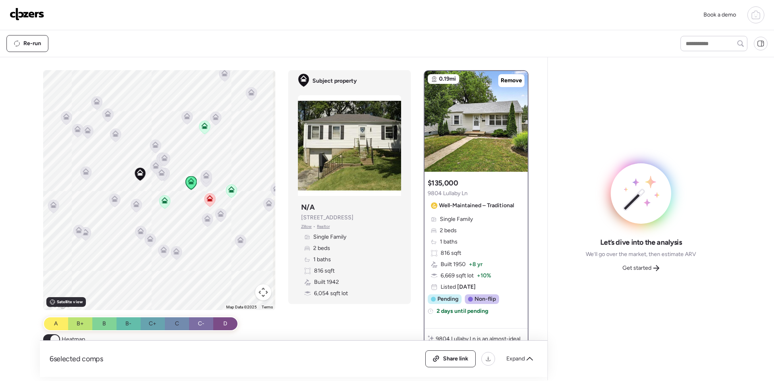
click at [229, 190] on icon at bounding box center [231, 189] width 6 height 6
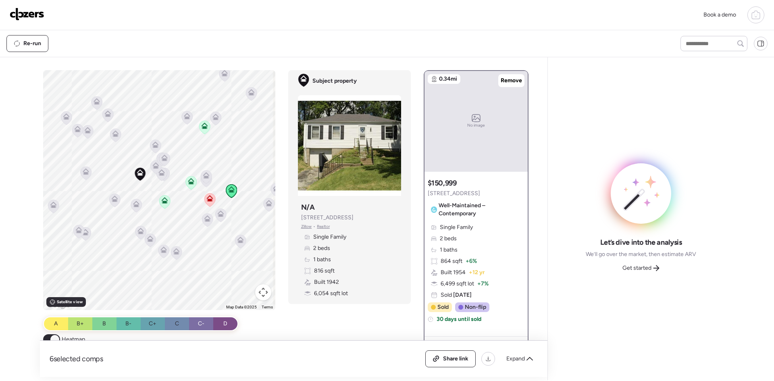
click at [206, 181] on icon at bounding box center [206, 176] width 11 height 13
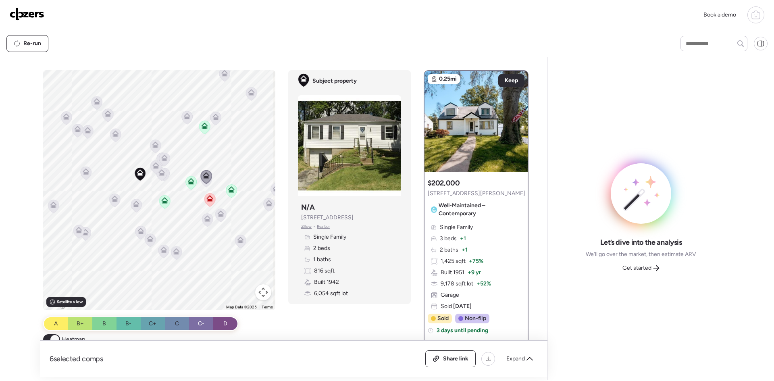
click at [206, 183] on icon at bounding box center [205, 177] width 11 height 14
click at [203, 189] on div "To navigate, press the arrow keys. To activate drag with keyboard, press Alt + …" at bounding box center [159, 190] width 232 height 240
click at [203, 189] on div "To activate drag with keyboard, press Alt + Enter. Once in keyboard drag state,…" at bounding box center [159, 190] width 232 height 240
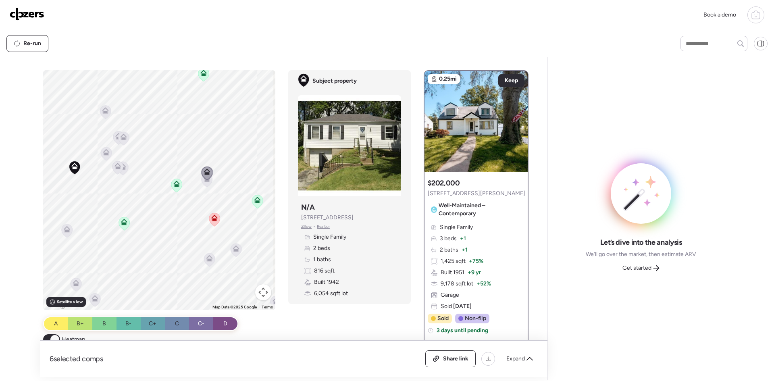
click at [204, 180] on div at bounding box center [206, 174] width 11 height 15
click at [203, 183] on icon at bounding box center [206, 180] width 11 height 13
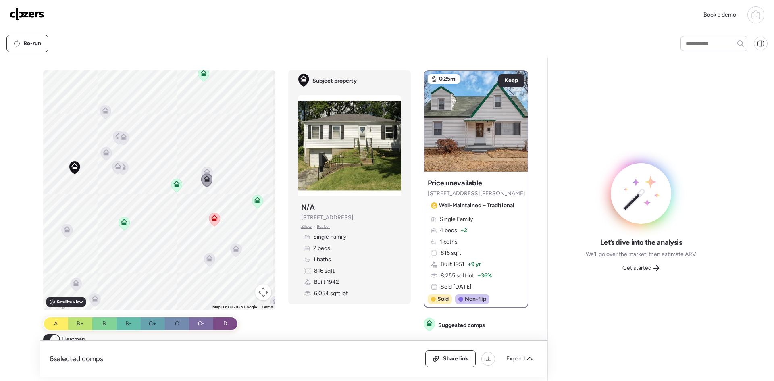
click at [104, 111] on icon at bounding box center [104, 112] width 5 height 2
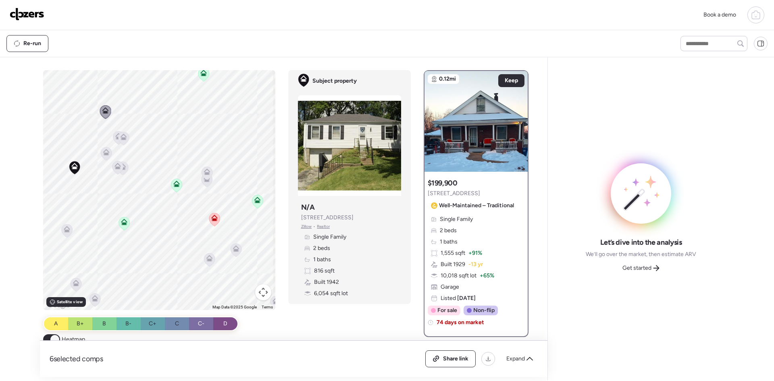
click at [116, 137] on icon at bounding box center [118, 138] width 5 height 2
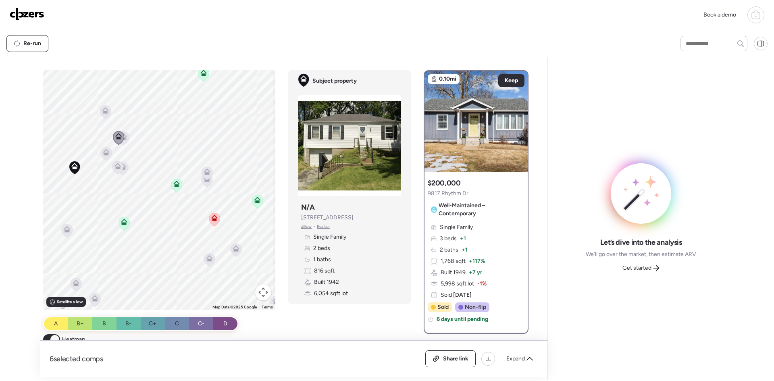
click at [125, 138] on icon at bounding box center [123, 138] width 11 height 13
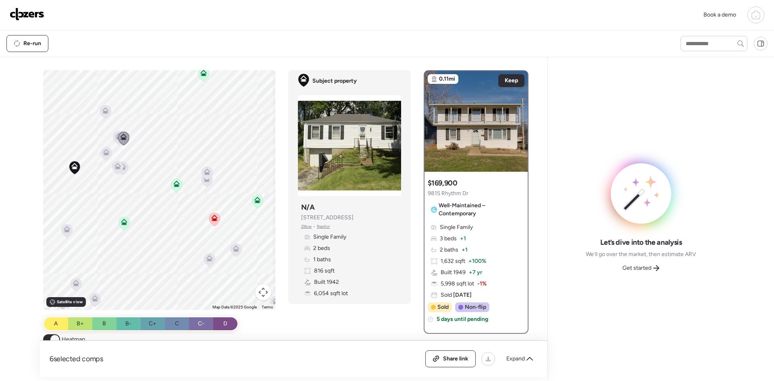
click at [101, 153] on icon at bounding box center [106, 153] width 11 height 13
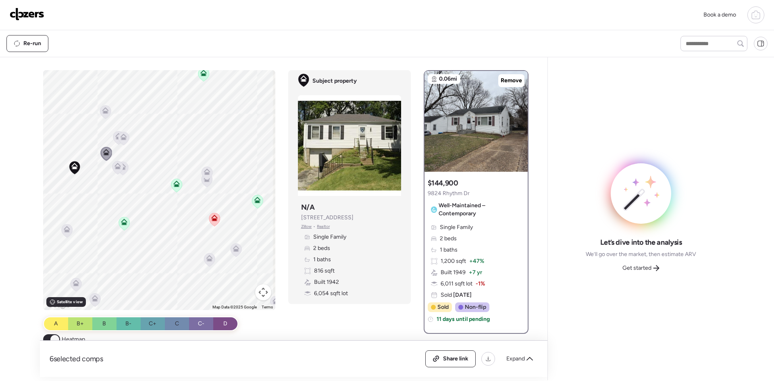
click at [116, 169] on icon at bounding box center [117, 168] width 5 height 2
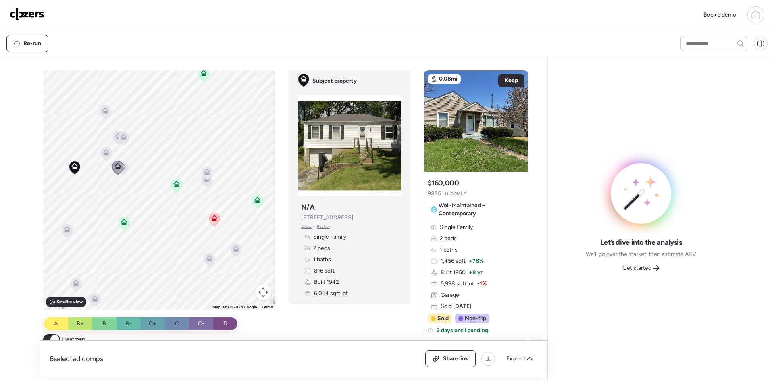
click at [103, 156] on icon at bounding box center [106, 153] width 11 height 13
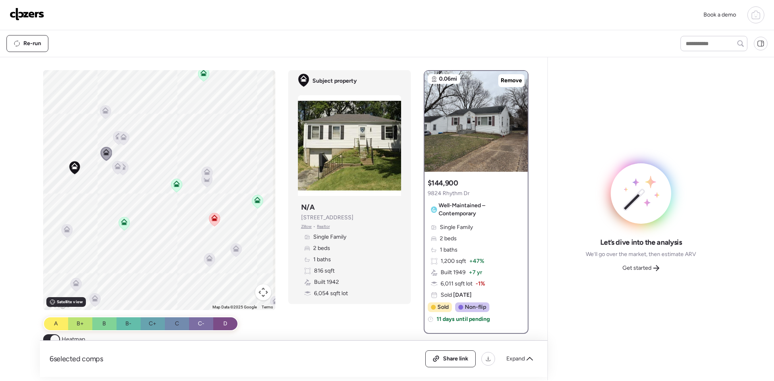
click at [115, 168] on icon at bounding box center [117, 168] width 5 height 2
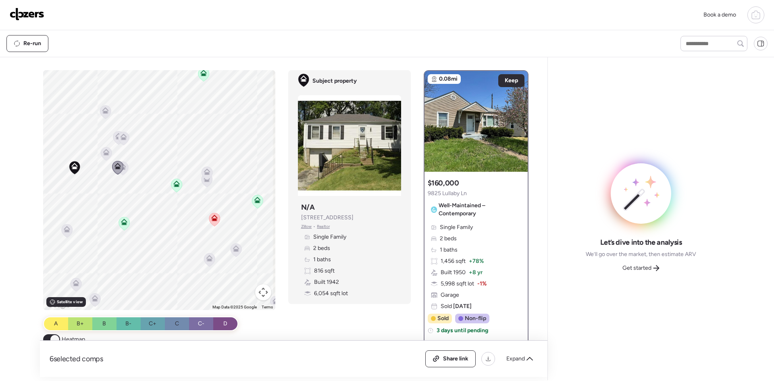
click at [122, 169] on icon at bounding box center [122, 168] width 5 height 2
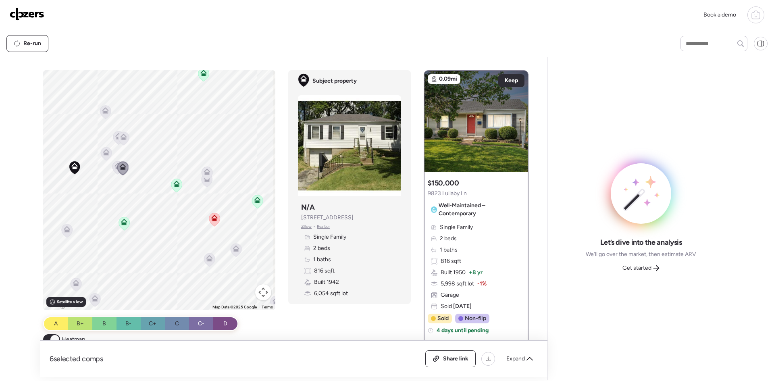
click at [254, 203] on icon at bounding box center [256, 201] width 5 height 2
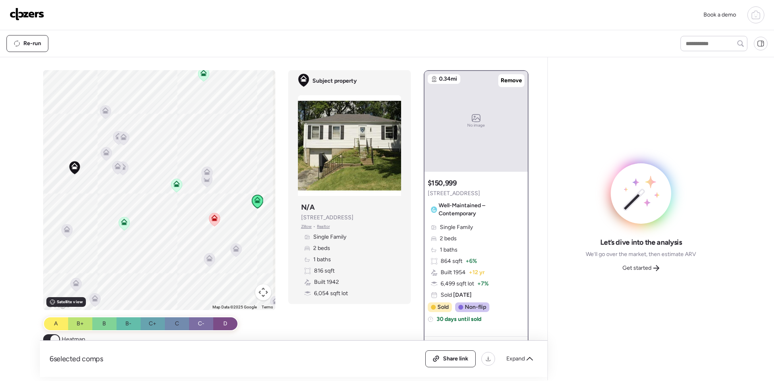
click at [513, 74] on div "No image" at bounding box center [476, 121] width 103 height 101
click at [511, 79] on span "Remove" at bounding box center [511, 81] width 21 height 8
click at [207, 171] on icon at bounding box center [207, 172] width 6 height 6
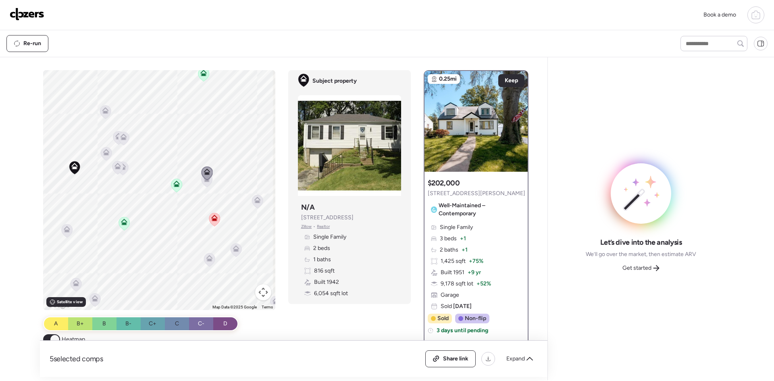
click at [204, 181] on icon at bounding box center [206, 180] width 5 height 2
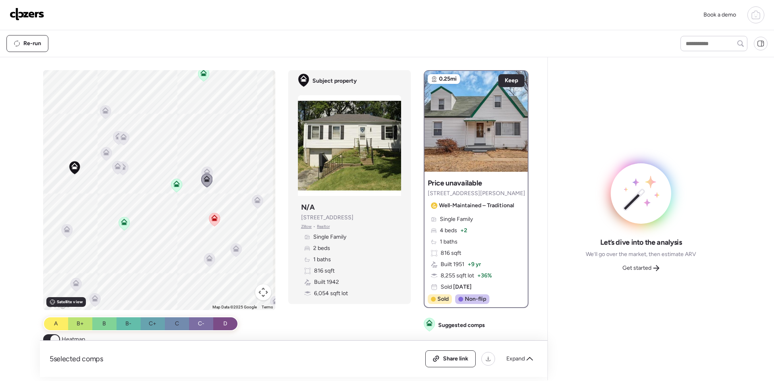
click at [236, 250] on icon at bounding box center [235, 250] width 5 height 2
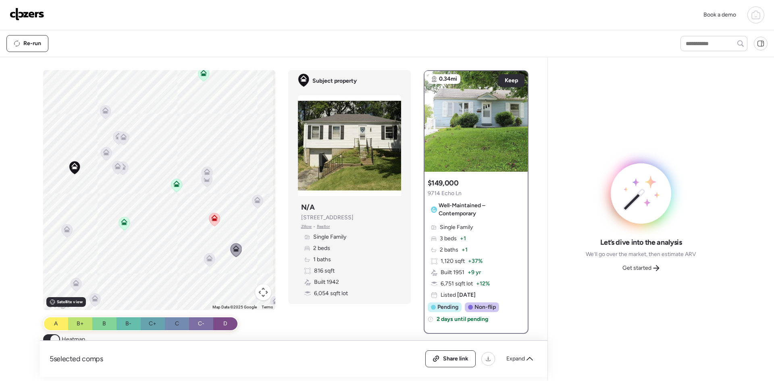
click at [207, 260] on icon at bounding box center [208, 259] width 5 height 2
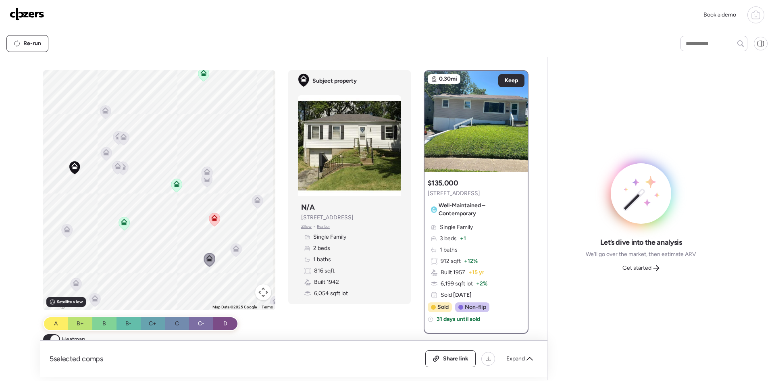
click at [173, 184] on icon at bounding box center [176, 184] width 6 height 6
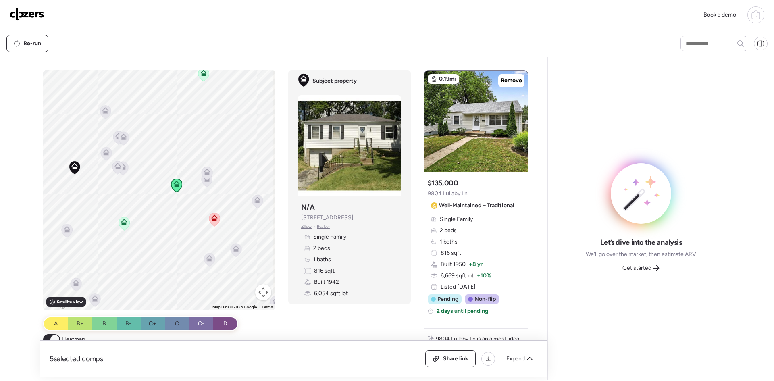
click at [122, 222] on icon at bounding box center [124, 222] width 6 height 6
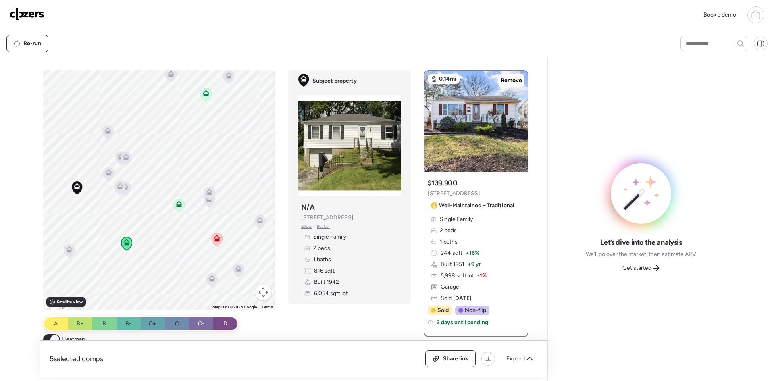
drag, startPoint x: 198, startPoint y: 119, endPoint x: 201, endPoint y: 140, distance: 21.5
click at [201, 140] on div "To activate drag with keyboard, press Alt + Enter. Once in keyboard drag state,…" at bounding box center [159, 190] width 232 height 240
click at [205, 92] on icon at bounding box center [206, 92] width 6 height 4
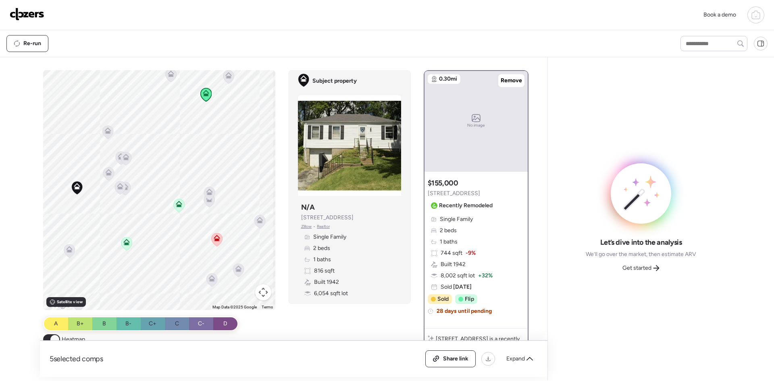
click at [483, 126] on div "No image" at bounding box center [476, 121] width 103 height 101
click at [470, 120] on icon at bounding box center [476, 118] width 103 height 8
click at [227, 75] on icon at bounding box center [228, 75] width 6 height 6
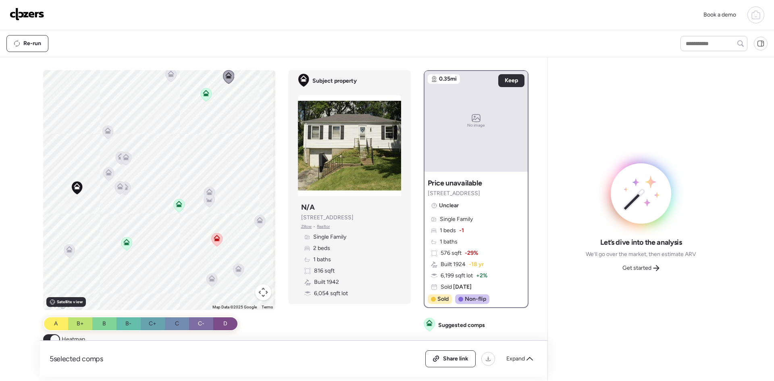
click at [171, 75] on icon at bounding box center [171, 74] width 6 height 6
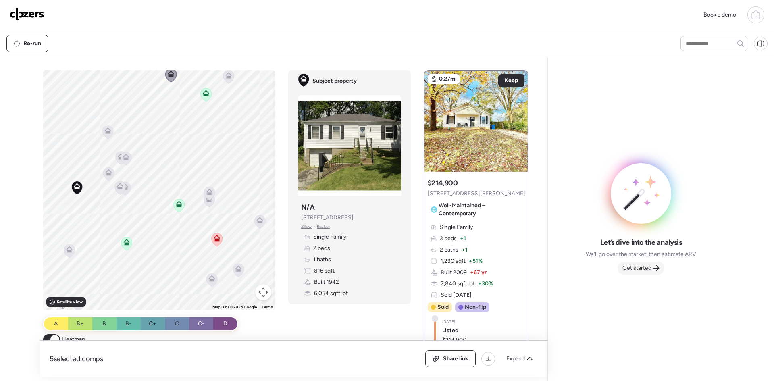
click at [644, 269] on span "Get started" at bounding box center [637, 268] width 29 height 8
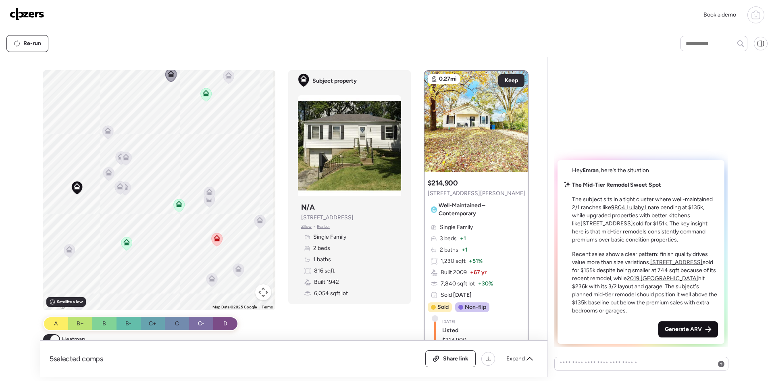
click at [683, 328] on span "Generate ARV" at bounding box center [683, 329] width 37 height 8
